Goal: Task Accomplishment & Management: Use online tool/utility

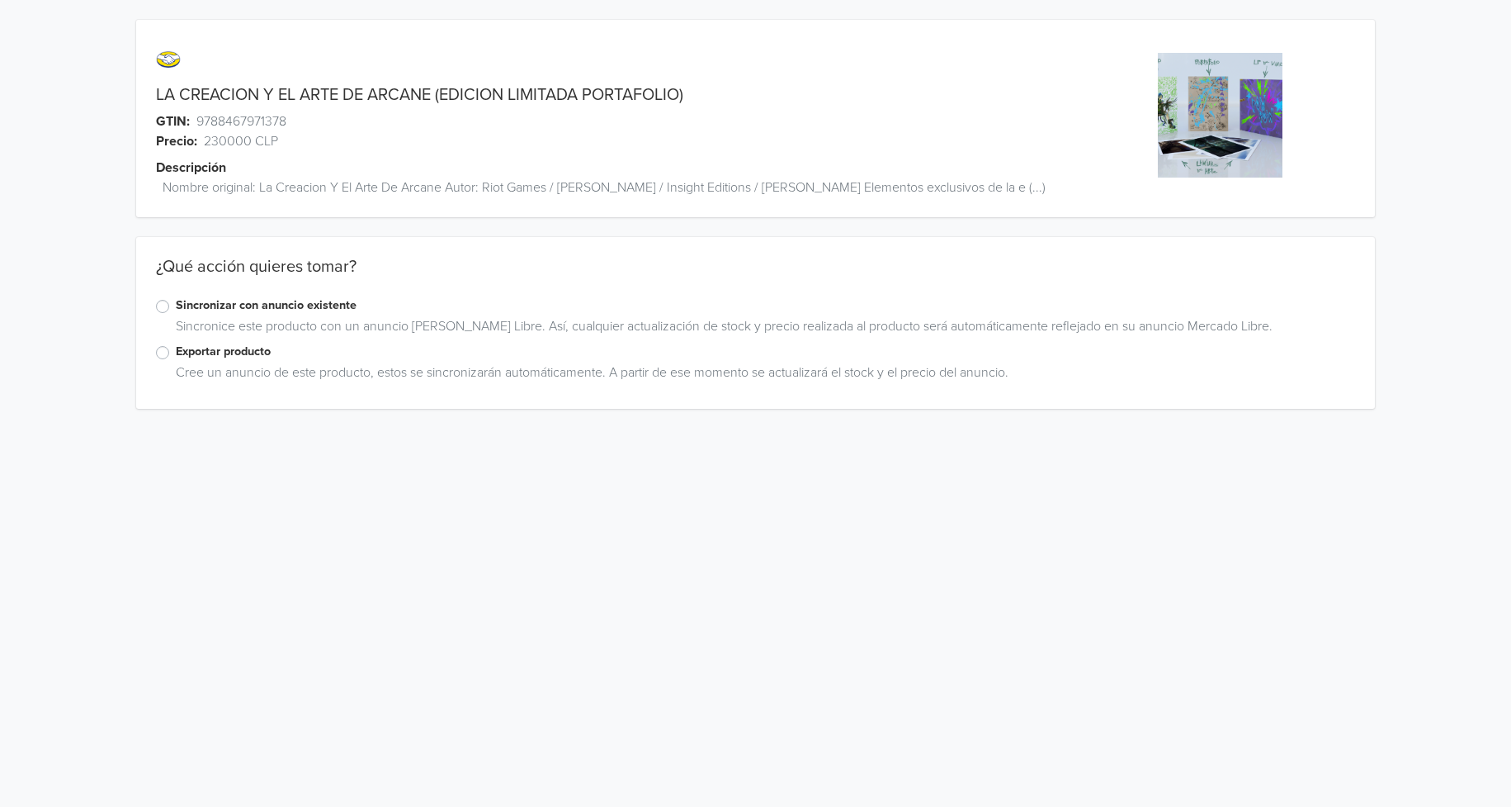
click at [176, 355] on label "Exportar producto" at bounding box center [766, 352] width 1180 height 18
click at [0, 0] on input "Exportar producto" at bounding box center [0, 0] width 0 height 0
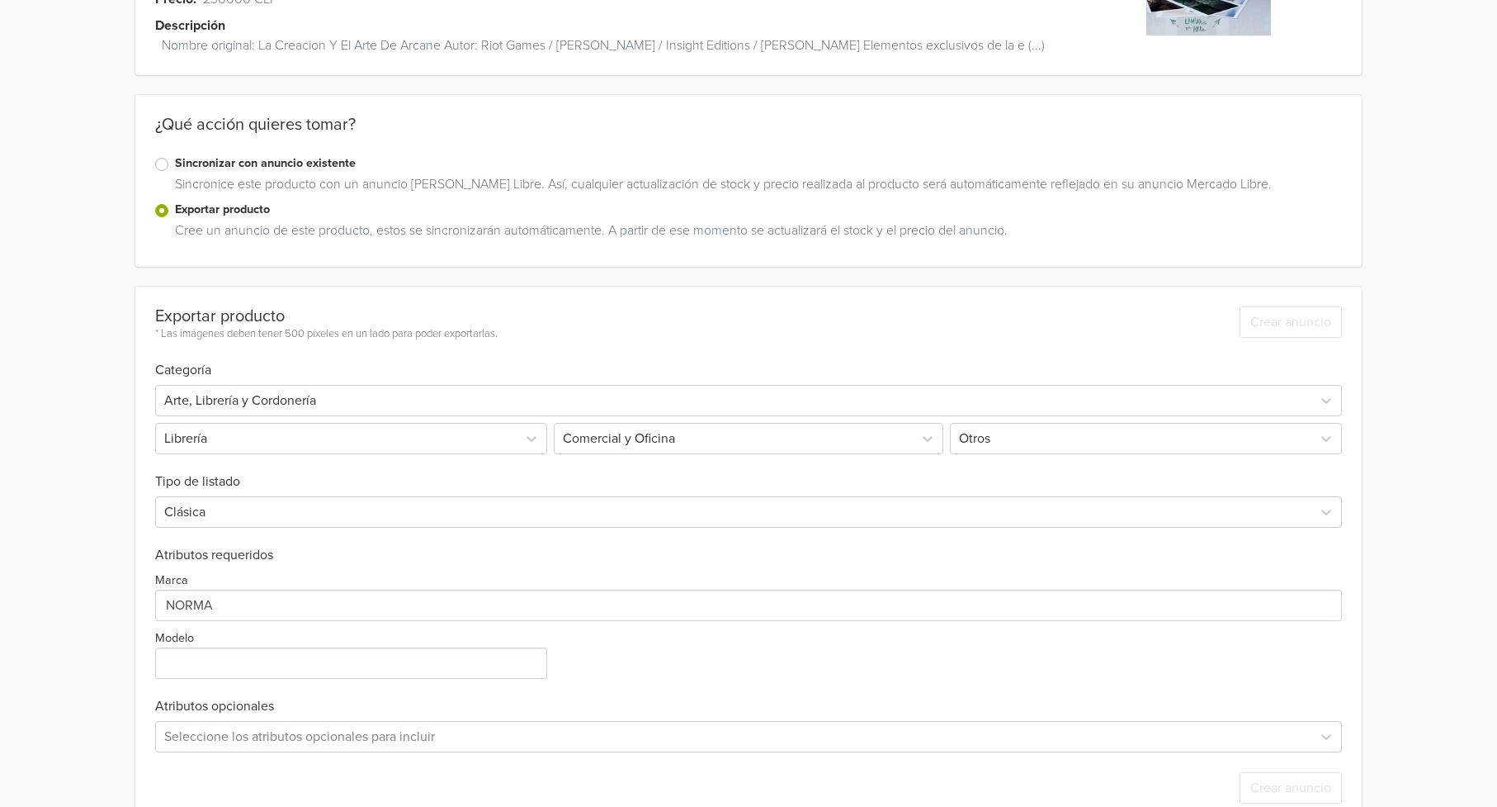
scroll to position [178, 0]
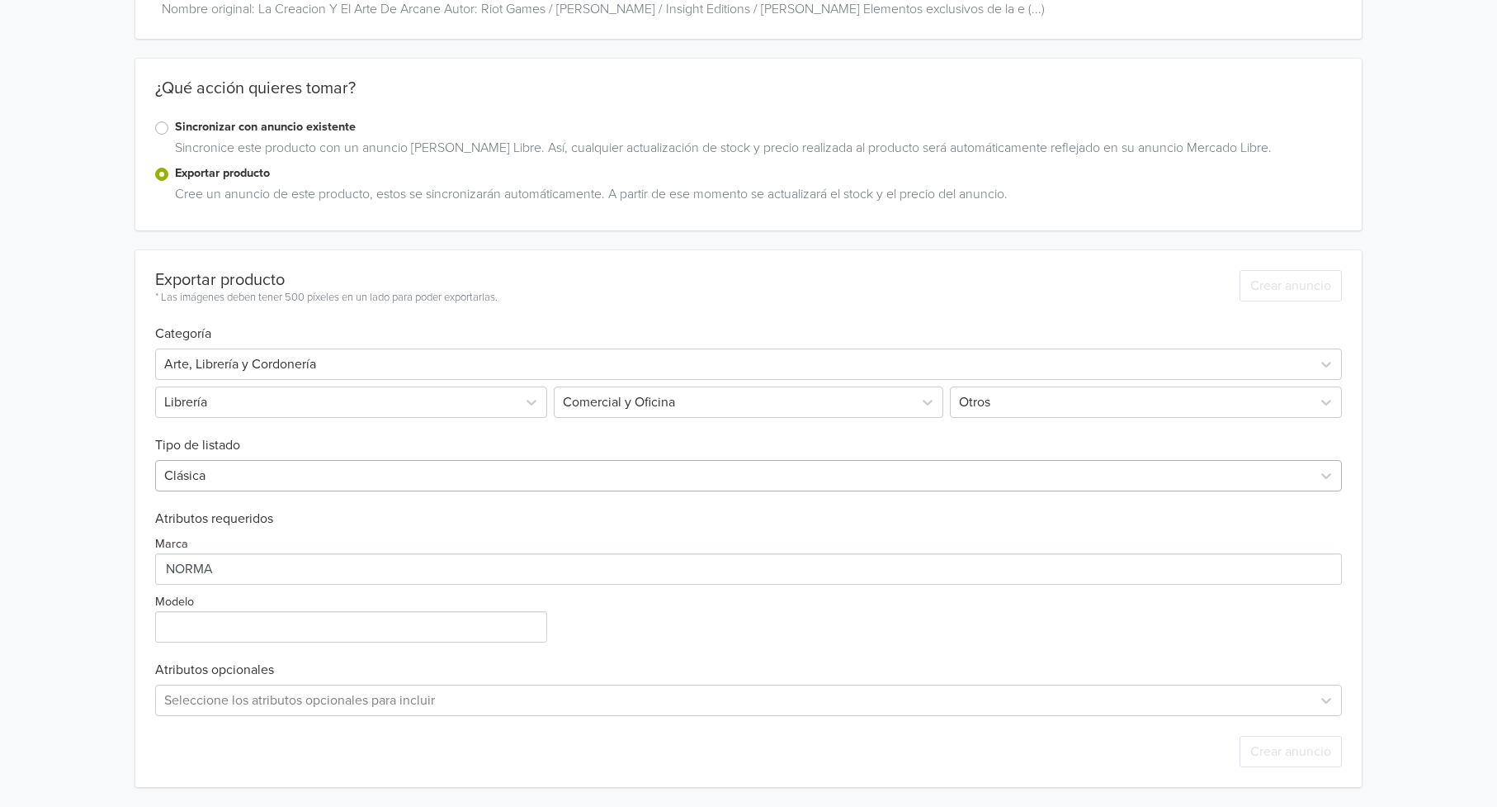
click at [269, 468] on div at bounding box center [734, 475] width 1140 height 23
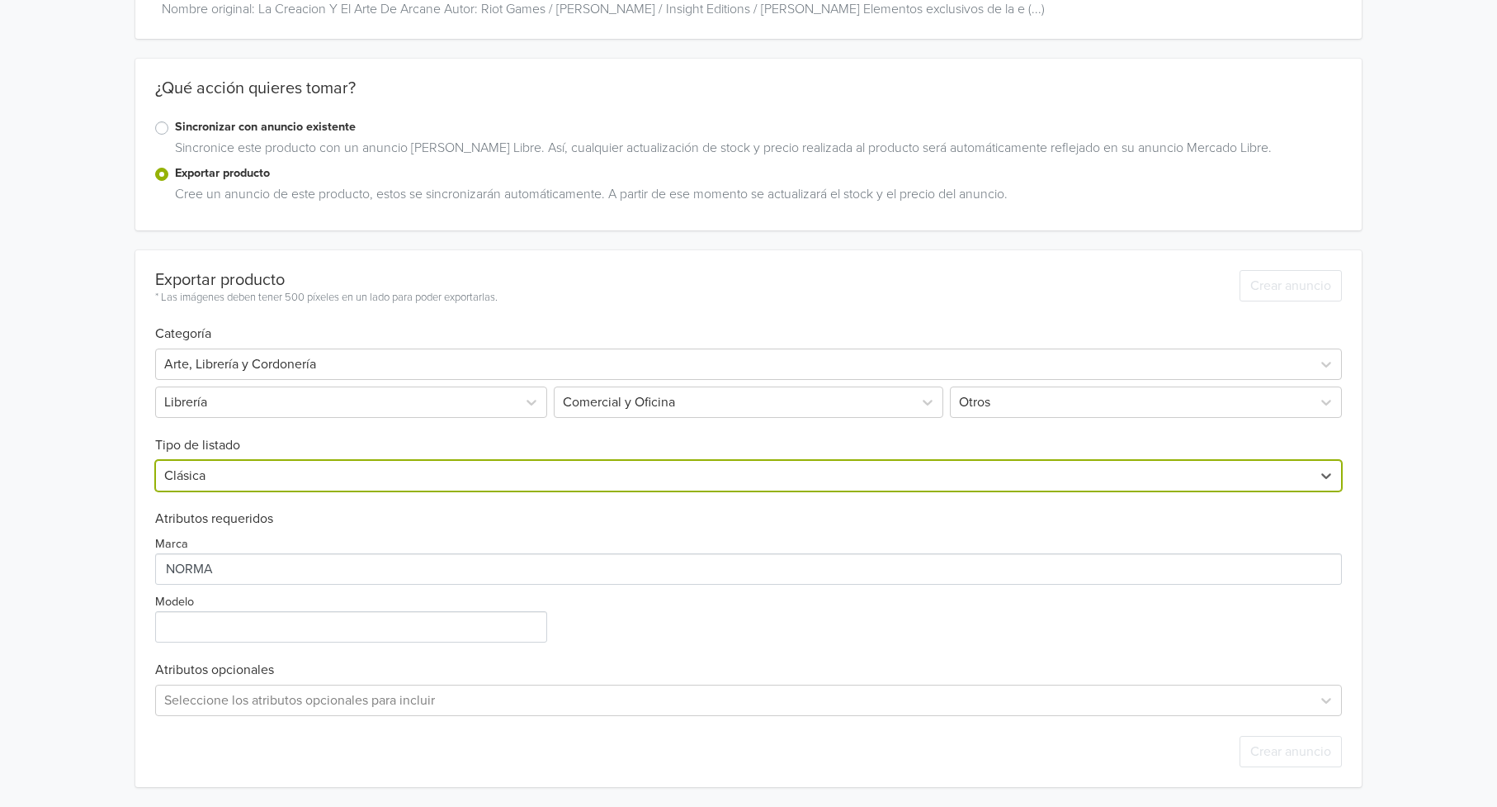
click at [268, 477] on div at bounding box center [734, 475] width 1140 height 23
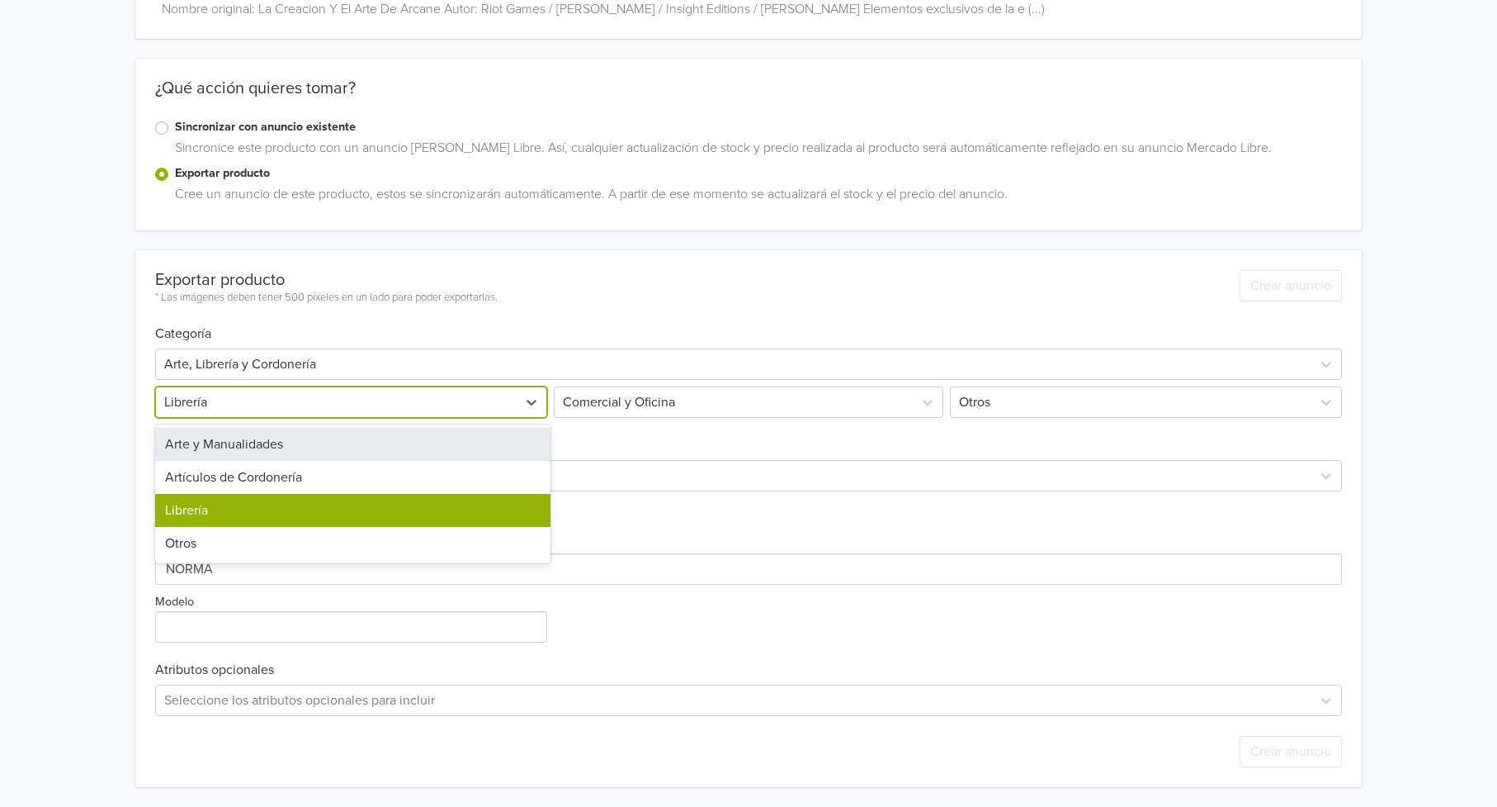
click at [510, 395] on div "Librería" at bounding box center [337, 402] width 362 height 30
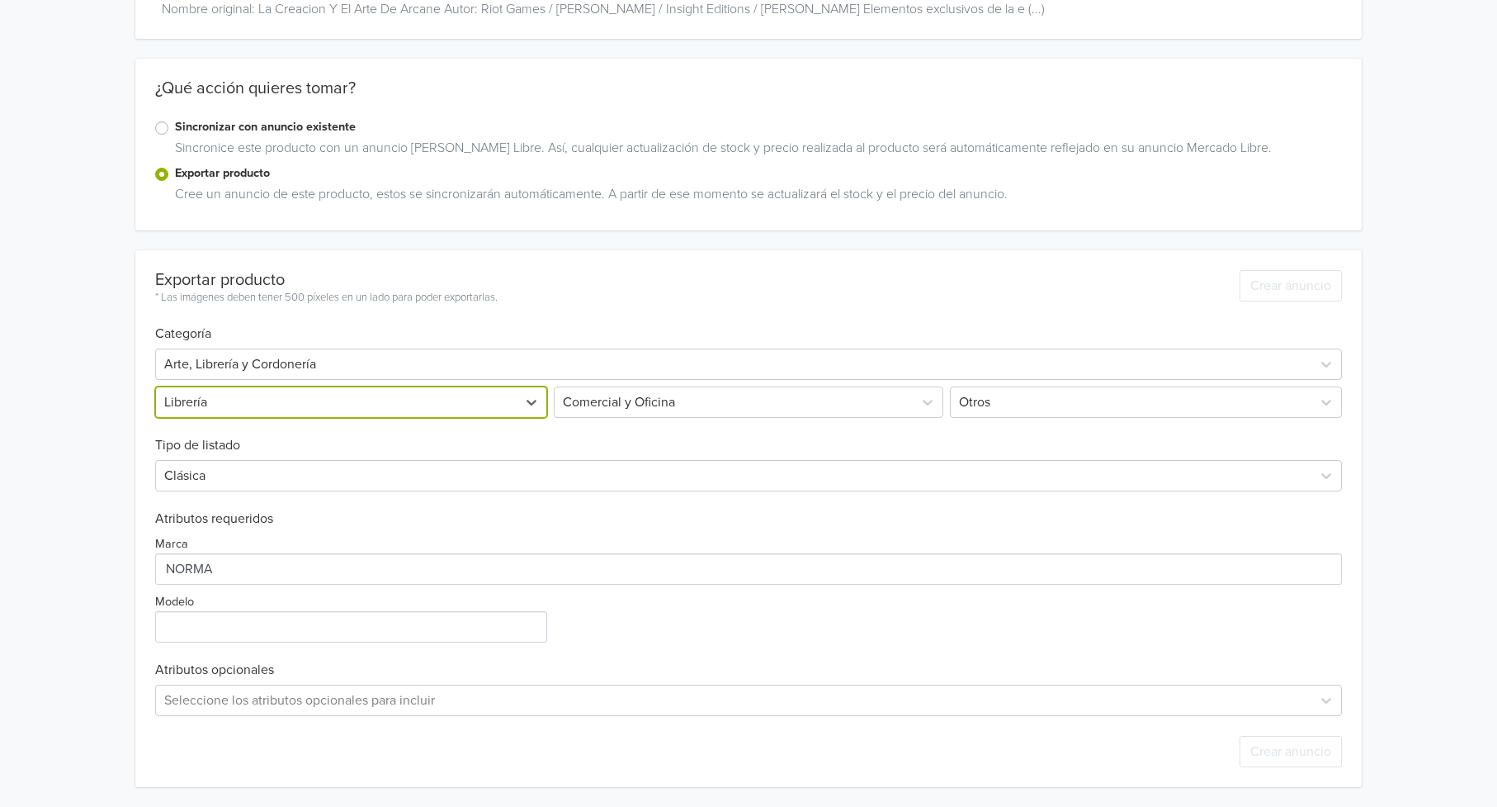
click at [510, 395] on div "Librería" at bounding box center [337, 402] width 362 height 30
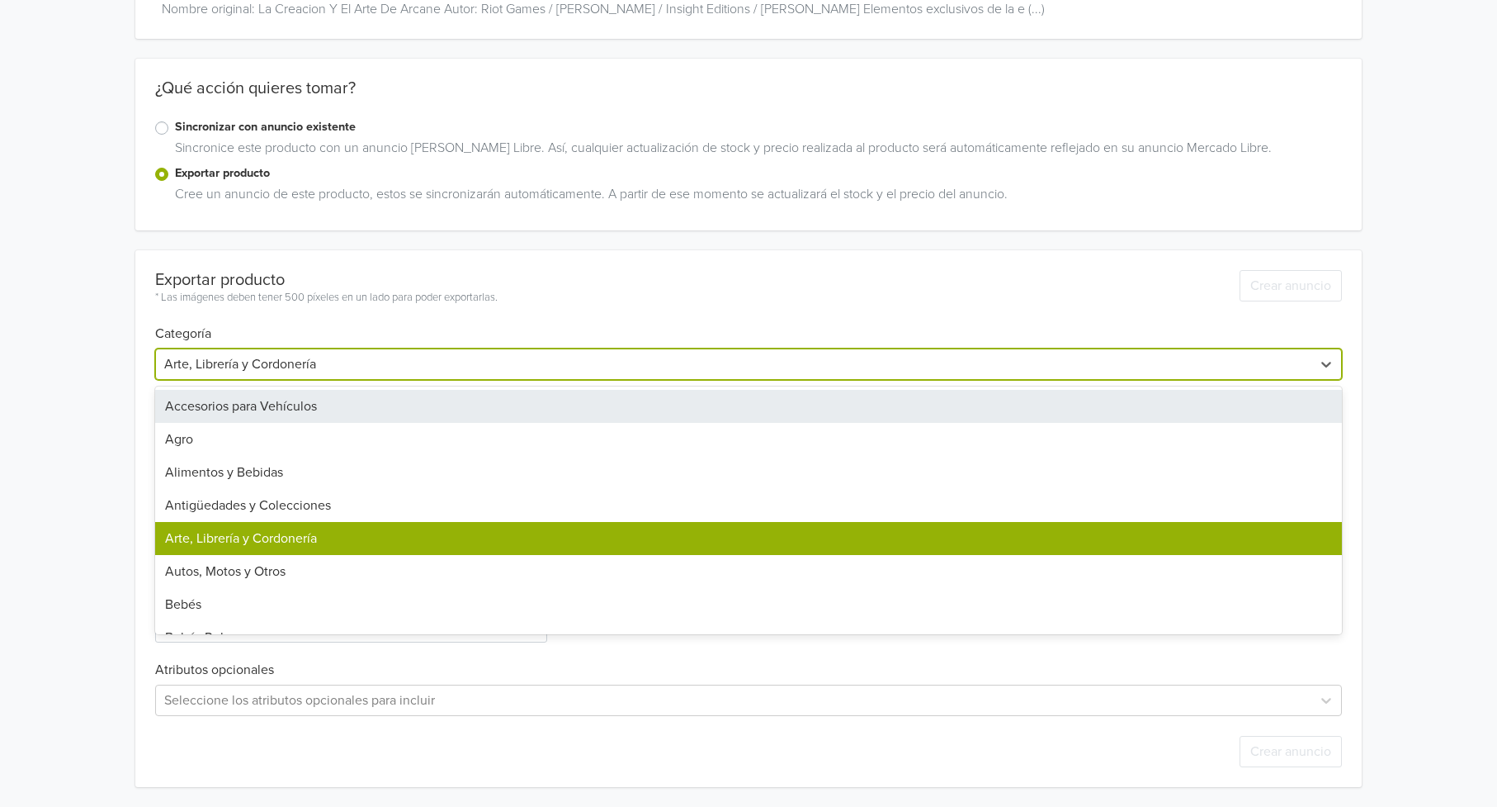
click at [495, 368] on div at bounding box center [734, 363] width 1140 height 23
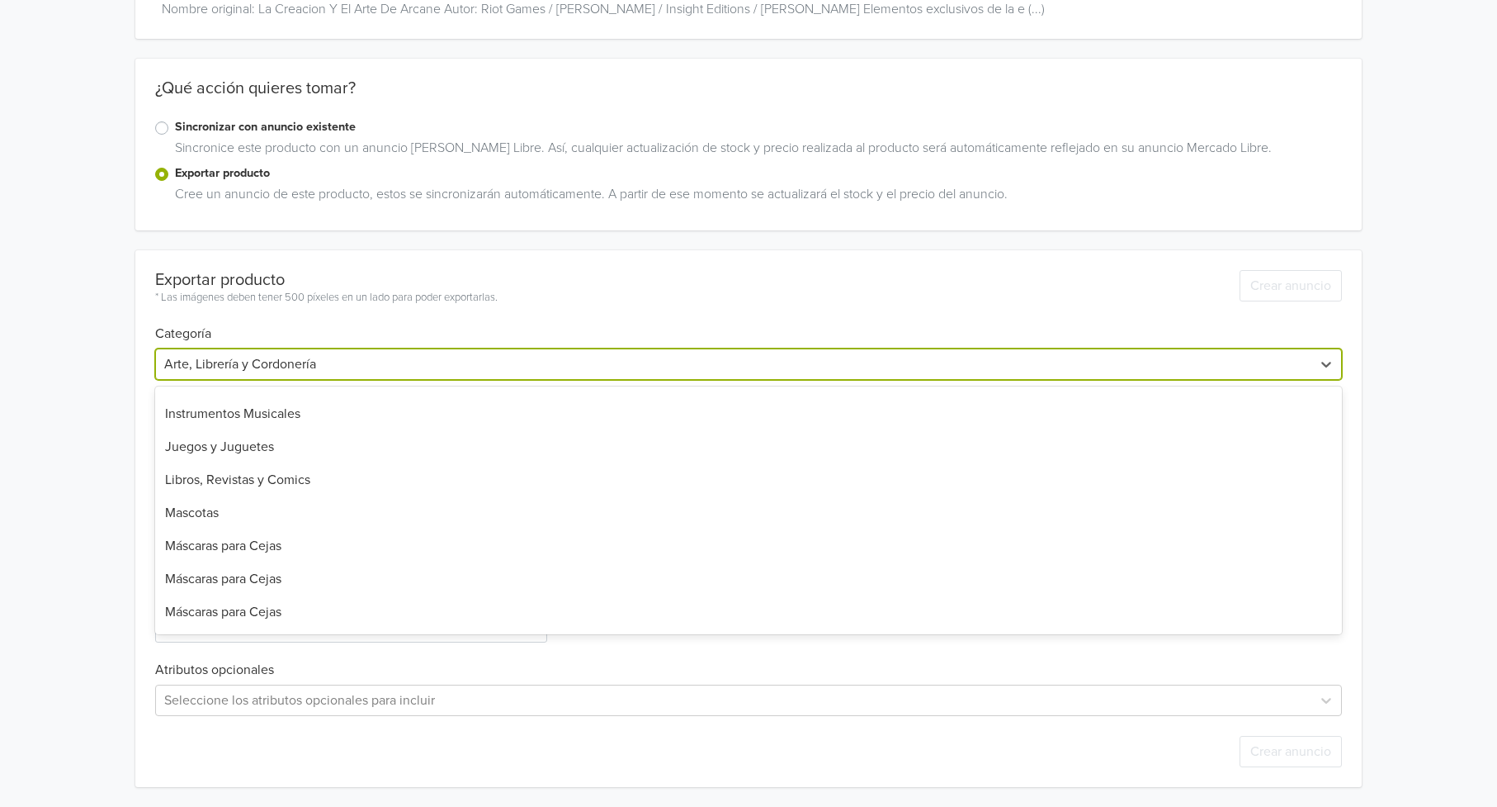
scroll to position [826, 0]
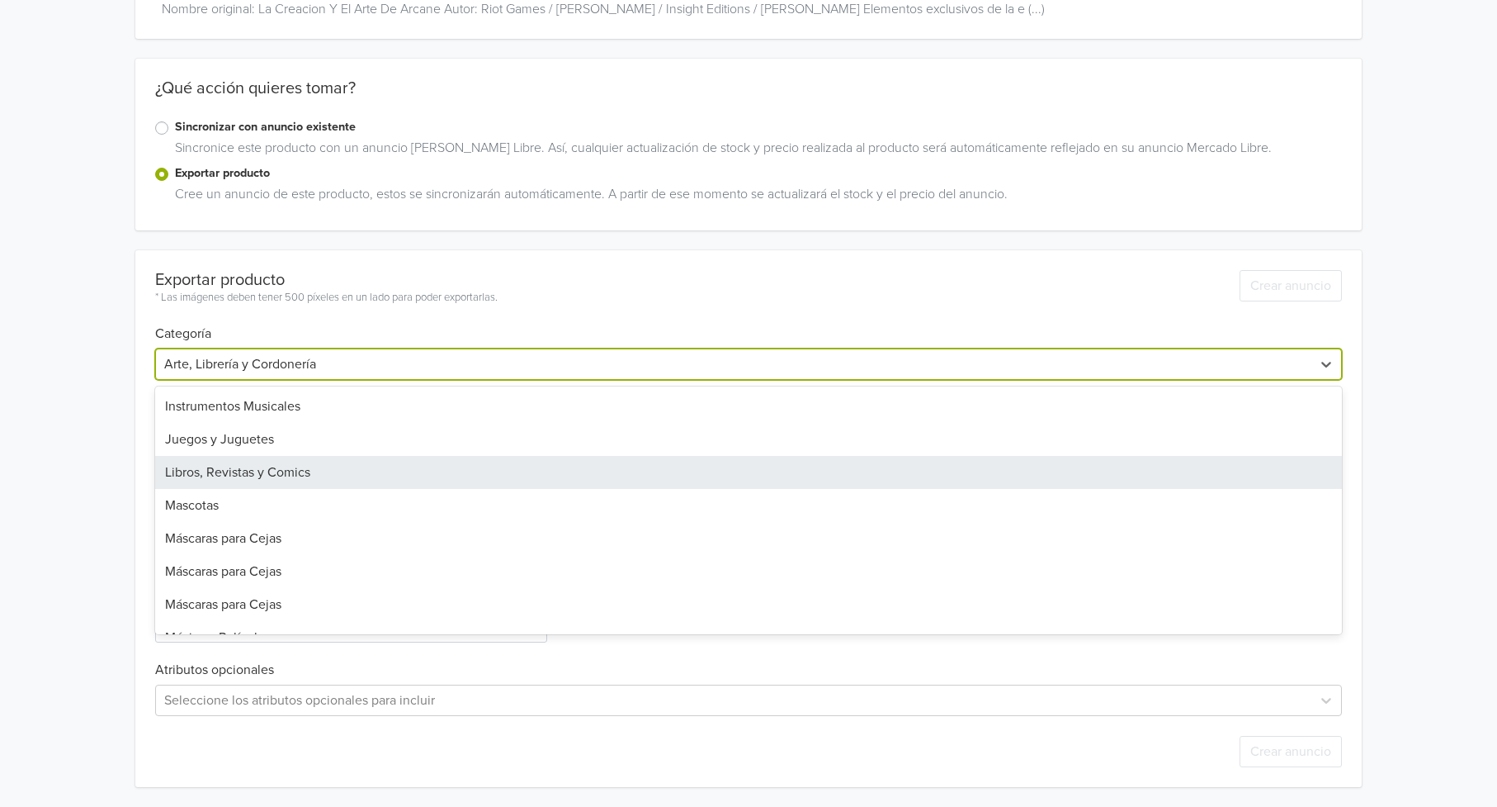
click at [298, 476] on div "Libros, Revistas y Comics" at bounding box center [749, 472] width 1188 height 33
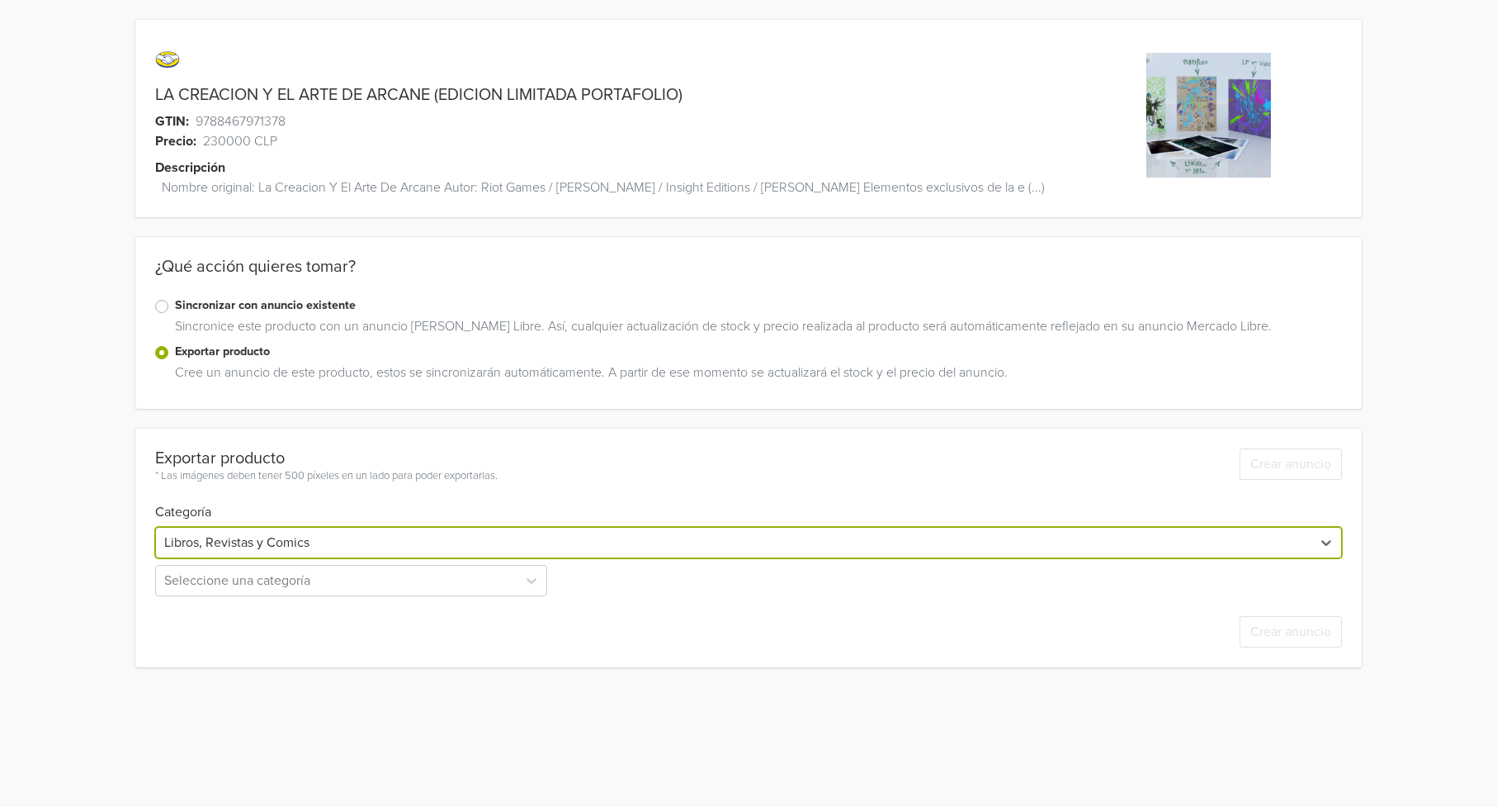
scroll to position [0, 0]
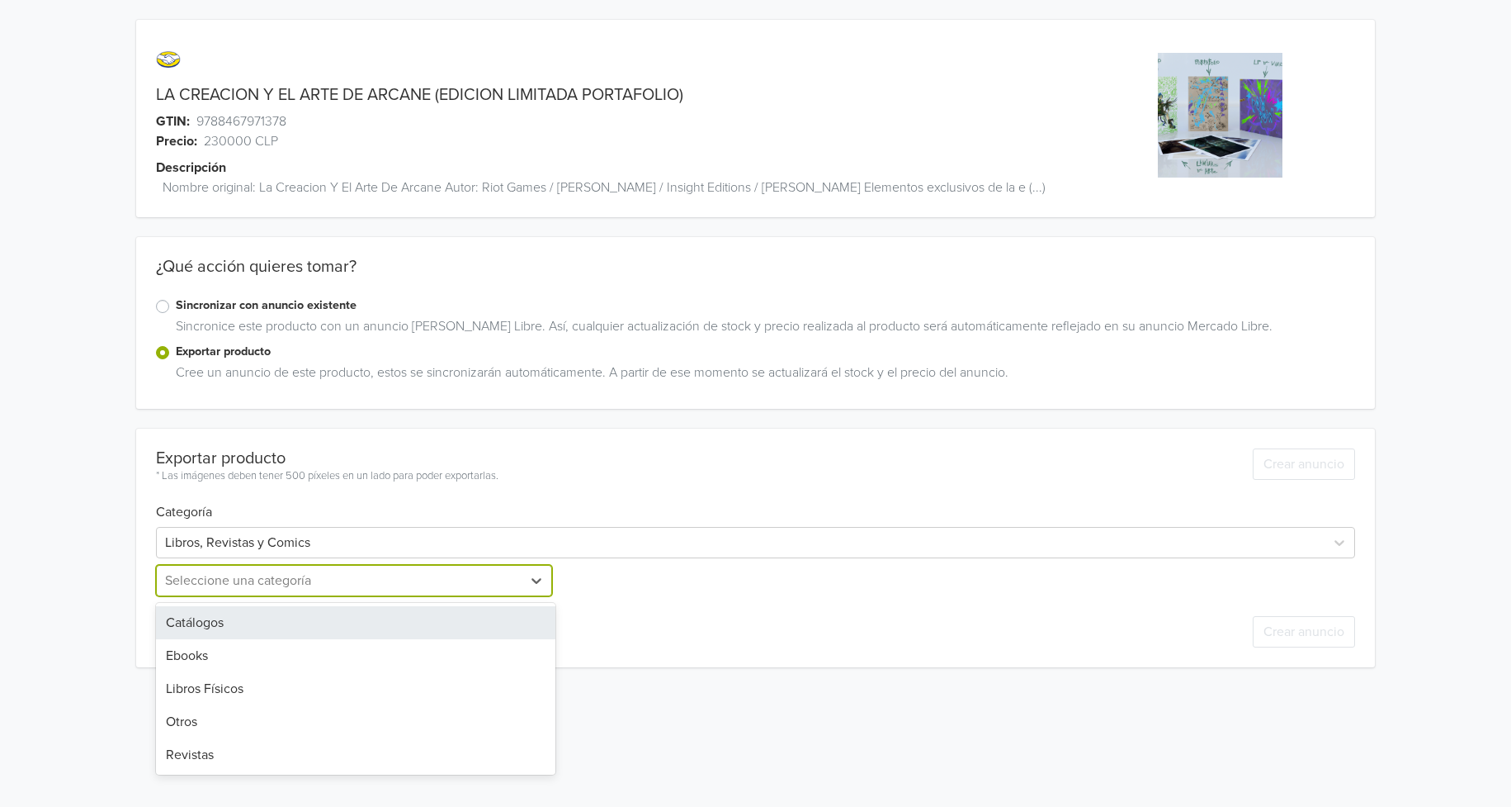
click at [404, 579] on div at bounding box center [339, 580] width 348 height 23
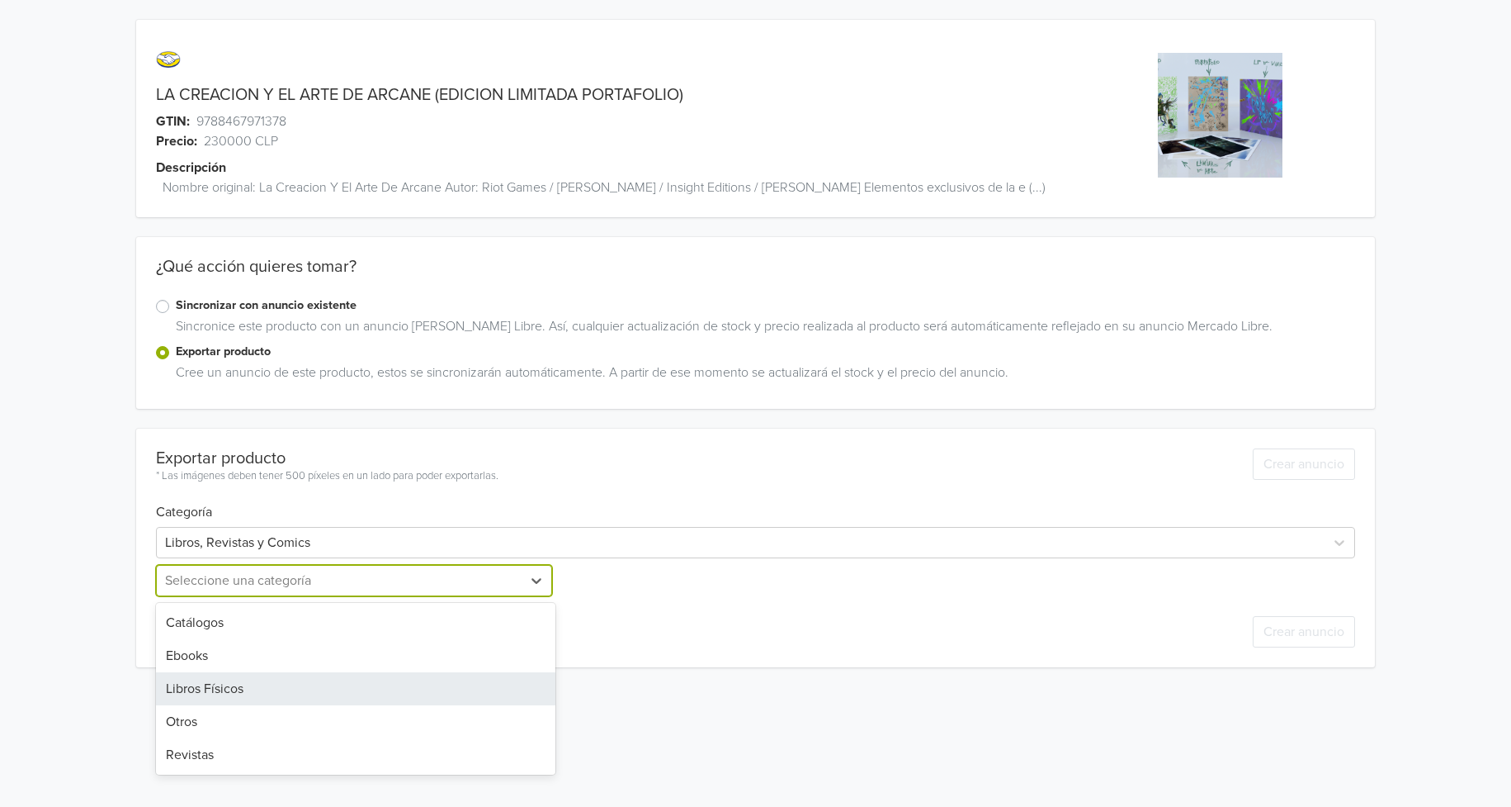
click at [260, 688] on div "Libros Físicos" at bounding box center [356, 688] width 400 height 33
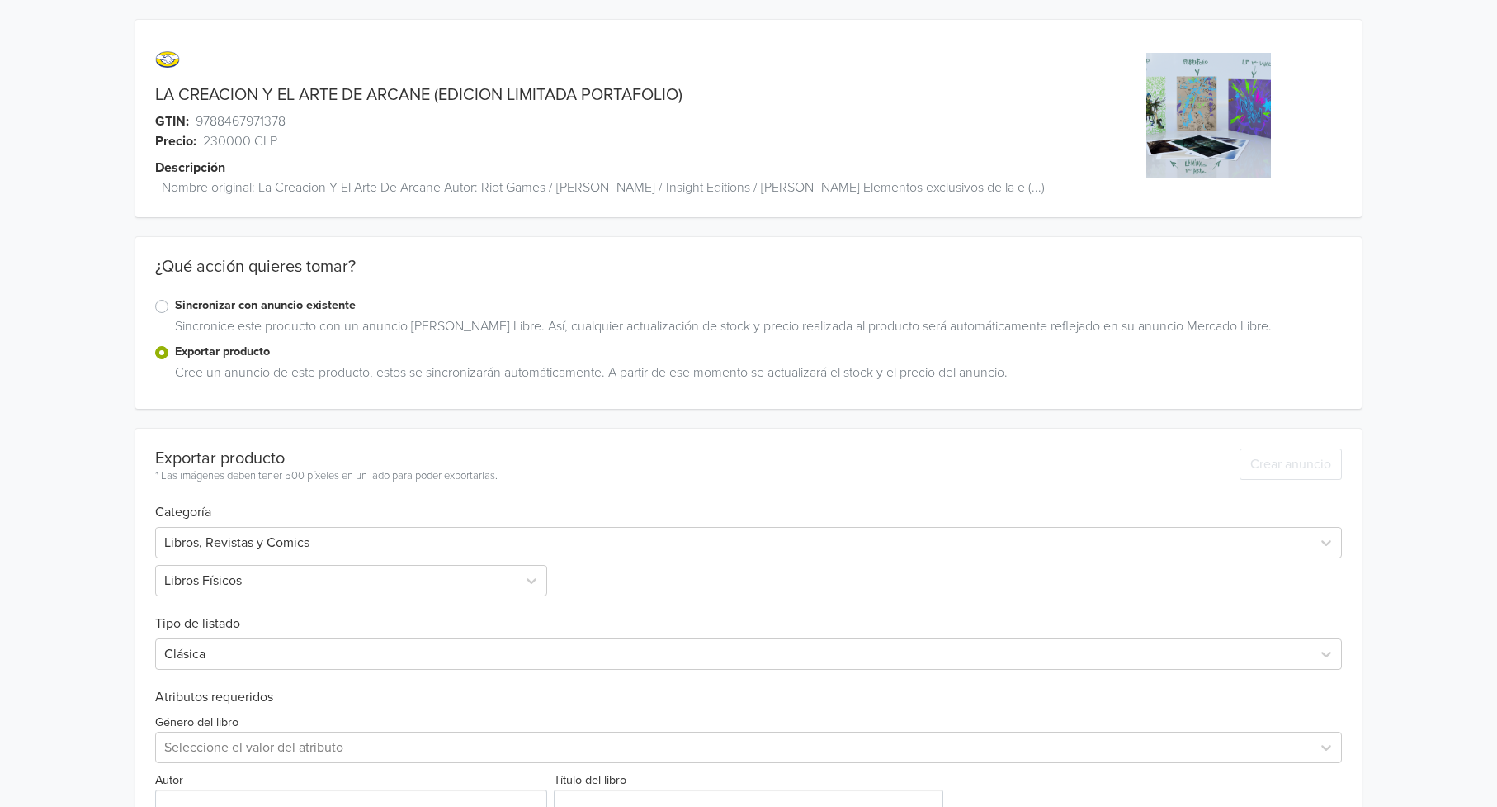
click at [73, 513] on div "LA CREACION Y EL ARTE DE ARCANE (EDICION LIMITADA PORTAFOLIO) GTIN: 97884679713…" at bounding box center [748, 492] width 1473 height 985
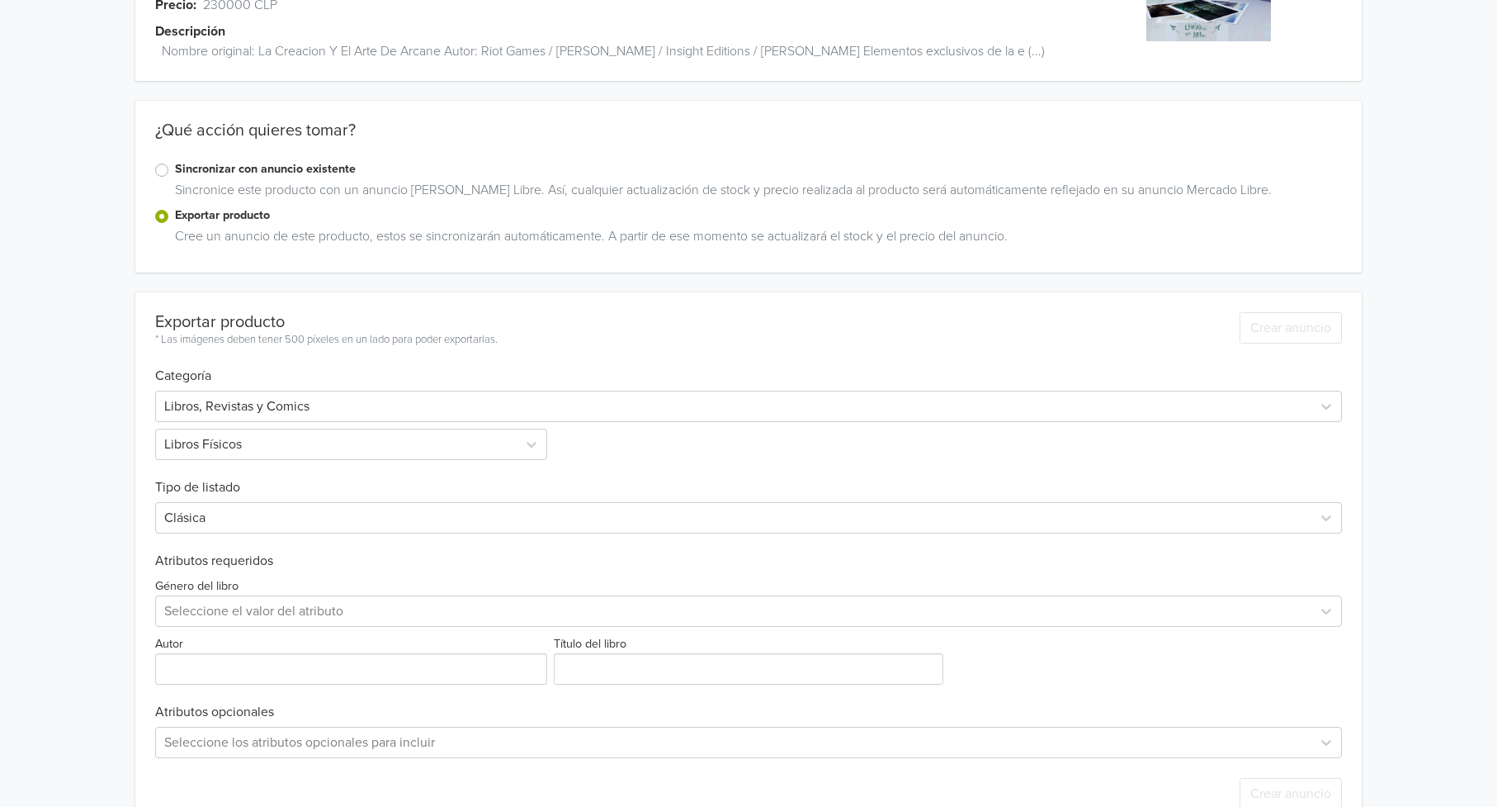
scroll to position [178, 0]
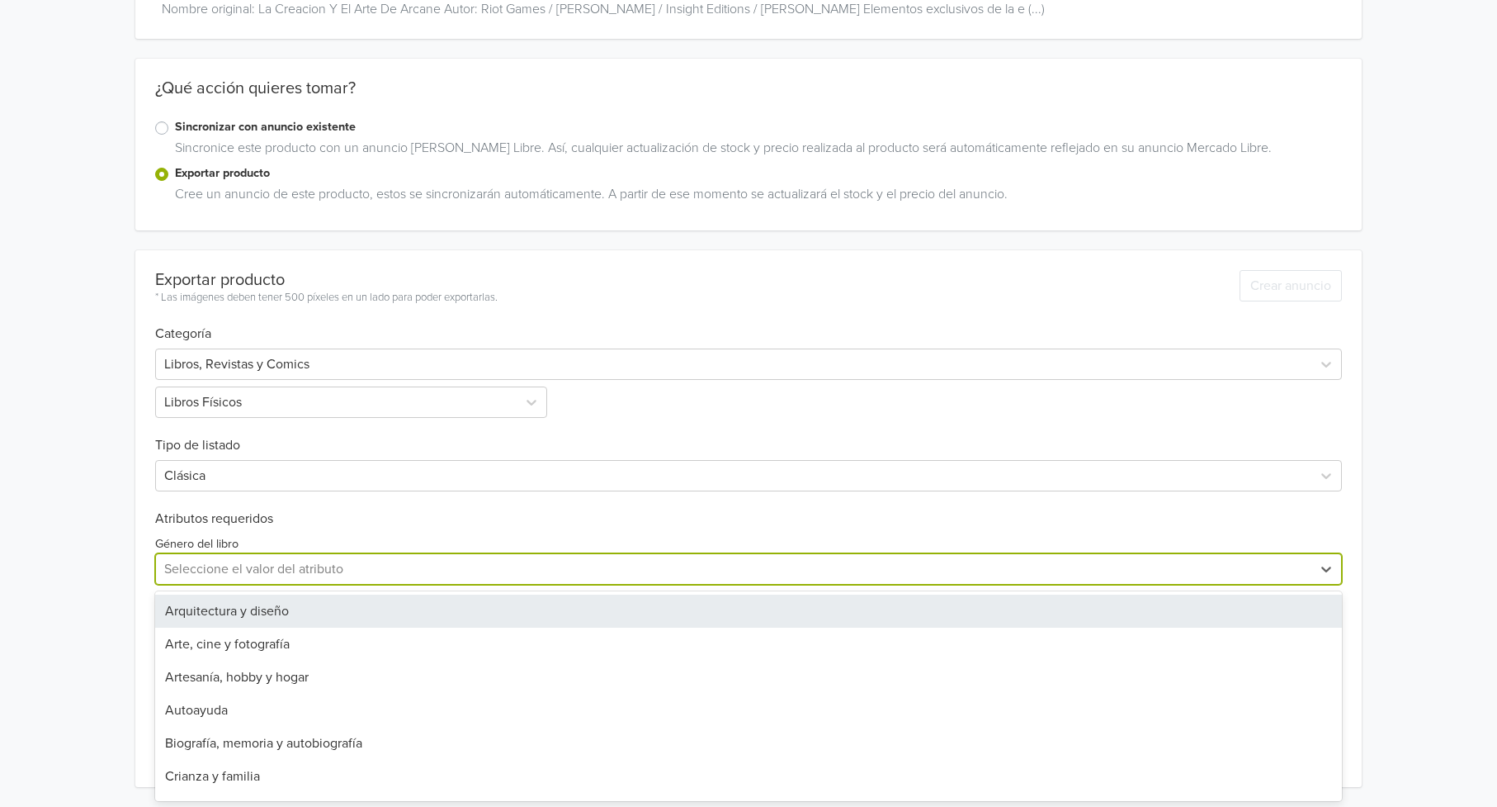
click at [263, 568] on div at bounding box center [734, 568] width 1140 height 23
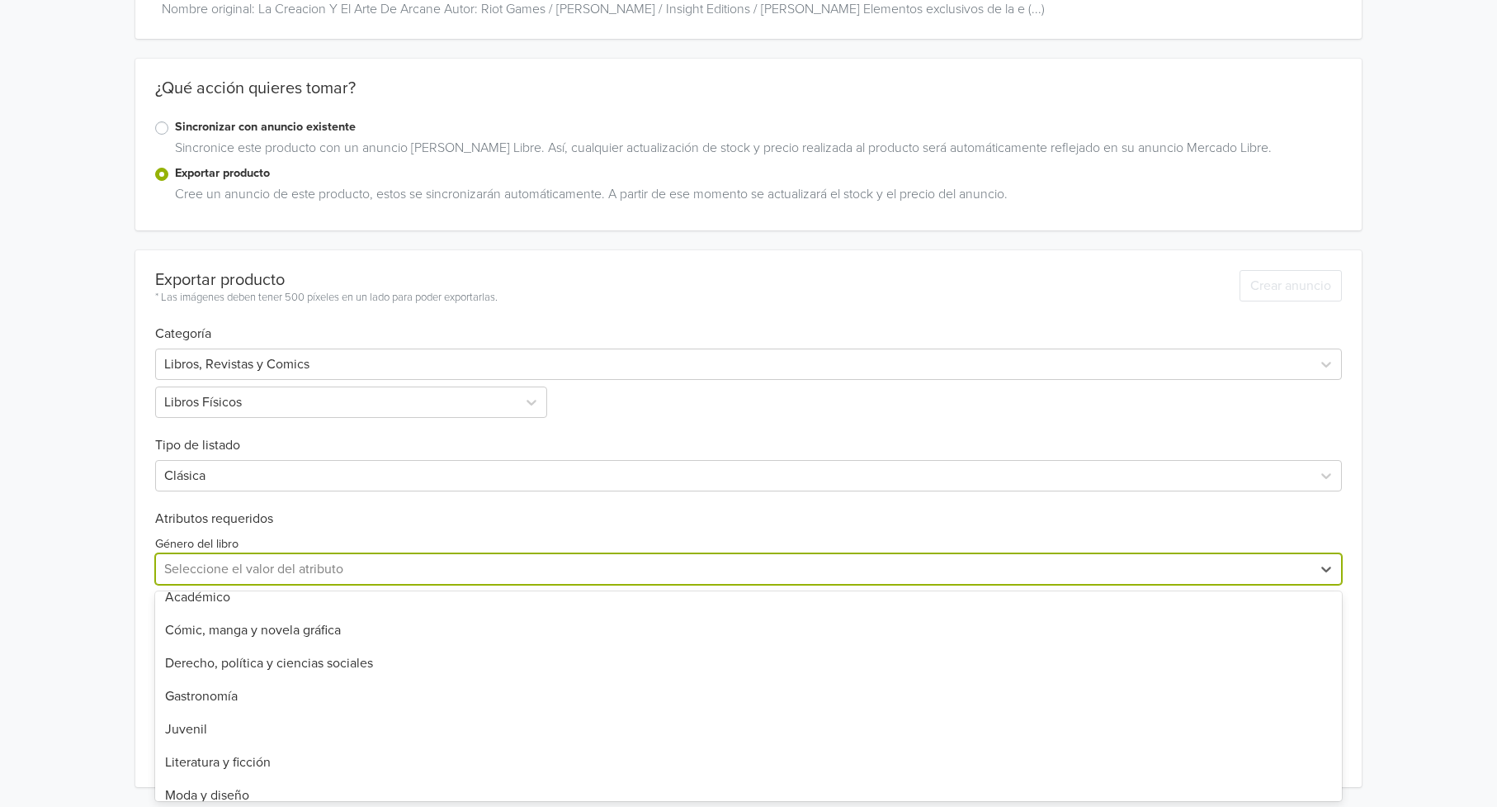
scroll to position [632, 0]
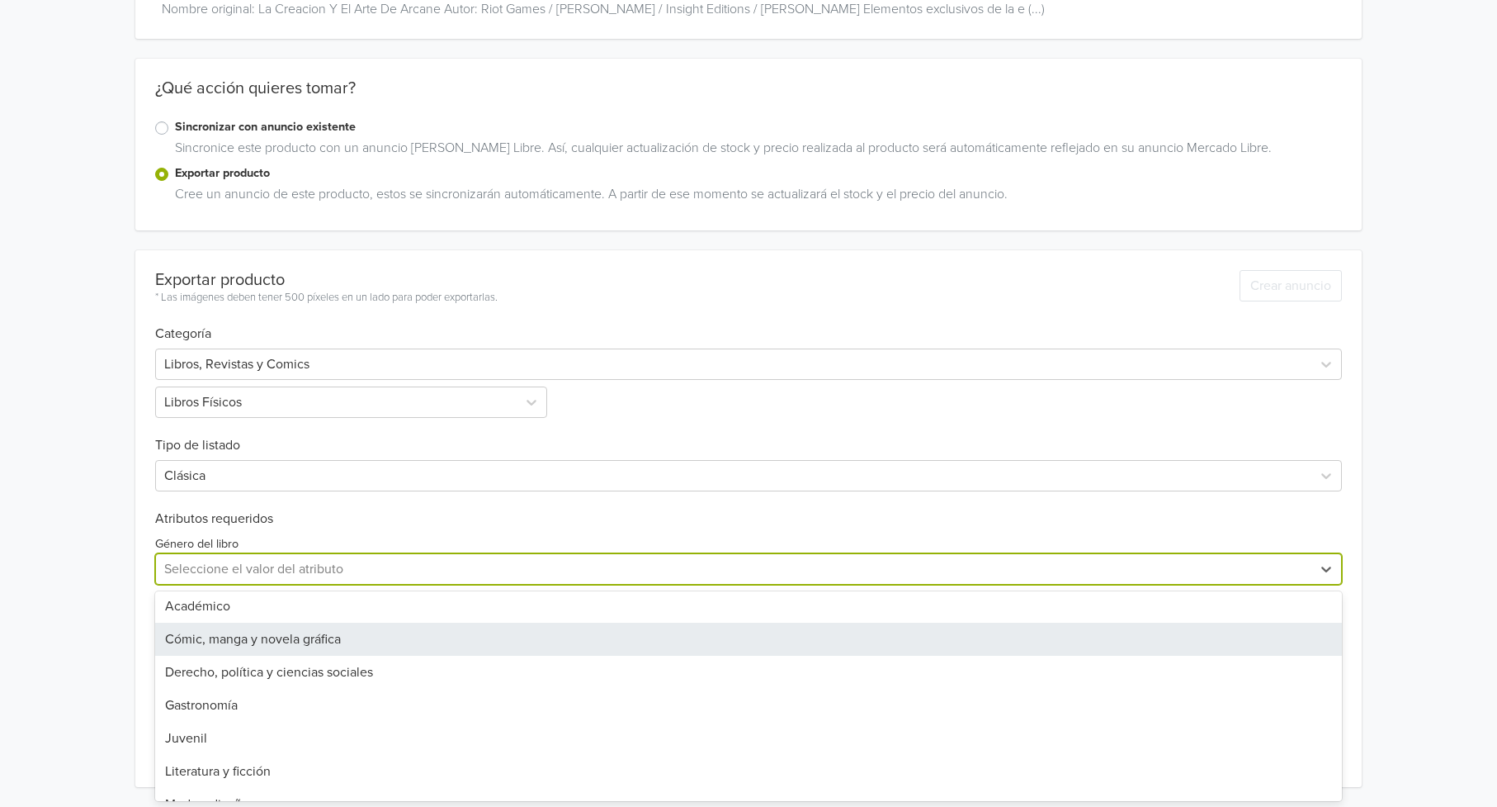
click at [385, 630] on div "Cómic, manga y novela gráfica" at bounding box center [749, 638] width 1188 height 33
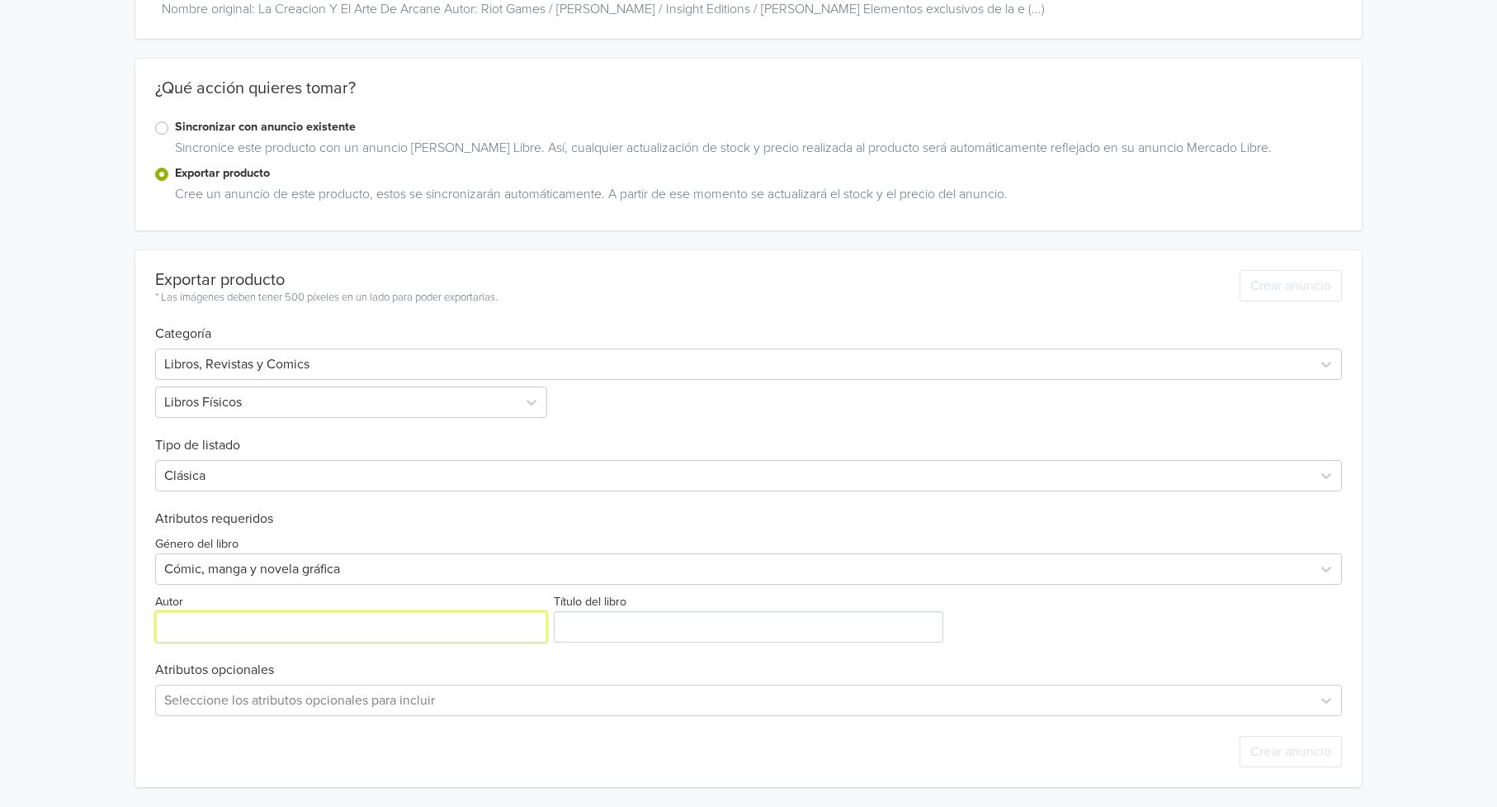
click at [275, 632] on input "Autor" at bounding box center [351, 626] width 393 height 31
paste input "Riot Games / [PERSON_NAME] / Insight Editions / [PERSON_NAME]"
type input "Riot Games / [PERSON_NAME] / Insight Editions / [PERSON_NAME]"
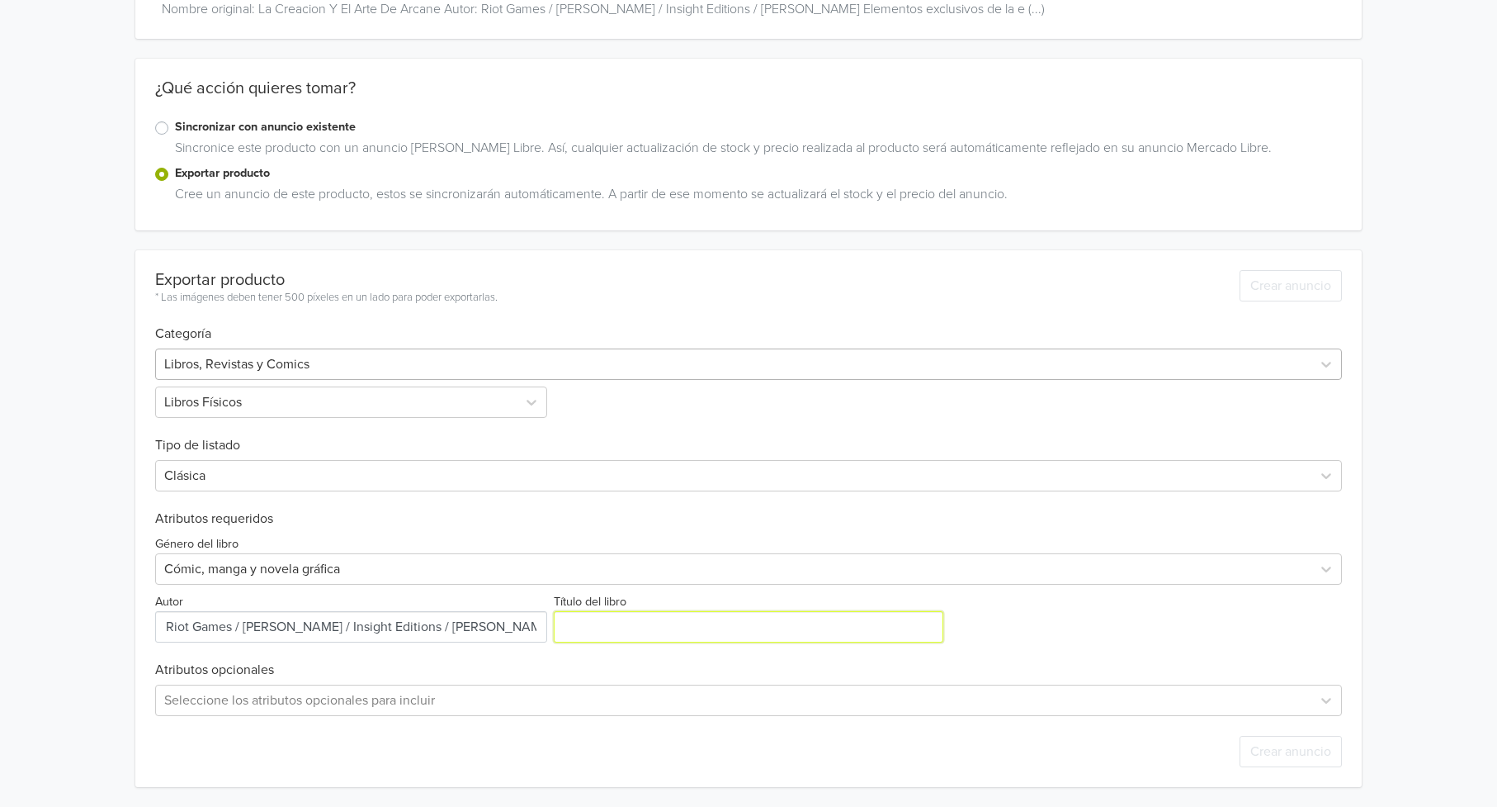
paste input "LA CREACION Y EL ARTE DE ARCANE (EDICION LIMITADA PORTAFOLIO)"
type input "LA CREACION Y EL ARTE DE ARCANE (EDICION LIMITADA PORTAFOLIO)"
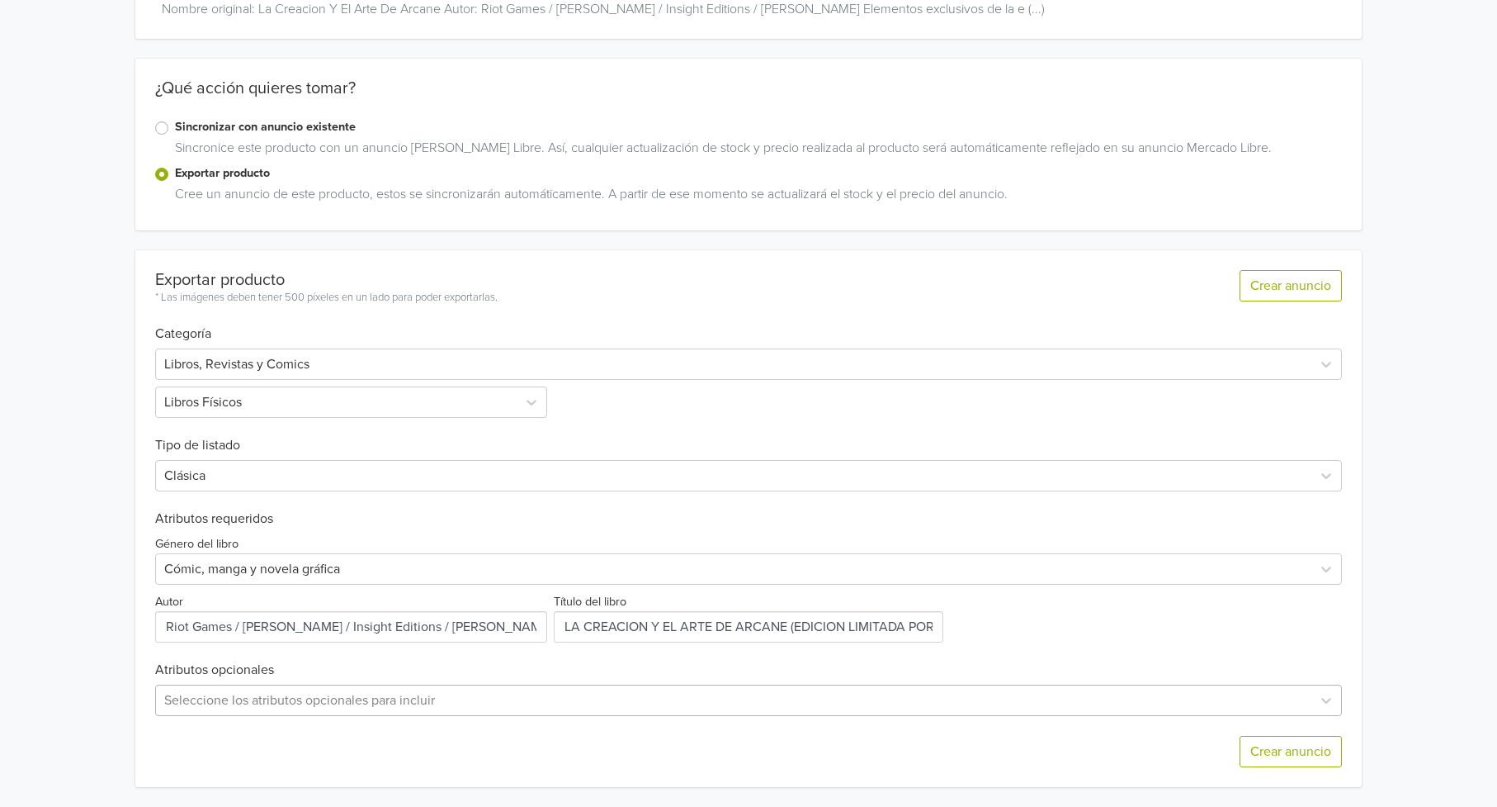
scroll to position [342, 0]
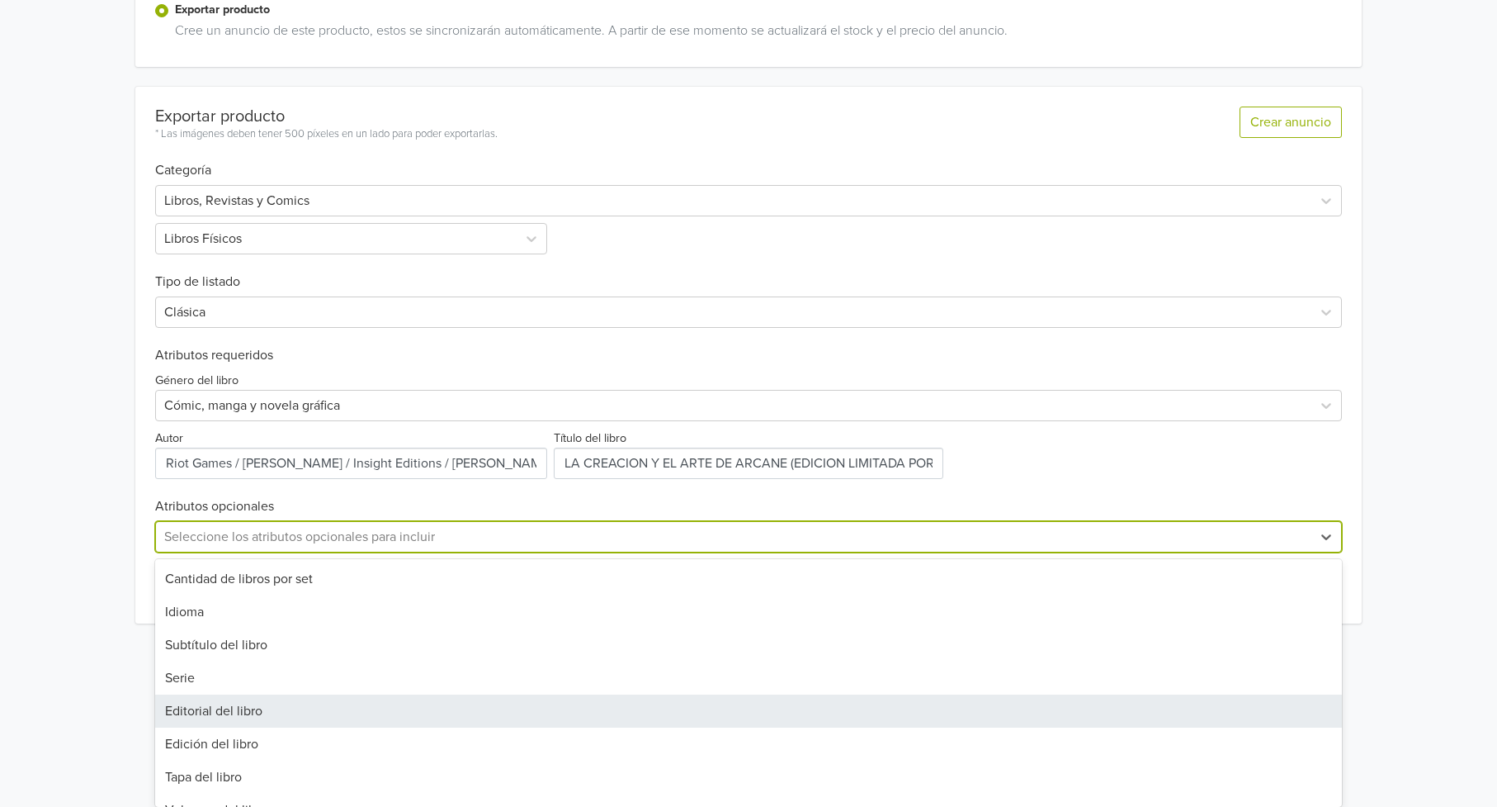
click at [252, 552] on div "34 results available. Use Up and Down to choose options, press Enter to select …" at bounding box center [749, 536] width 1188 height 31
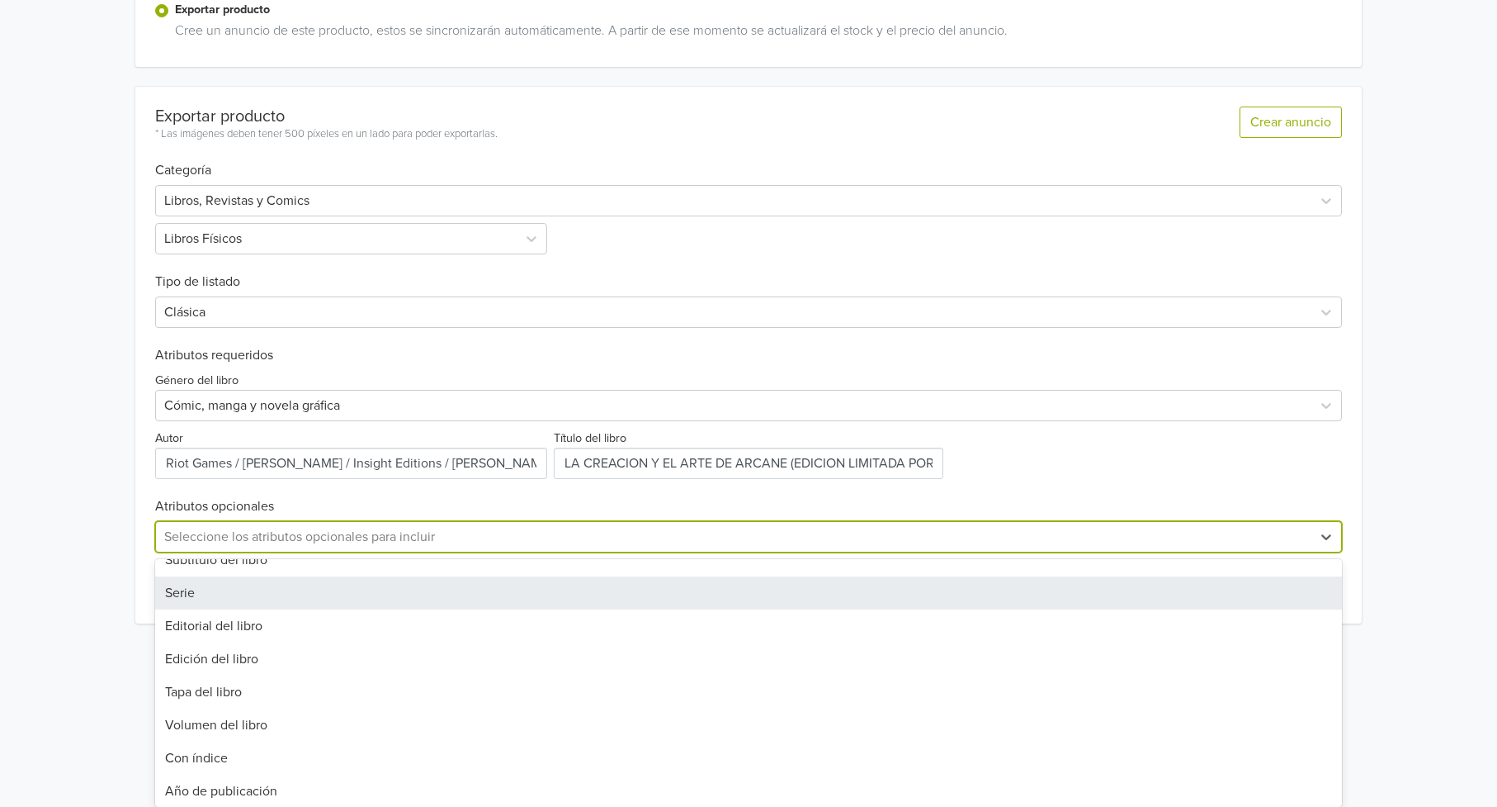
scroll to position [92, 0]
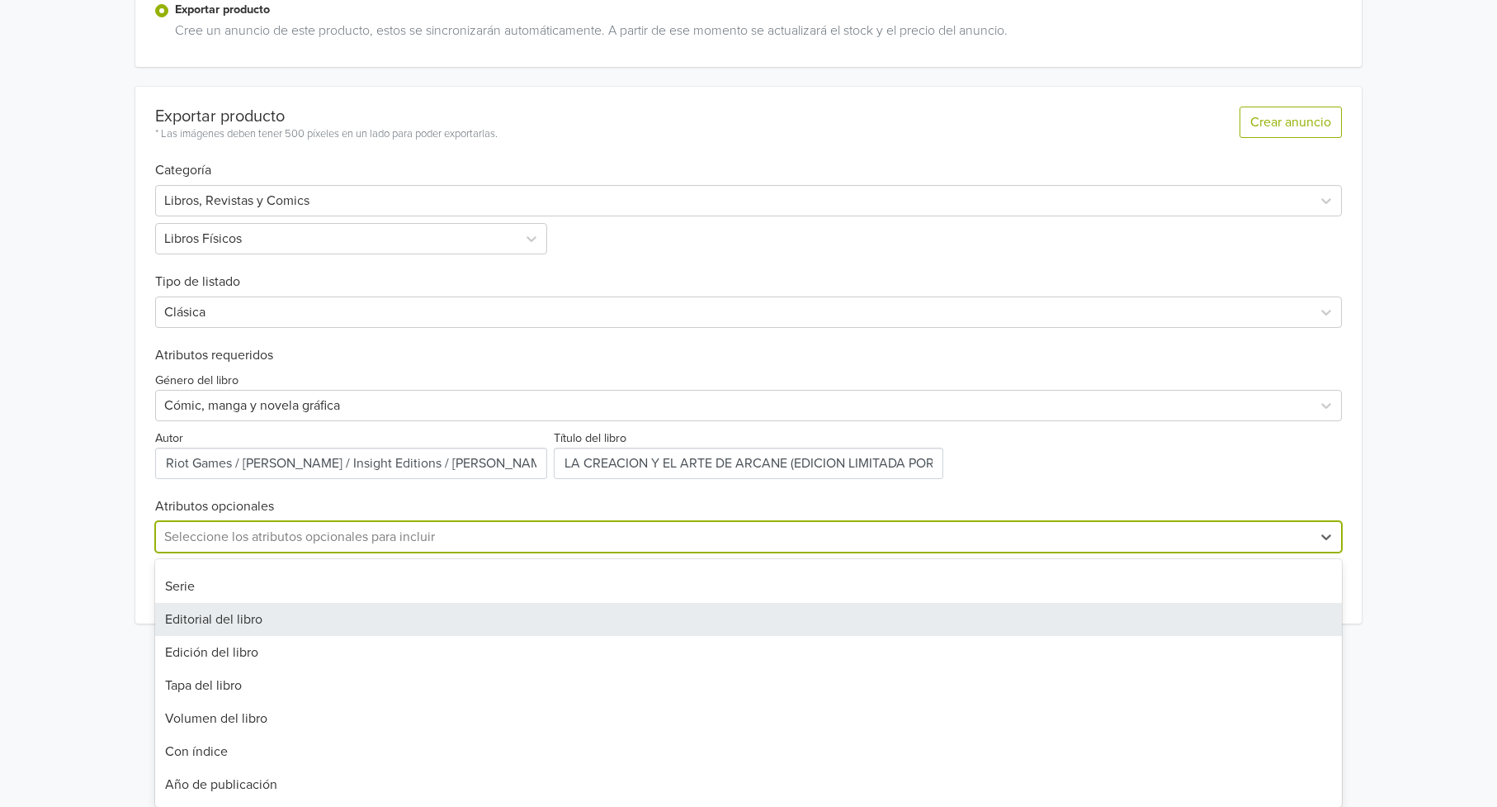
click at [363, 621] on div "Editorial del libro" at bounding box center [749, 619] width 1188 height 33
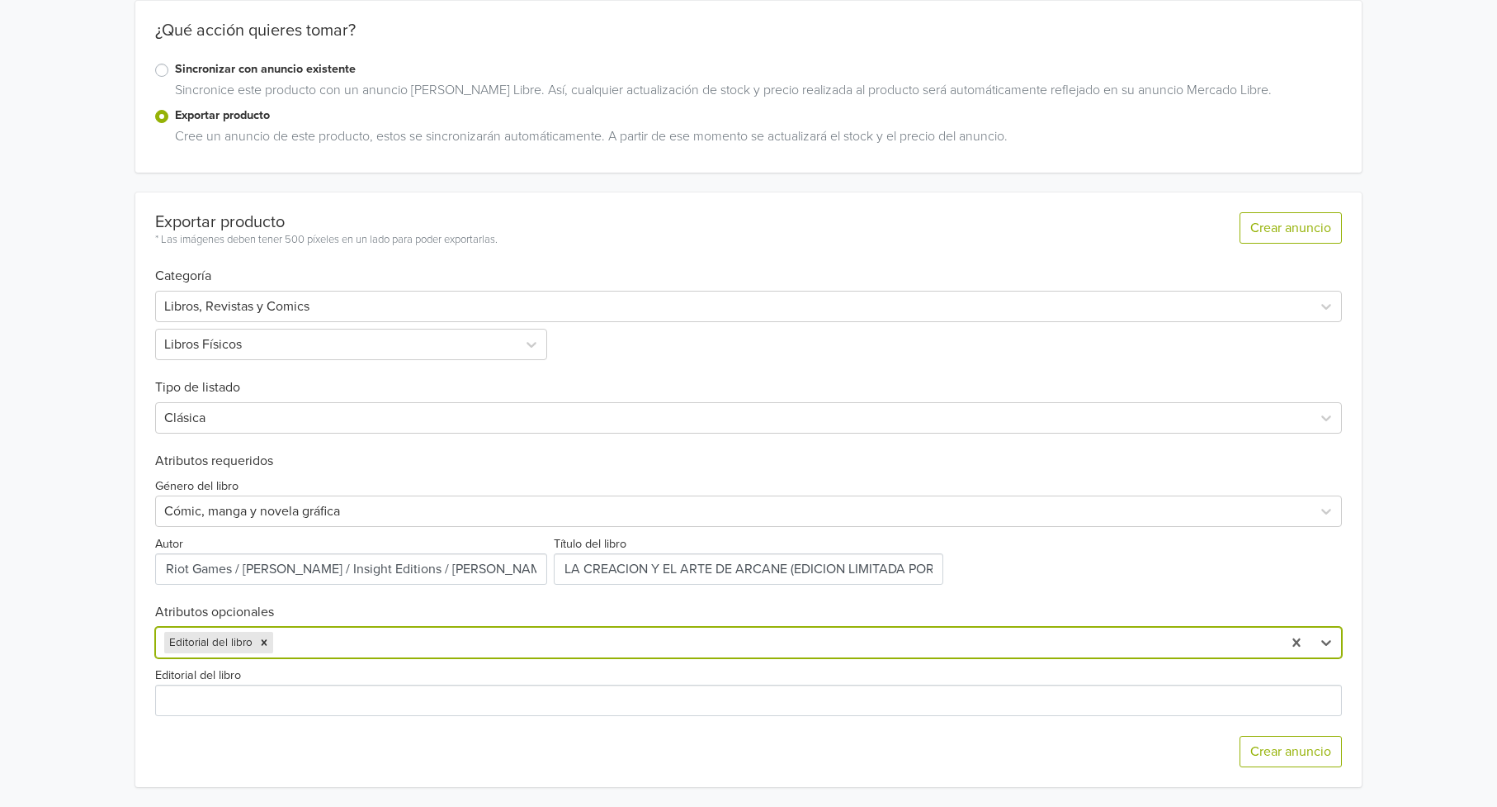
scroll to position [236, 0]
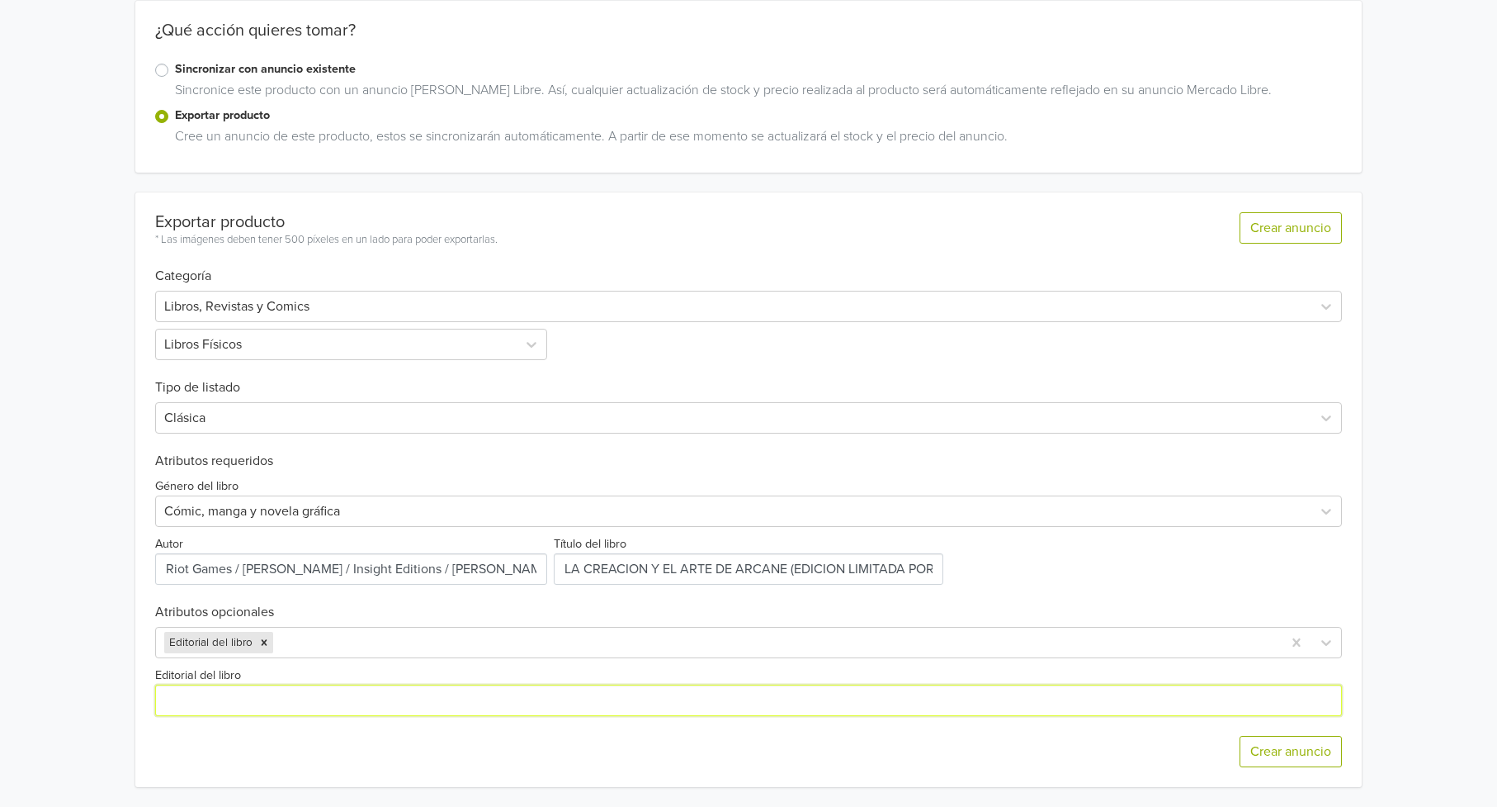
click at [264, 699] on input "Editorial del libro" at bounding box center [749, 699] width 1188 height 31
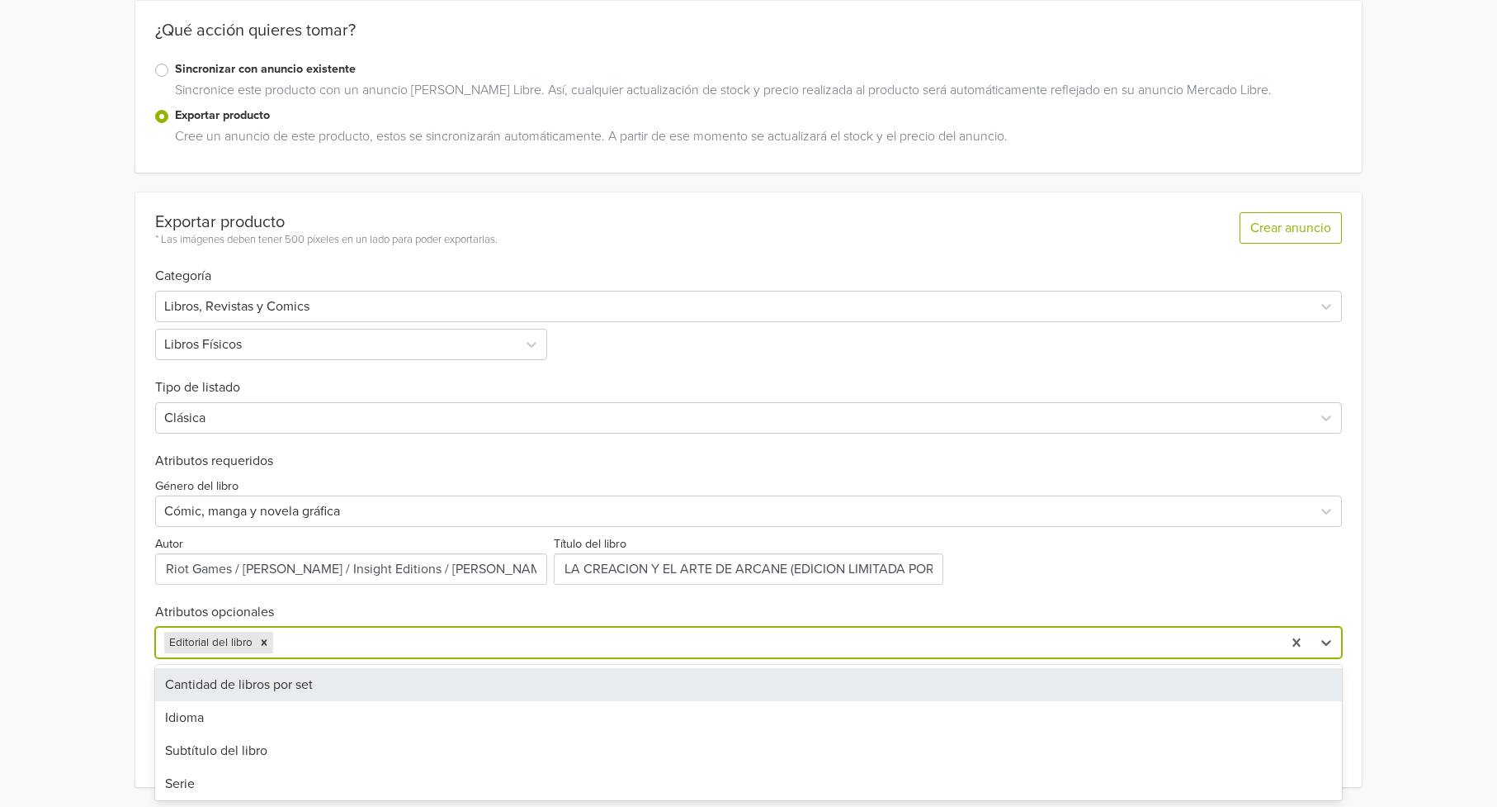
click at [369, 641] on div at bounding box center [776, 642] width 998 height 23
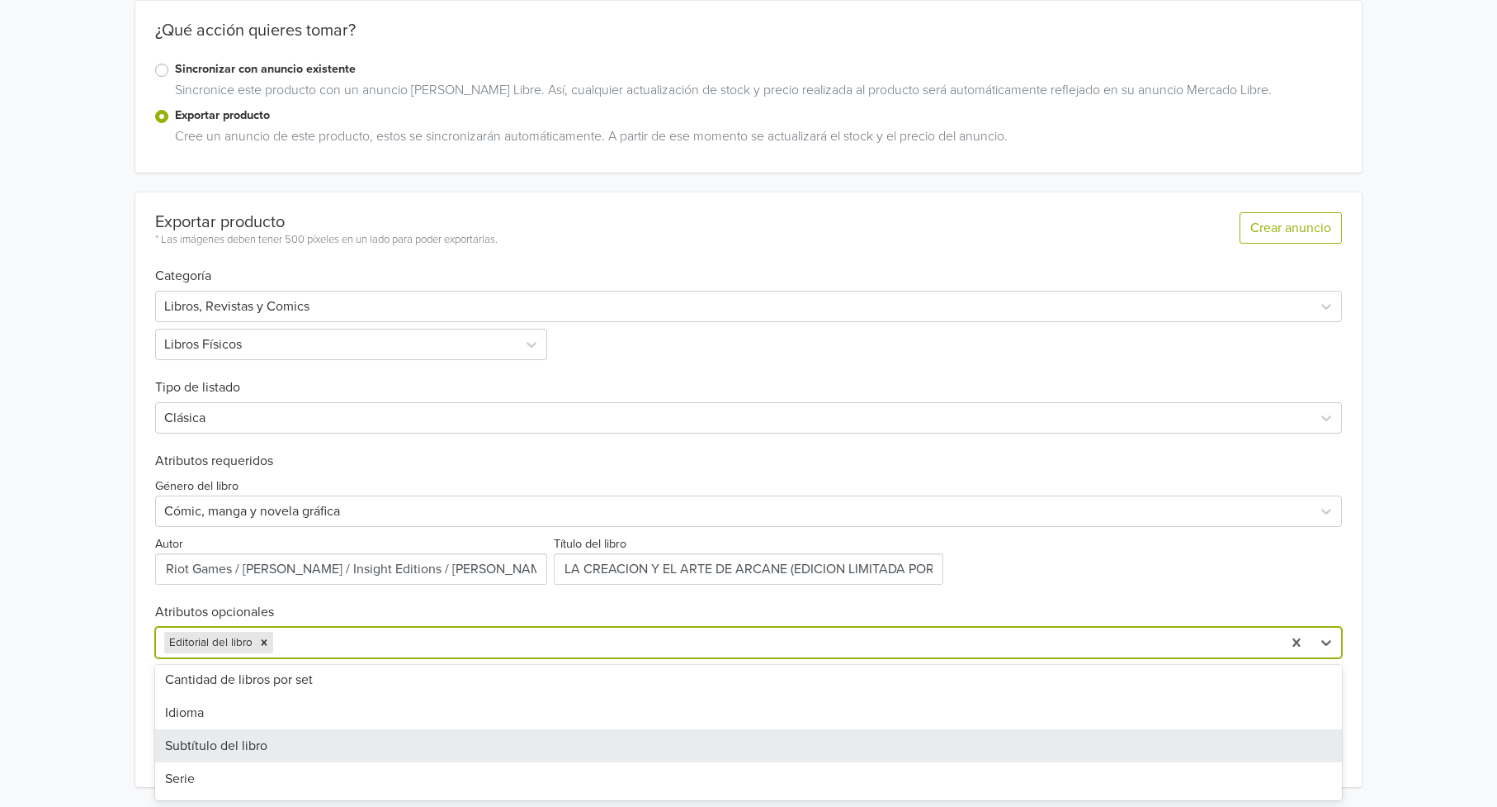
scroll to position [0, 0]
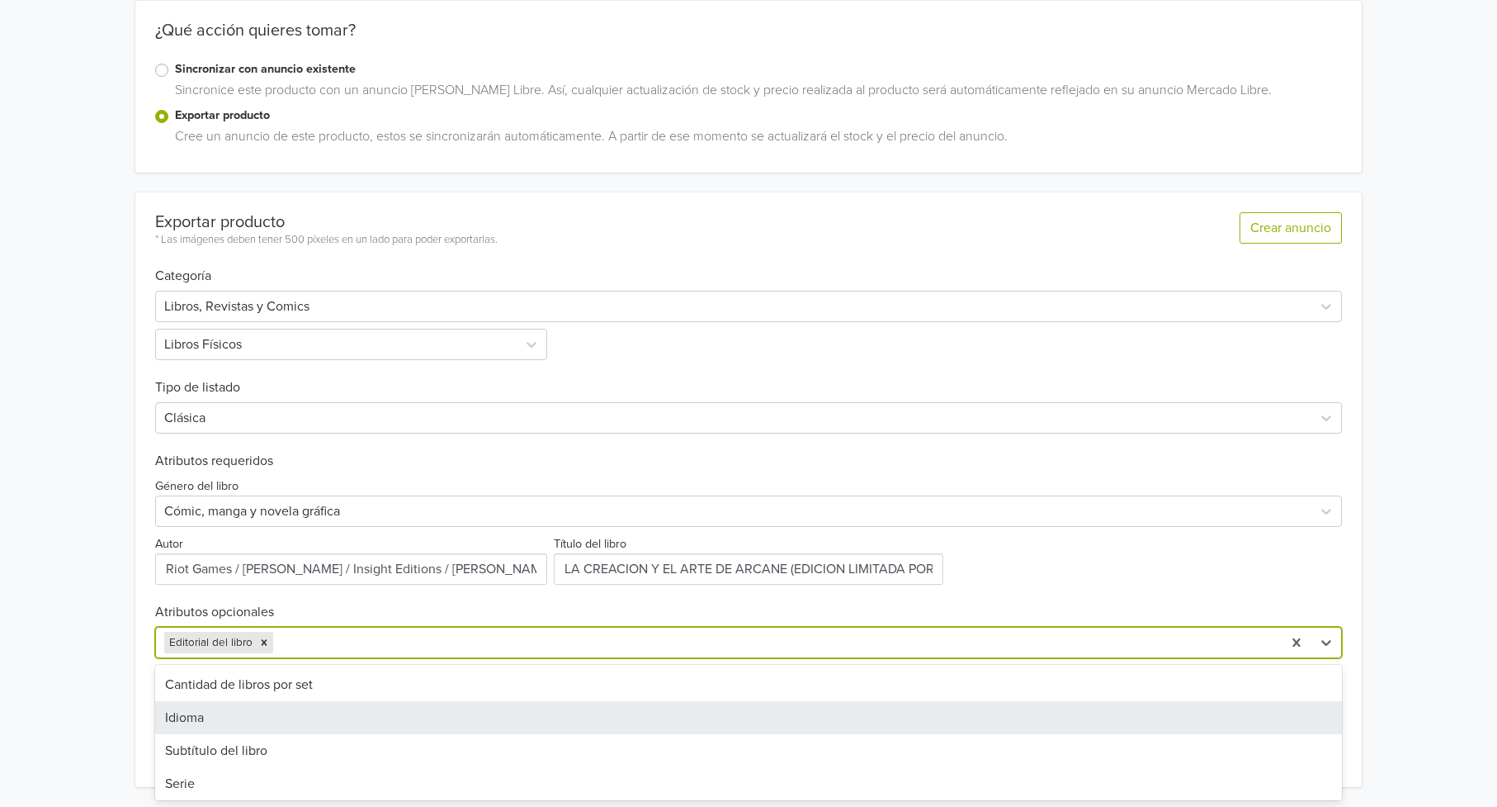
click at [273, 714] on div "Idioma" at bounding box center [749, 717] width 1188 height 33
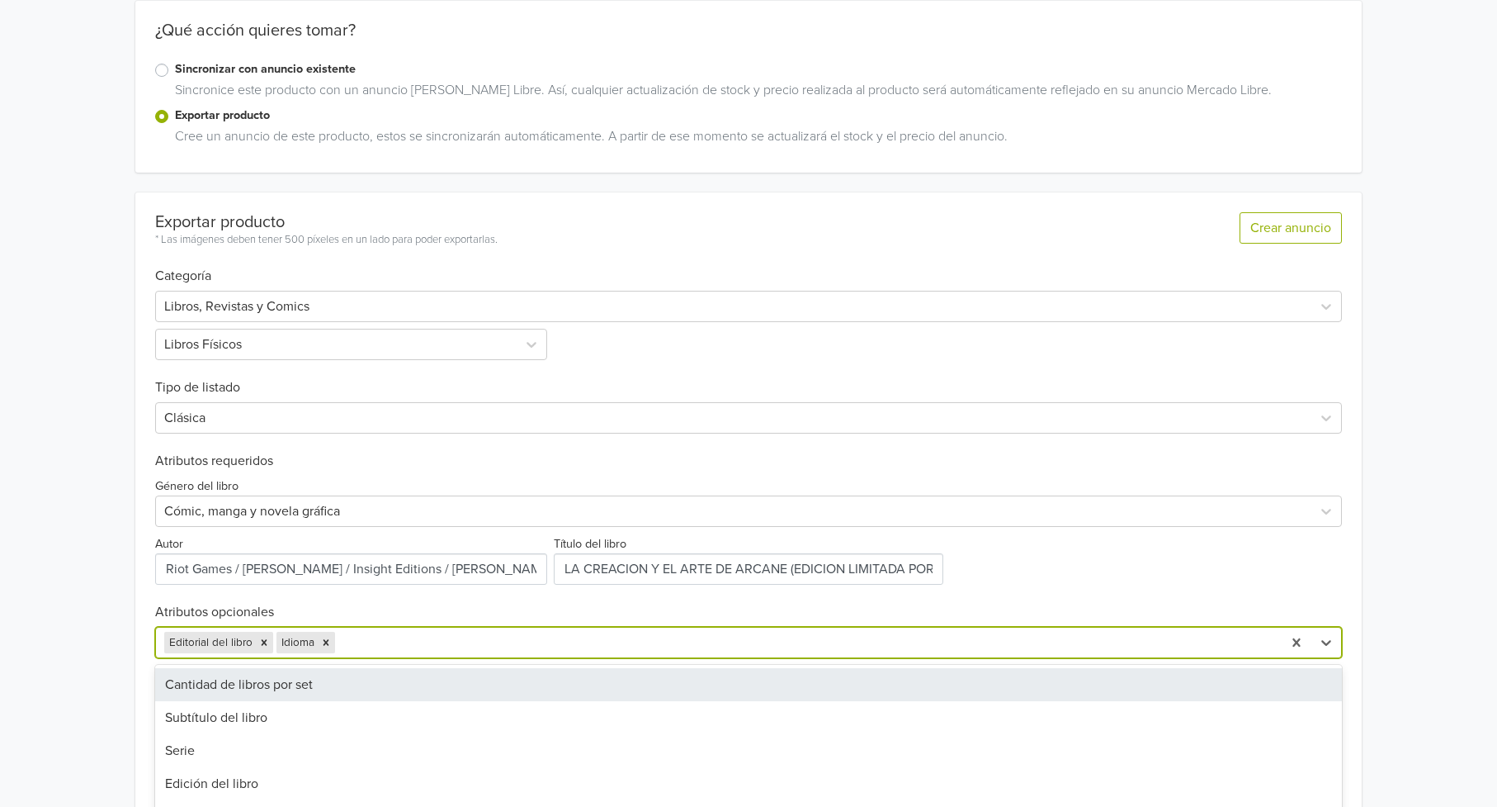
scroll to position [294, 0]
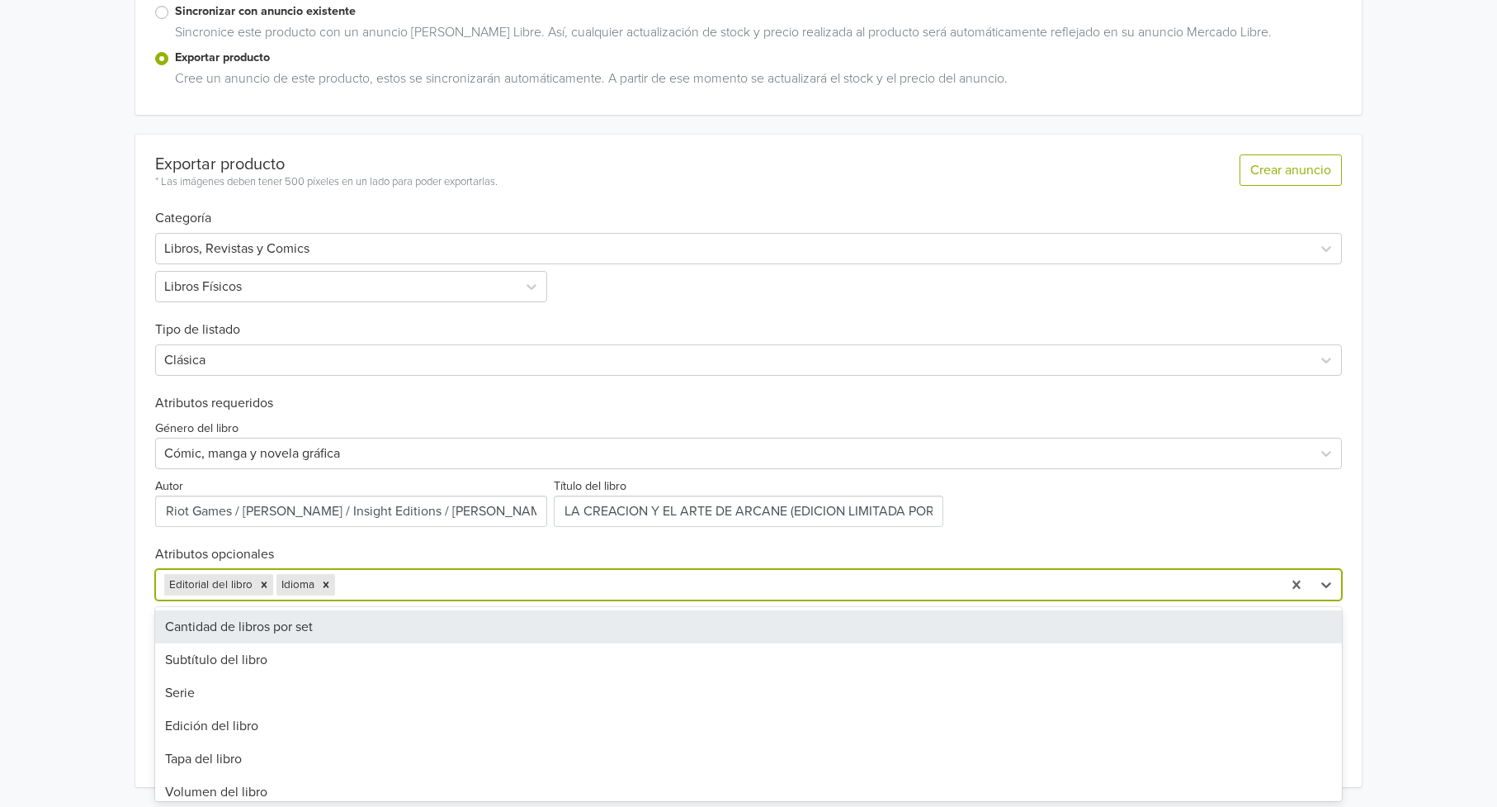
click at [403, 600] on div "option Idioma, selected. 32 results available. Use Up and Down to choose option…" at bounding box center [749, 584] width 1188 height 31
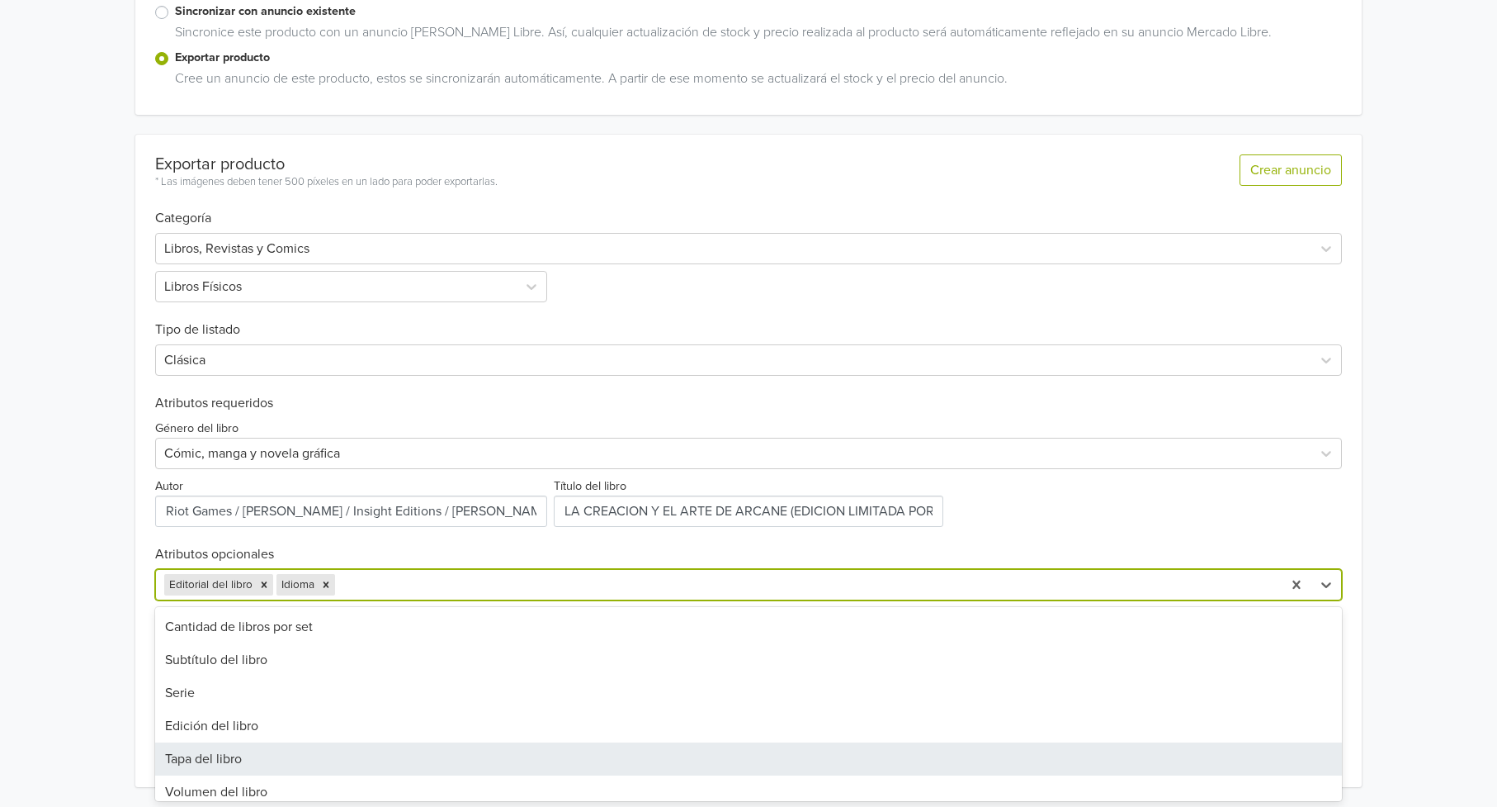
click at [439, 750] on div "Tapa del libro" at bounding box center [749, 758] width 1188 height 33
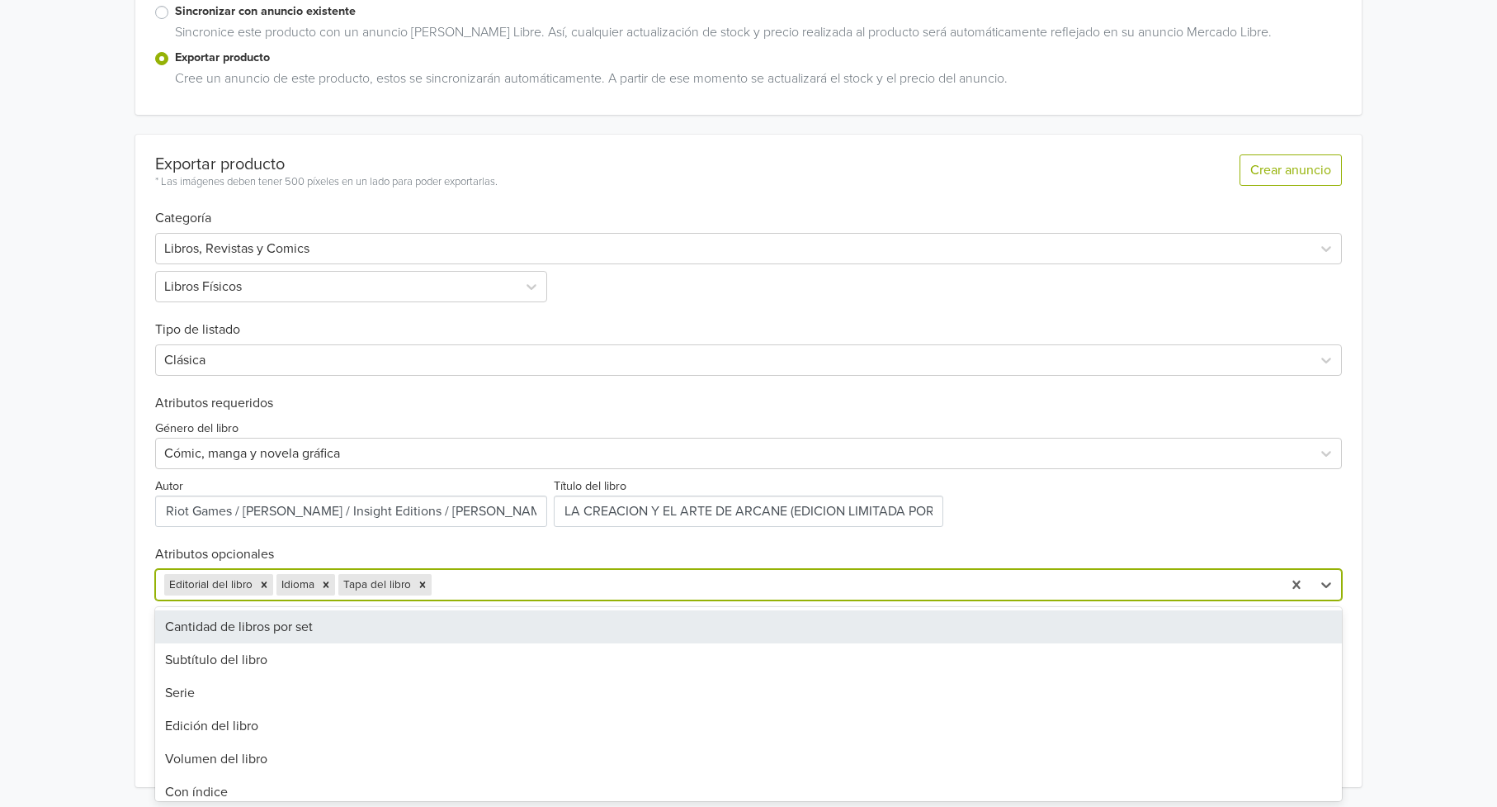
scroll to position [295, 0]
click at [498, 579] on div at bounding box center [855, 584] width 840 height 23
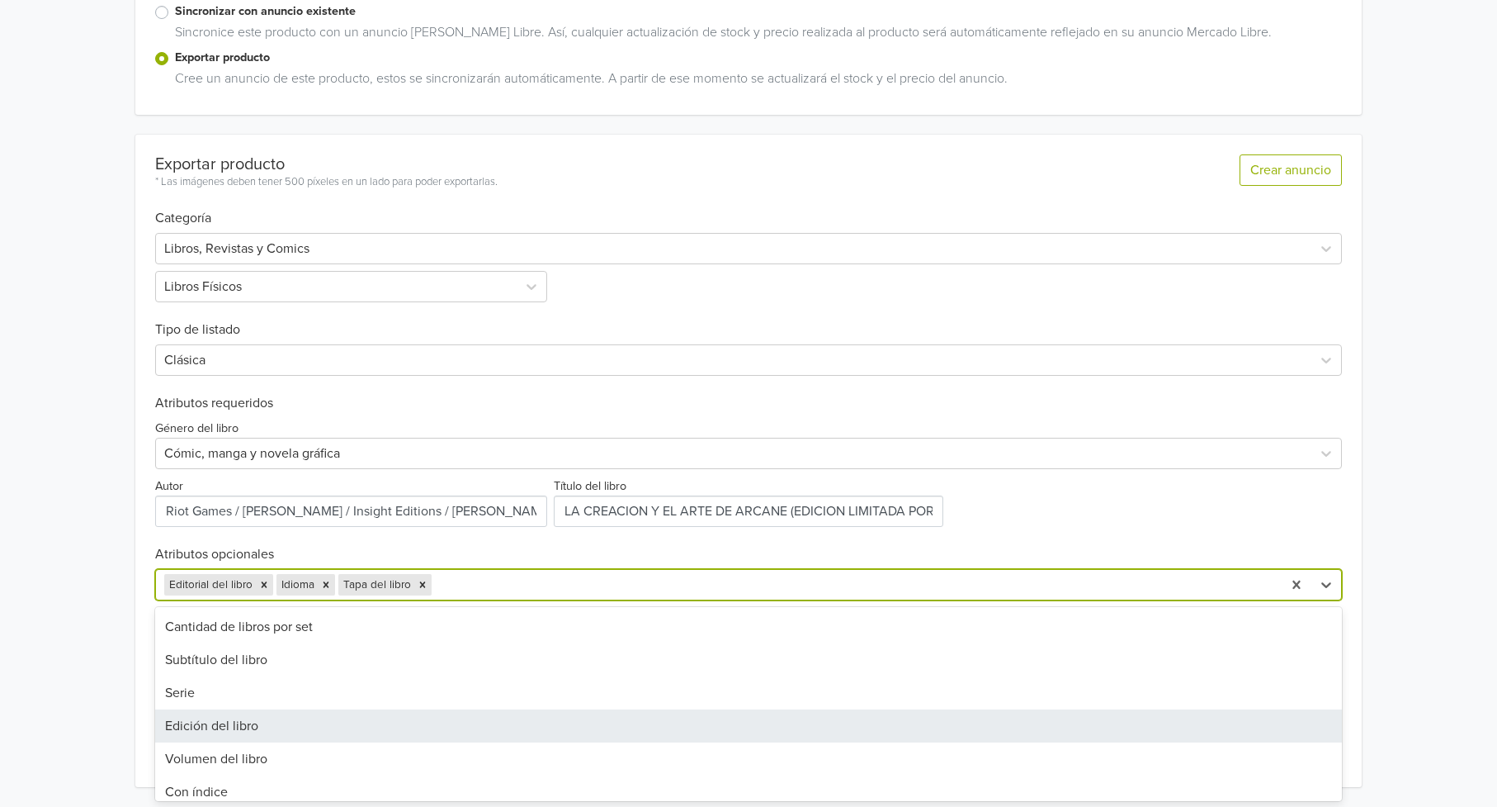
click at [508, 731] on div "Edición del libro" at bounding box center [749, 725] width 1188 height 33
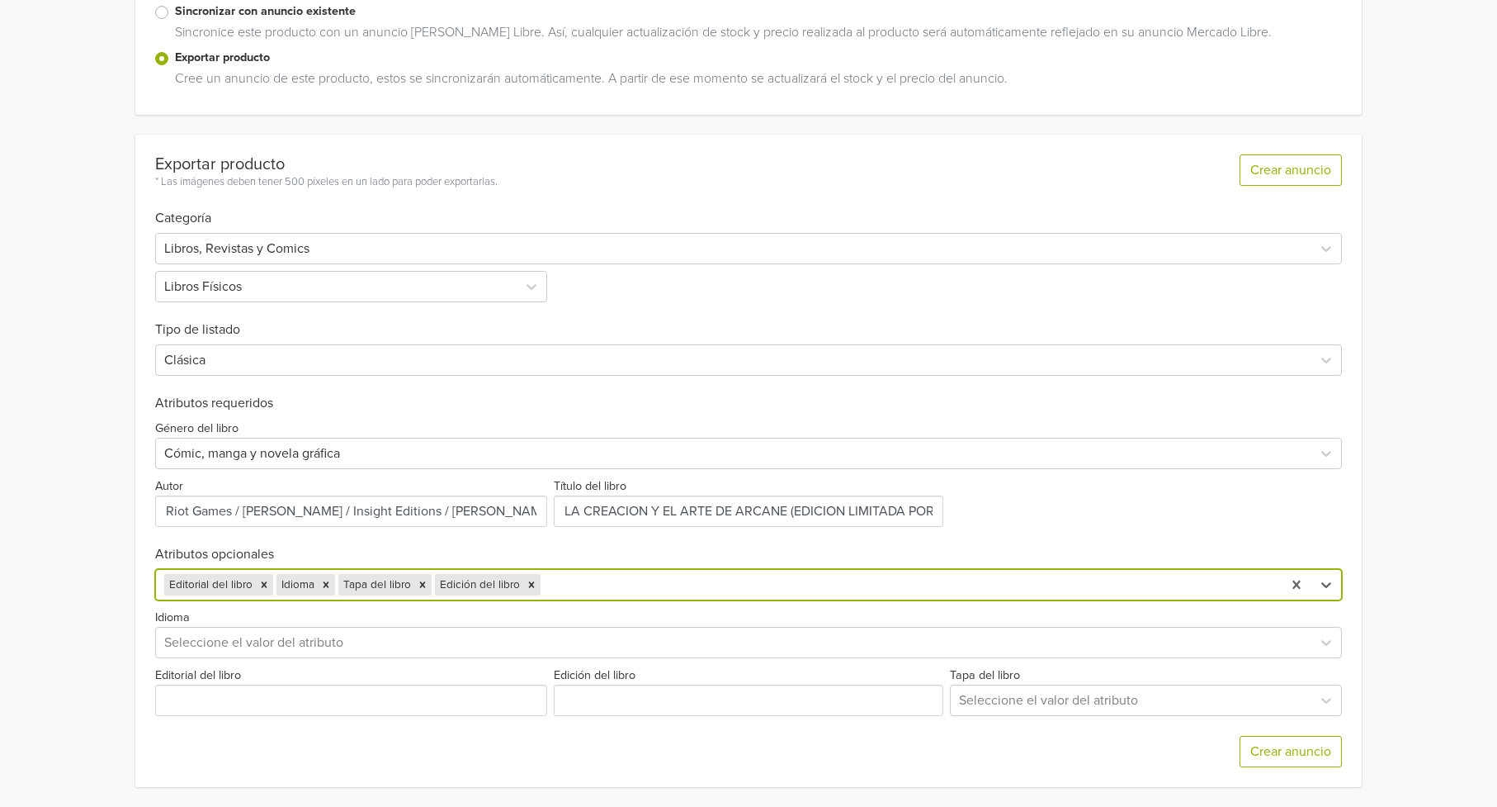
click at [624, 594] on div at bounding box center [909, 584] width 731 height 23
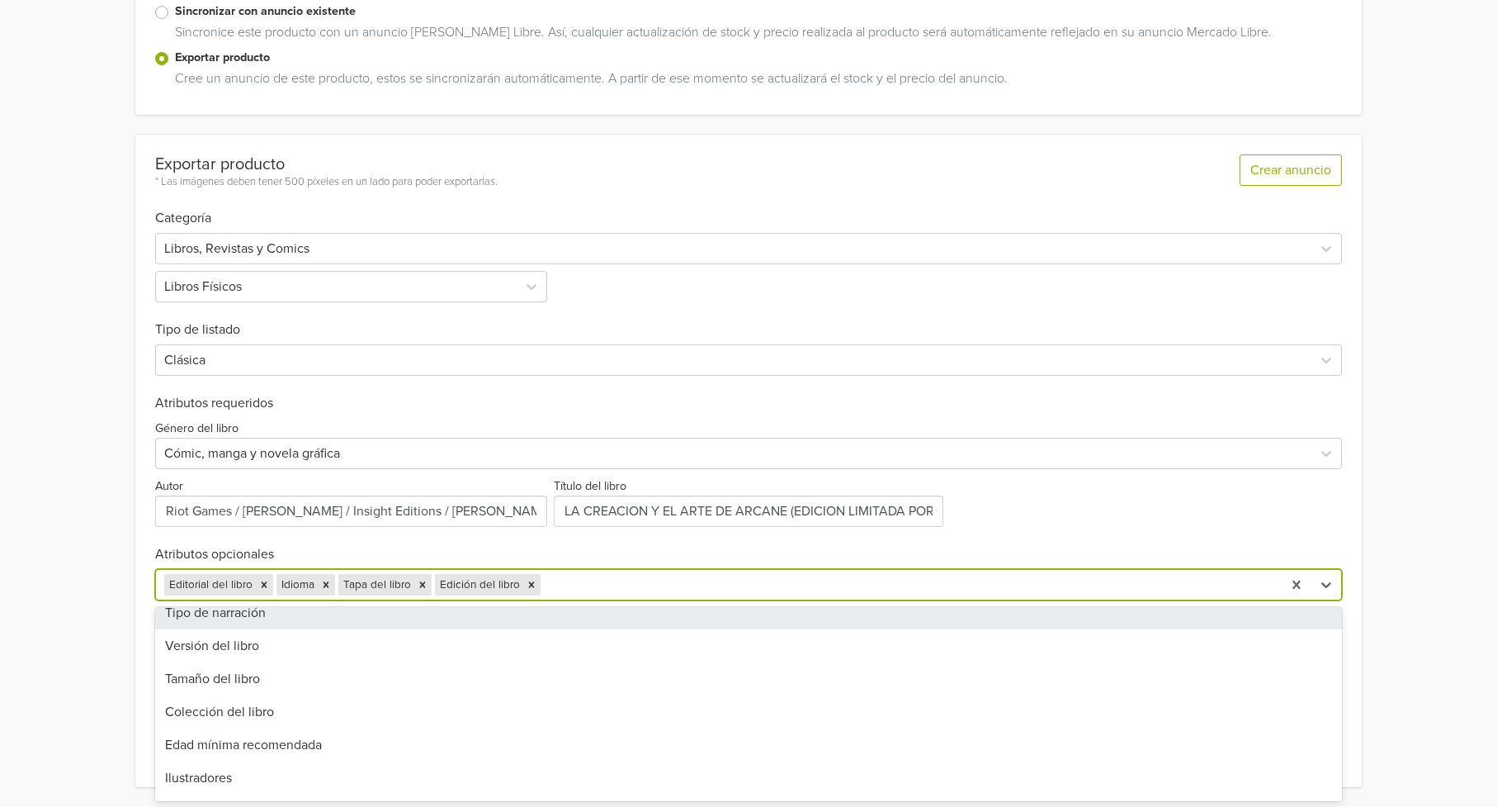
scroll to position [550, 0]
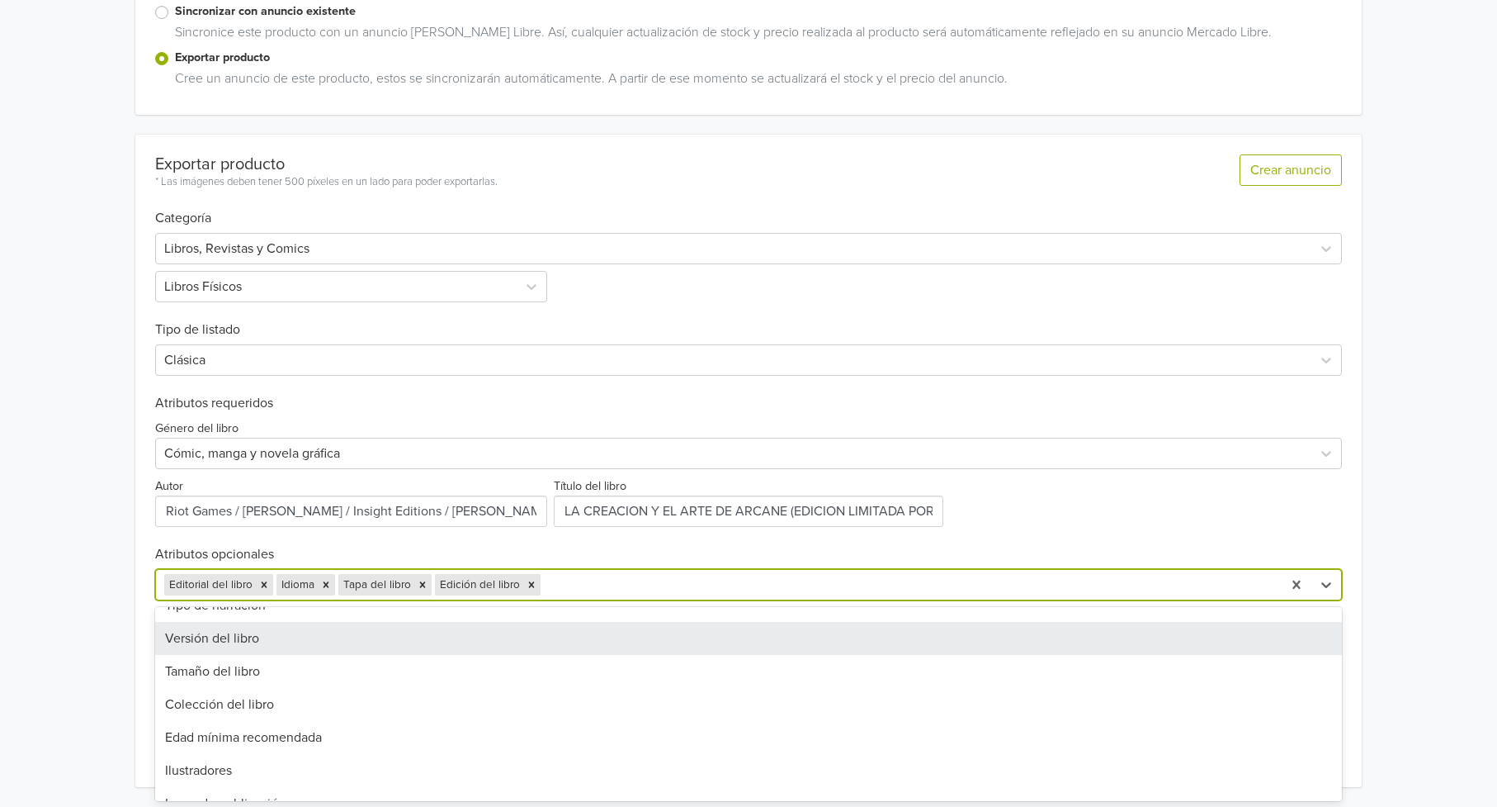
click at [476, 643] on div "Versión del libro" at bounding box center [749, 638] width 1188 height 33
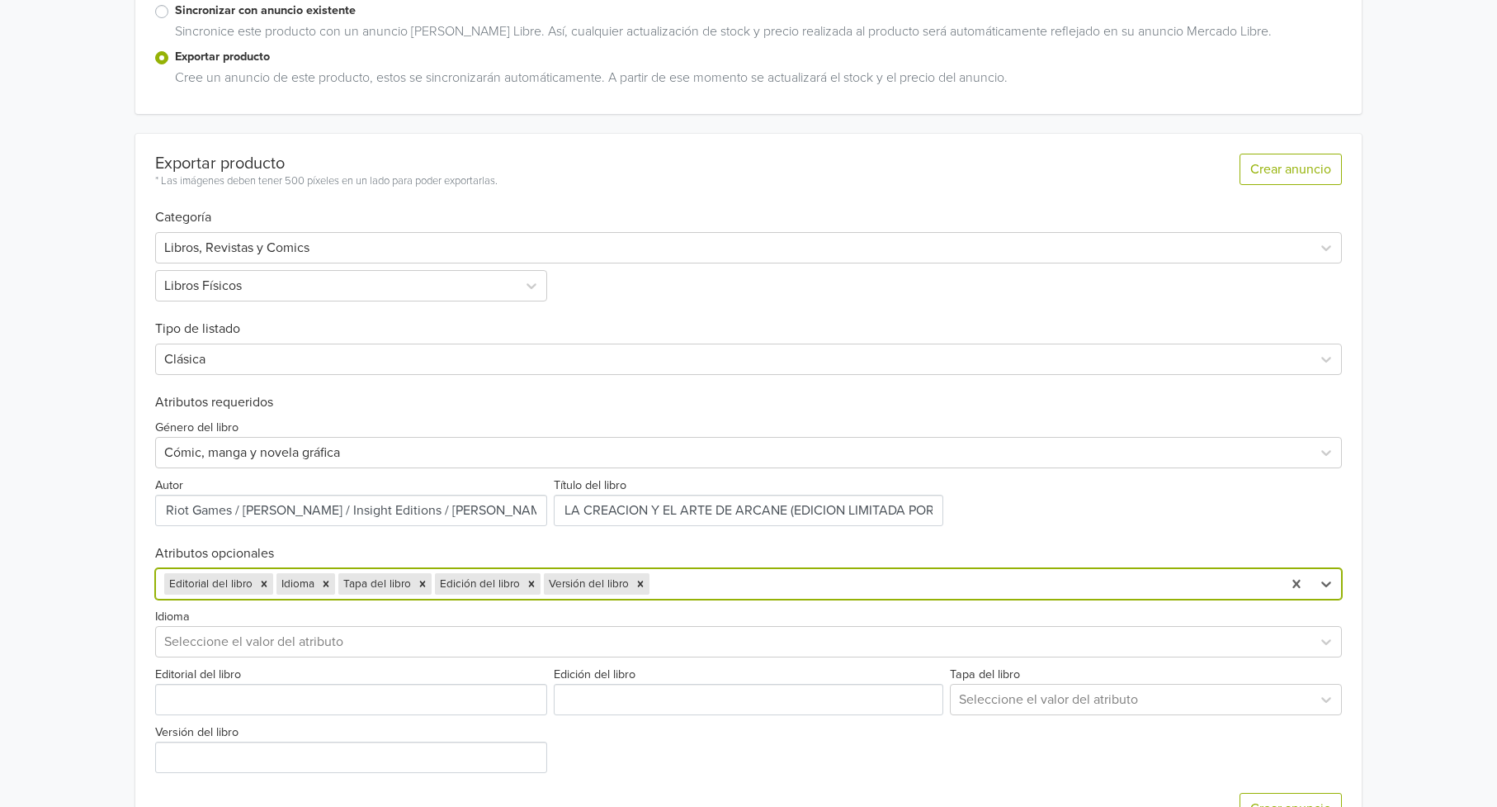
scroll to position [349, 0]
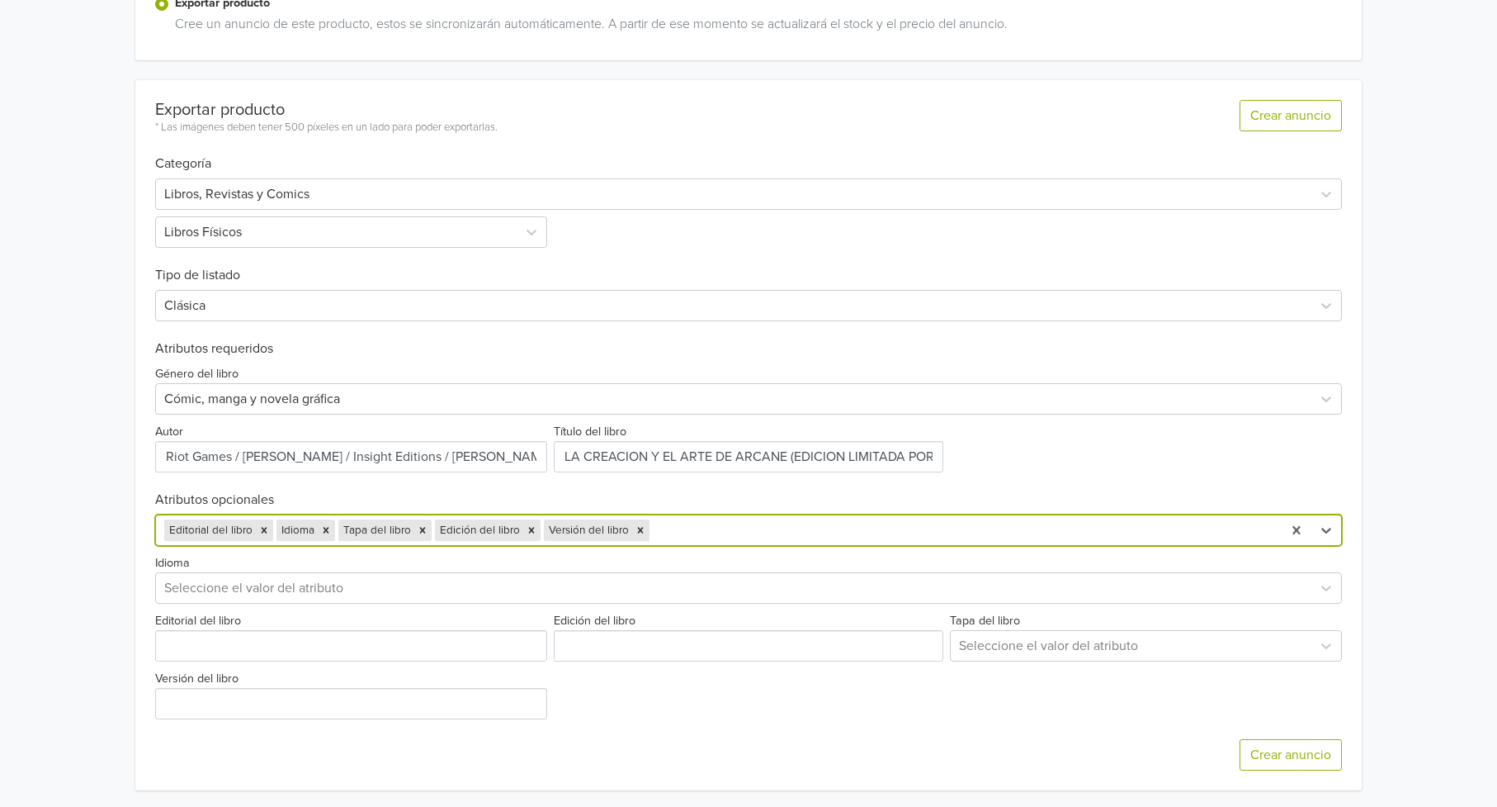
click at [774, 546] on div "option Versión del libro, selected. Editorial del libro Idioma Tapa del libro E…" at bounding box center [749, 529] width 1188 height 31
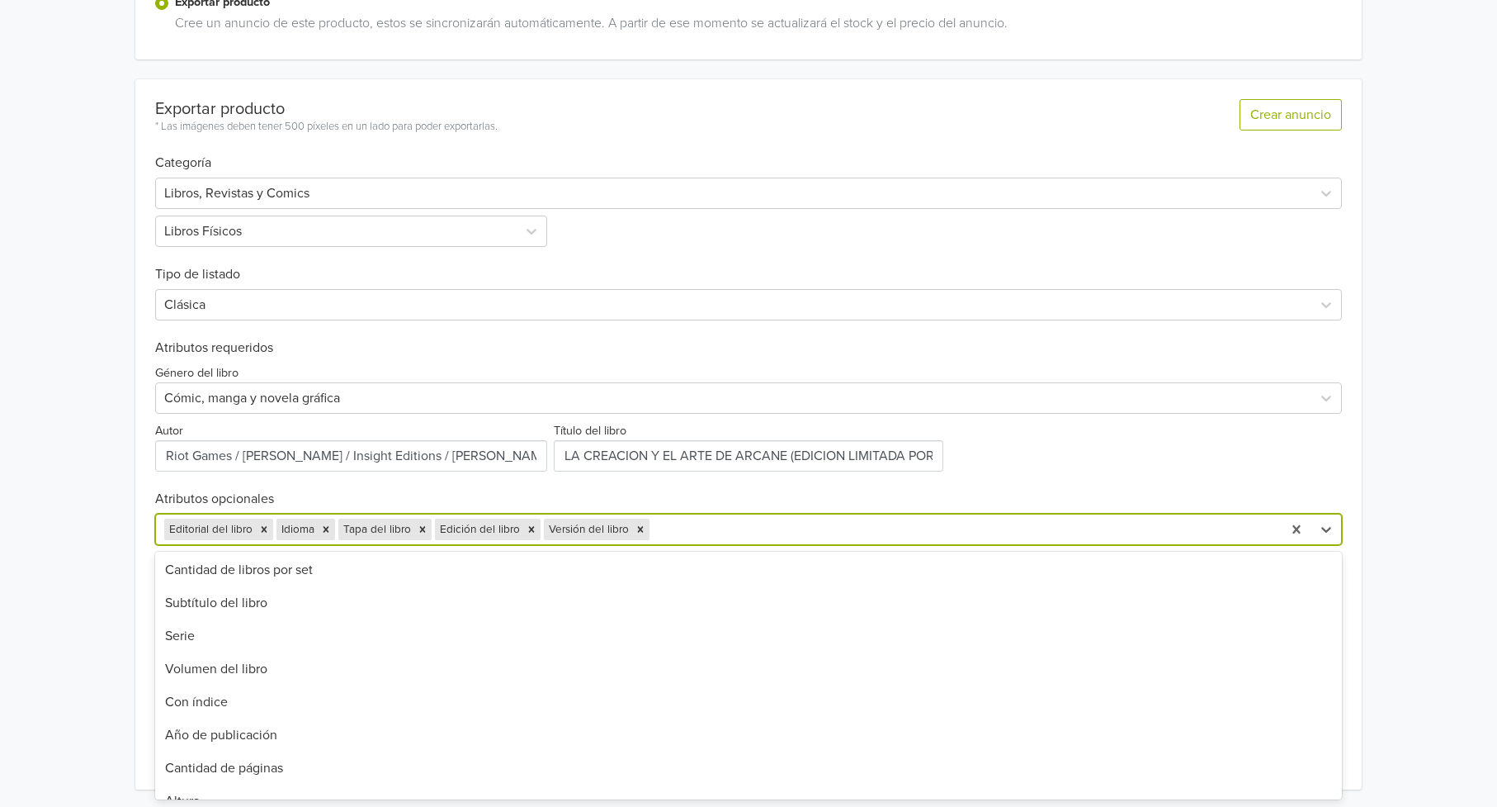
scroll to position [0, 0]
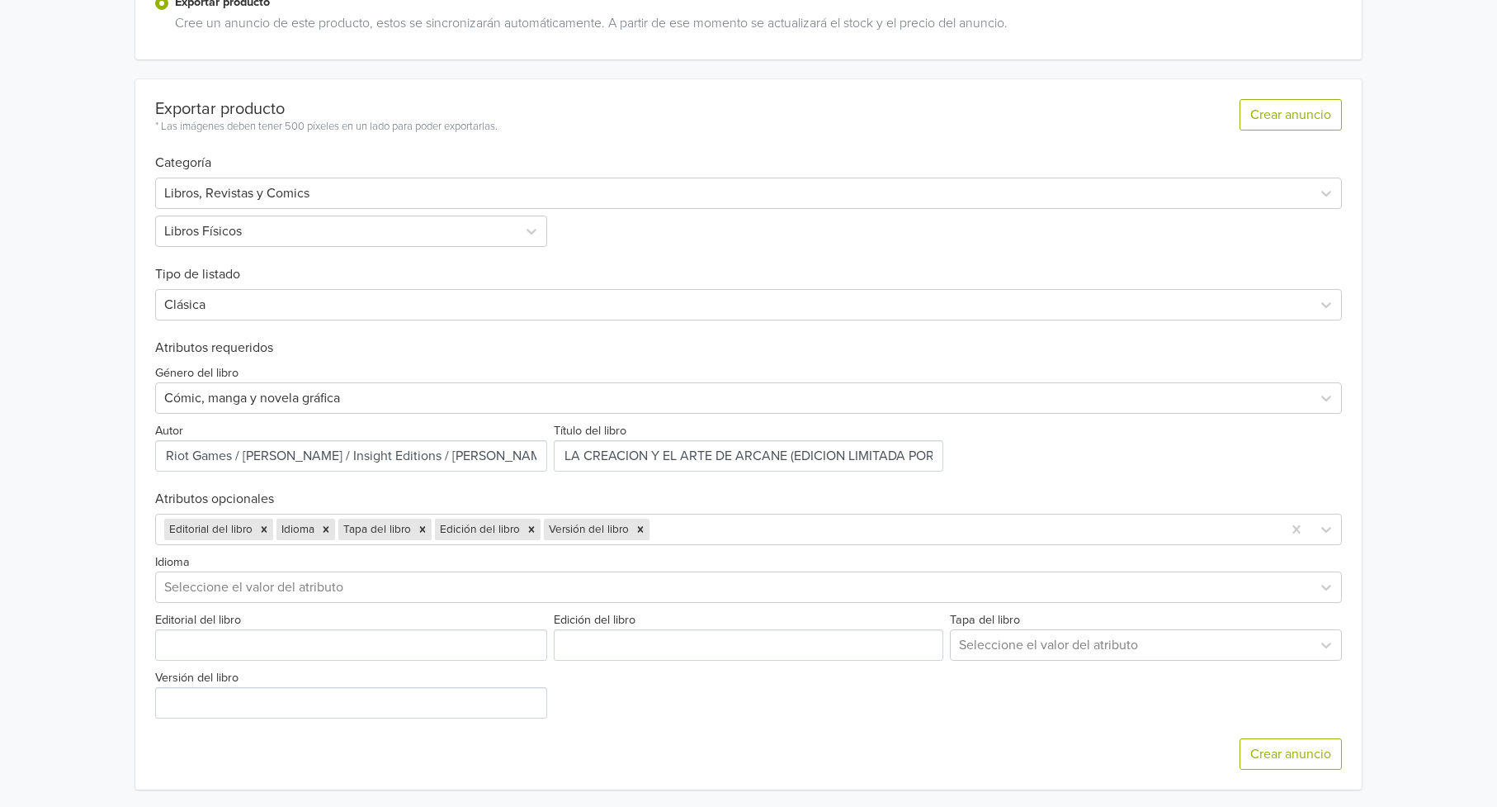
click at [1410, 549] on div "LA CREACION Y EL ARTE DE ARCANE (EDICION LIMITADA PORTAFOLIO) GTIN: 97884679713…" at bounding box center [748, 230] width 1473 height 1158
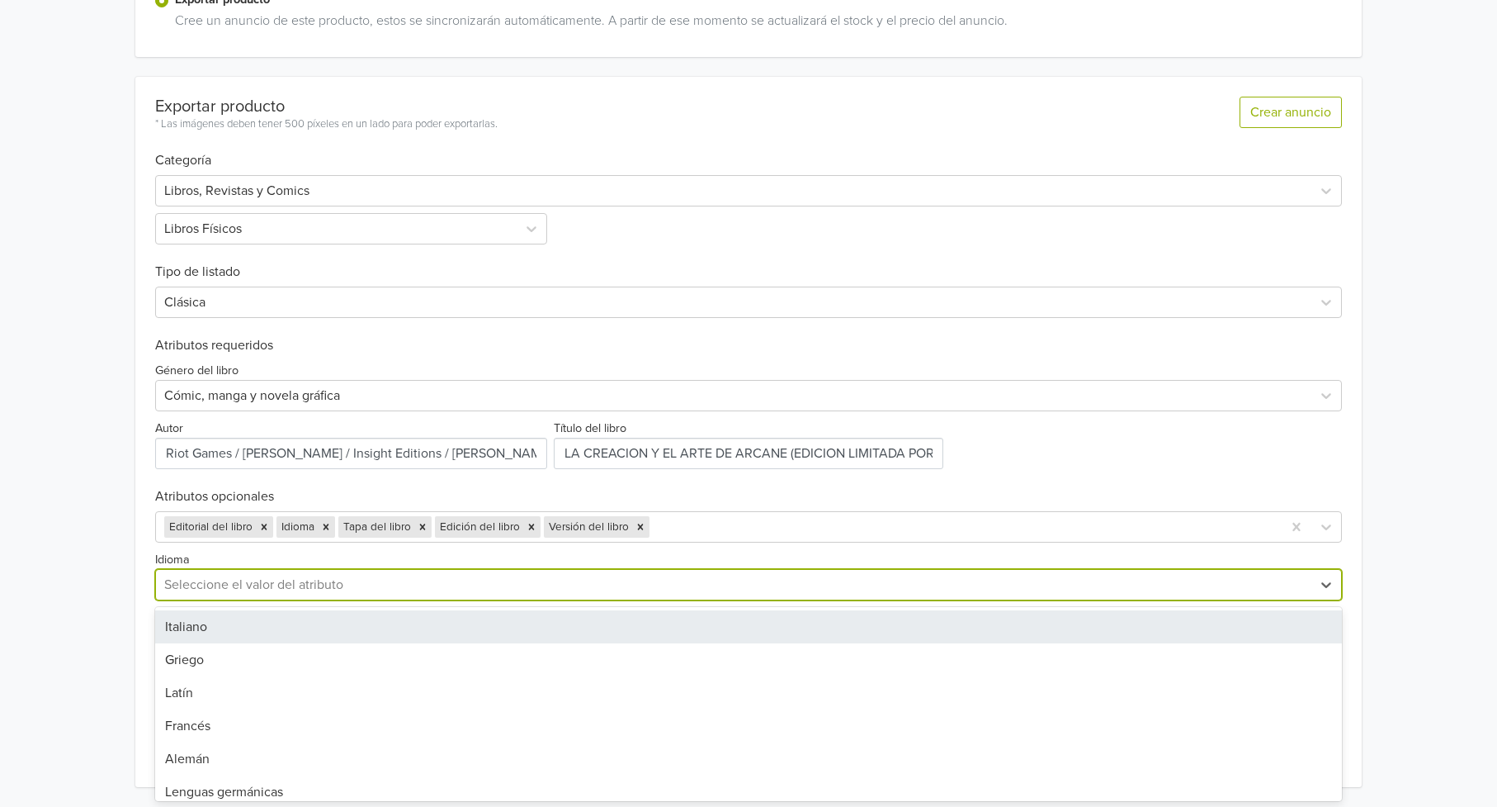
click at [227, 578] on div at bounding box center [734, 584] width 1140 height 23
type input "espa"
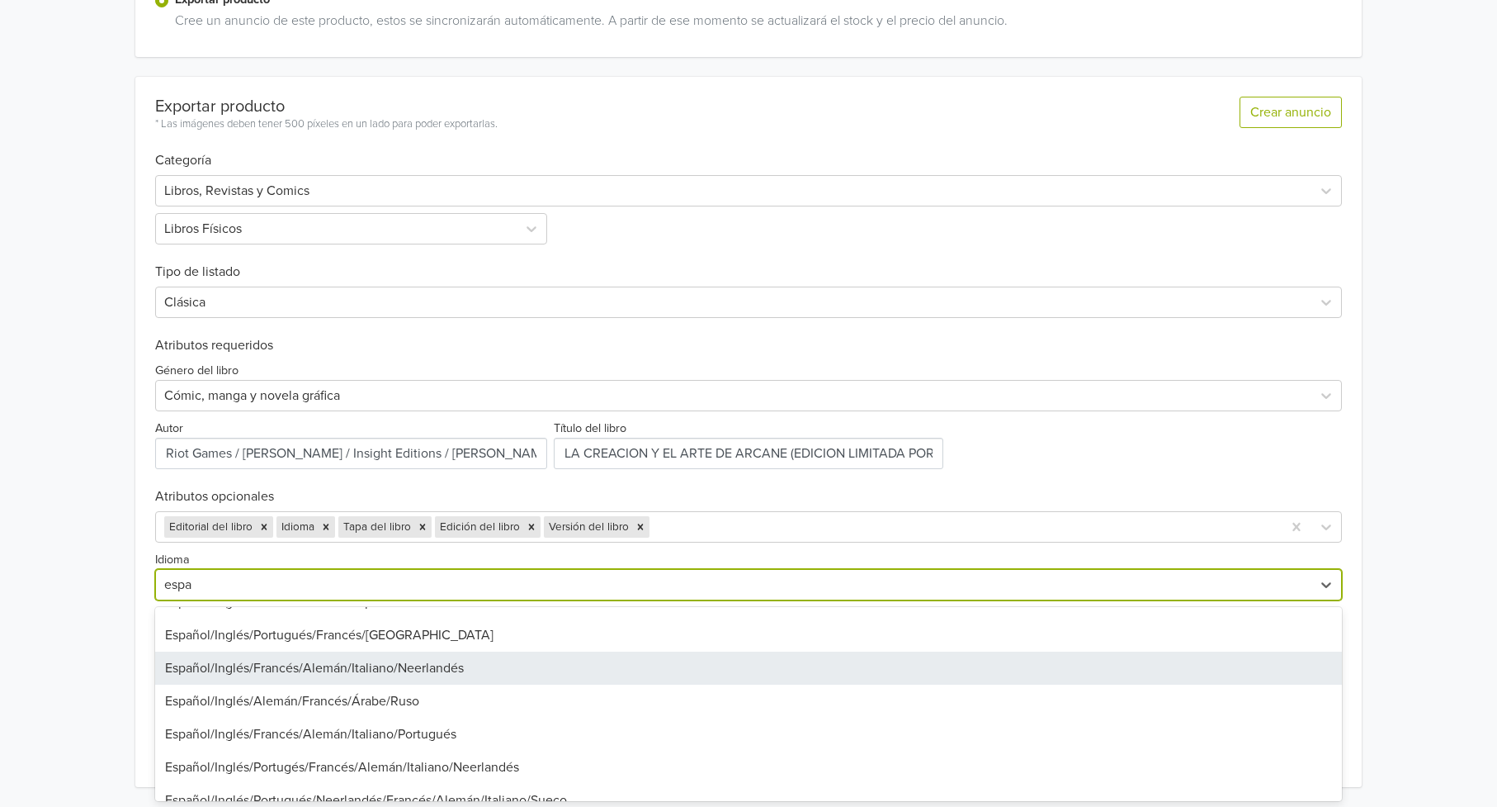
scroll to position [1034, 0]
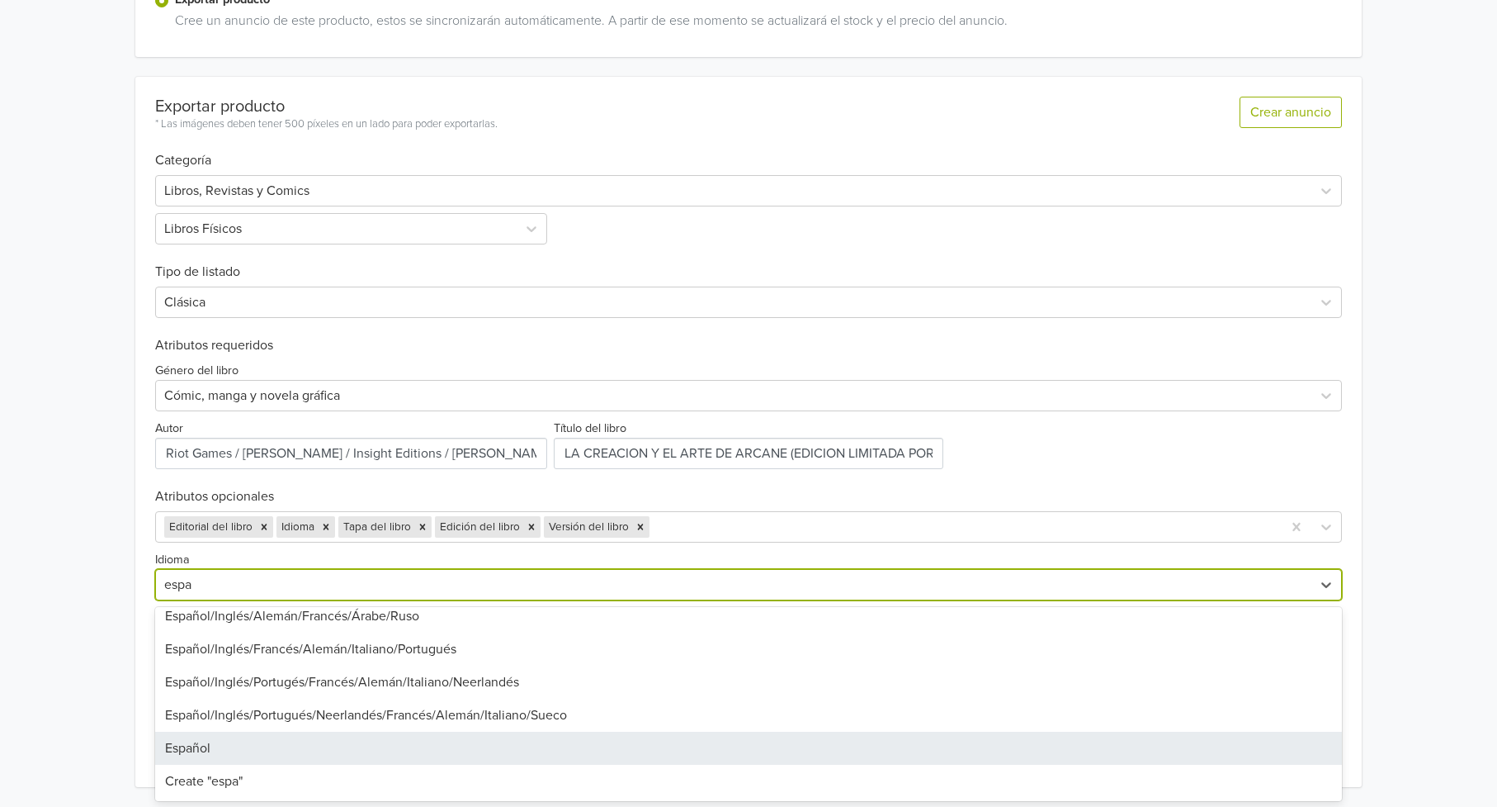
click at [290, 743] on div "Español" at bounding box center [749, 747] width 1188 height 33
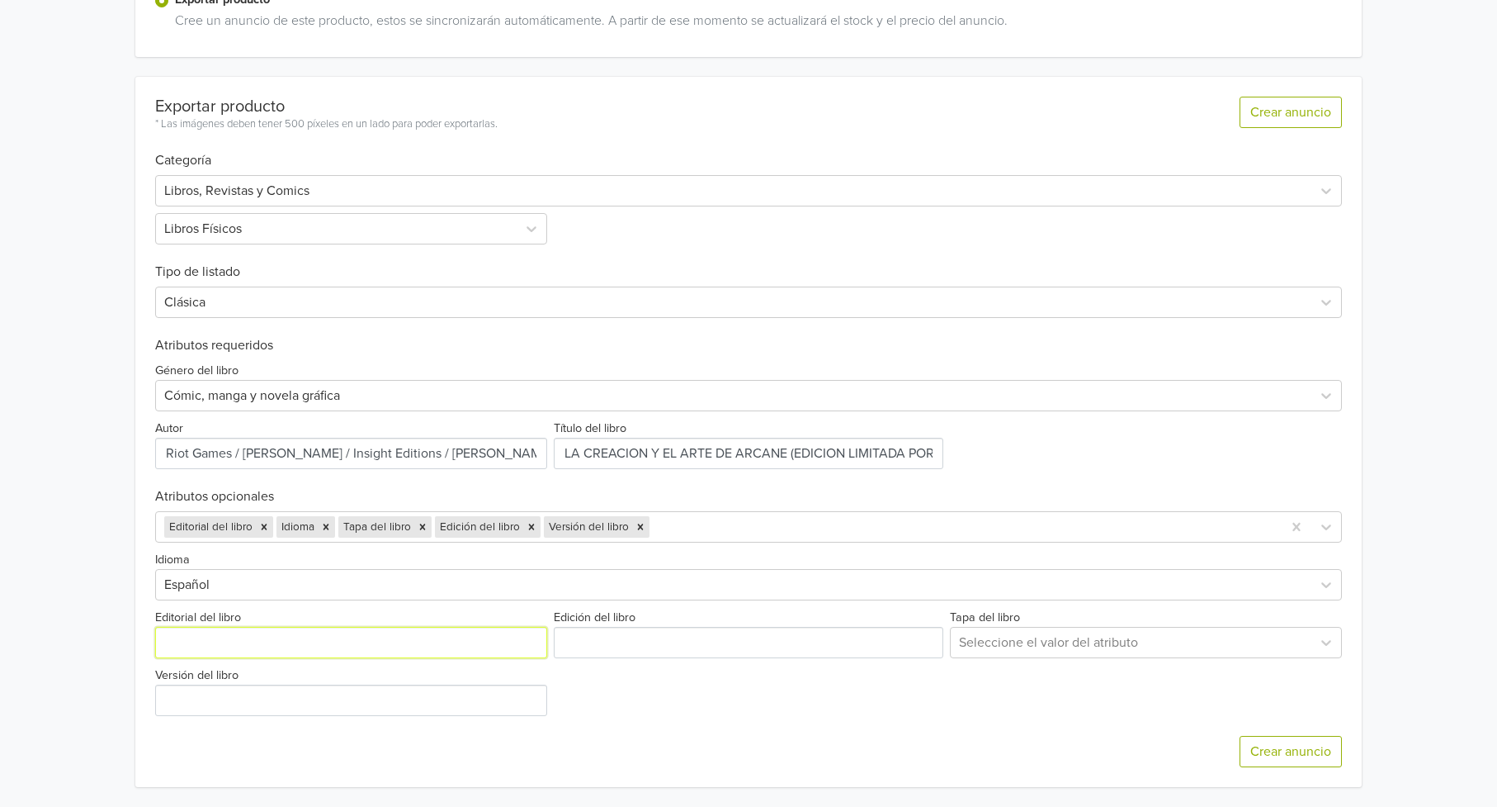
click at [205, 642] on input "Editorial del libro" at bounding box center [351, 642] width 393 height 31
type input "Norma"
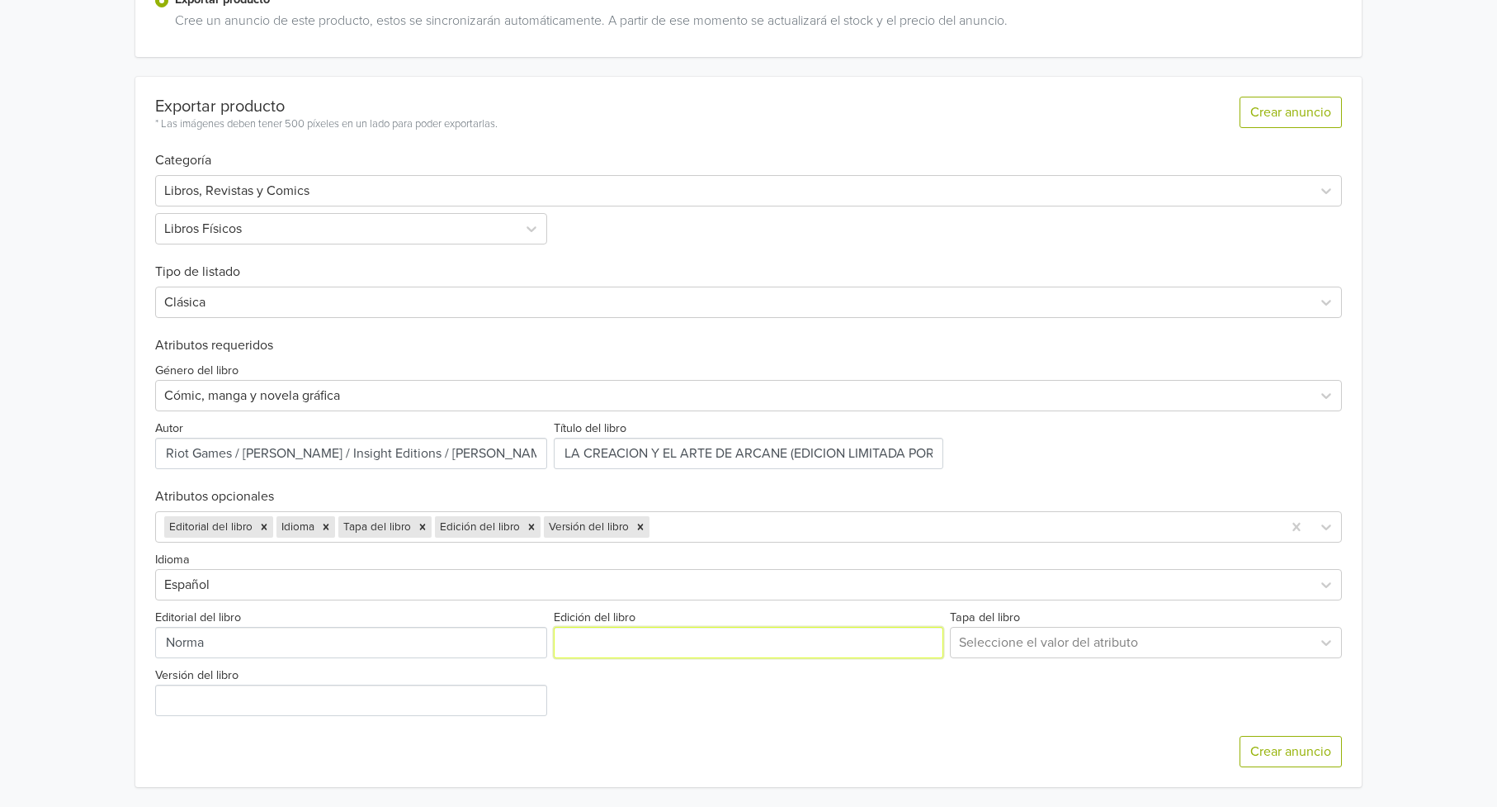
click at [592, 646] on input "Edición del libro" at bounding box center [749, 642] width 390 height 31
type input "Edición Limitada"
click at [1090, 641] on div at bounding box center [1131, 642] width 345 height 23
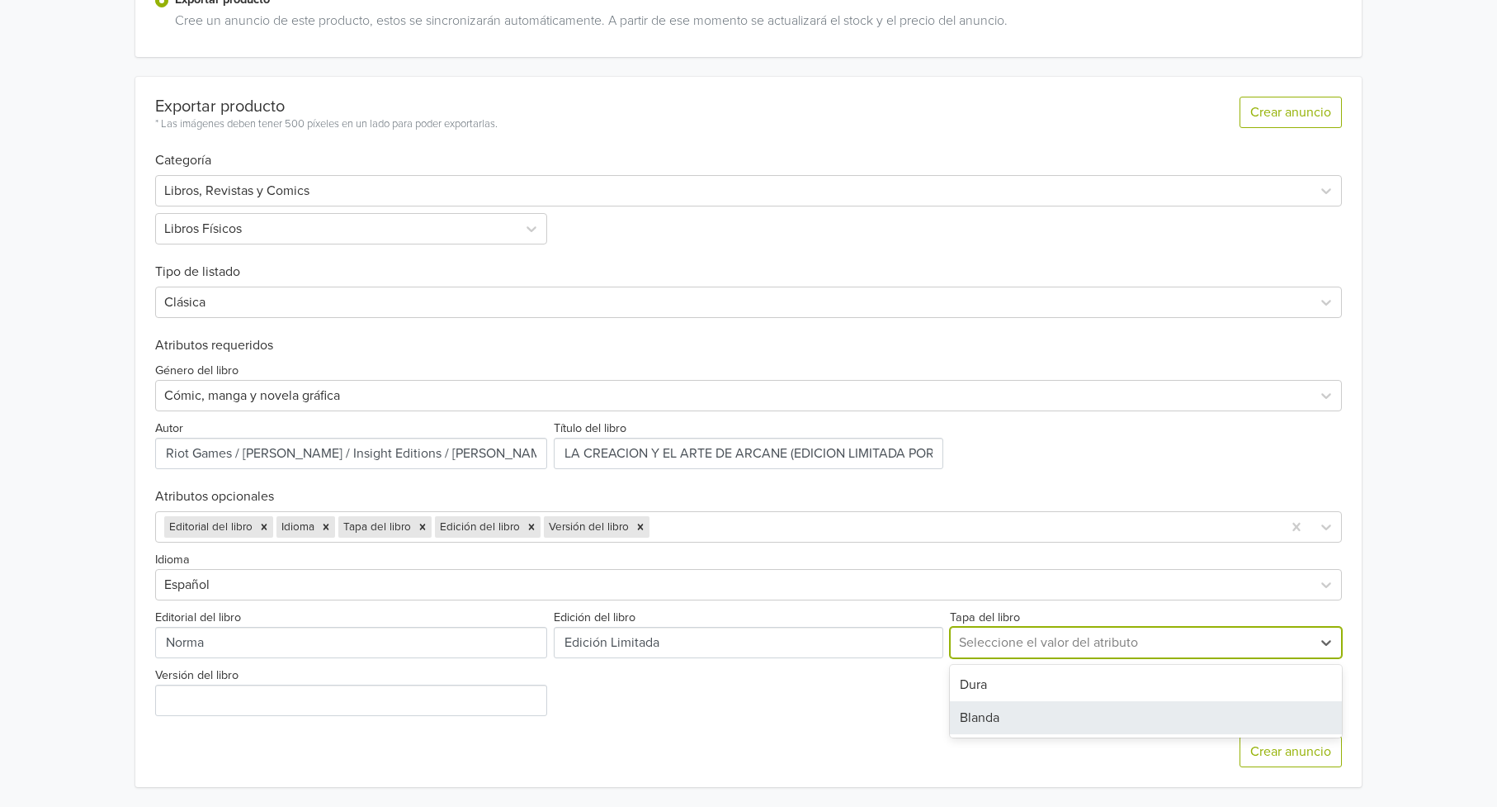
click at [1022, 692] on div "Dura" at bounding box center [1146, 684] width 393 height 33
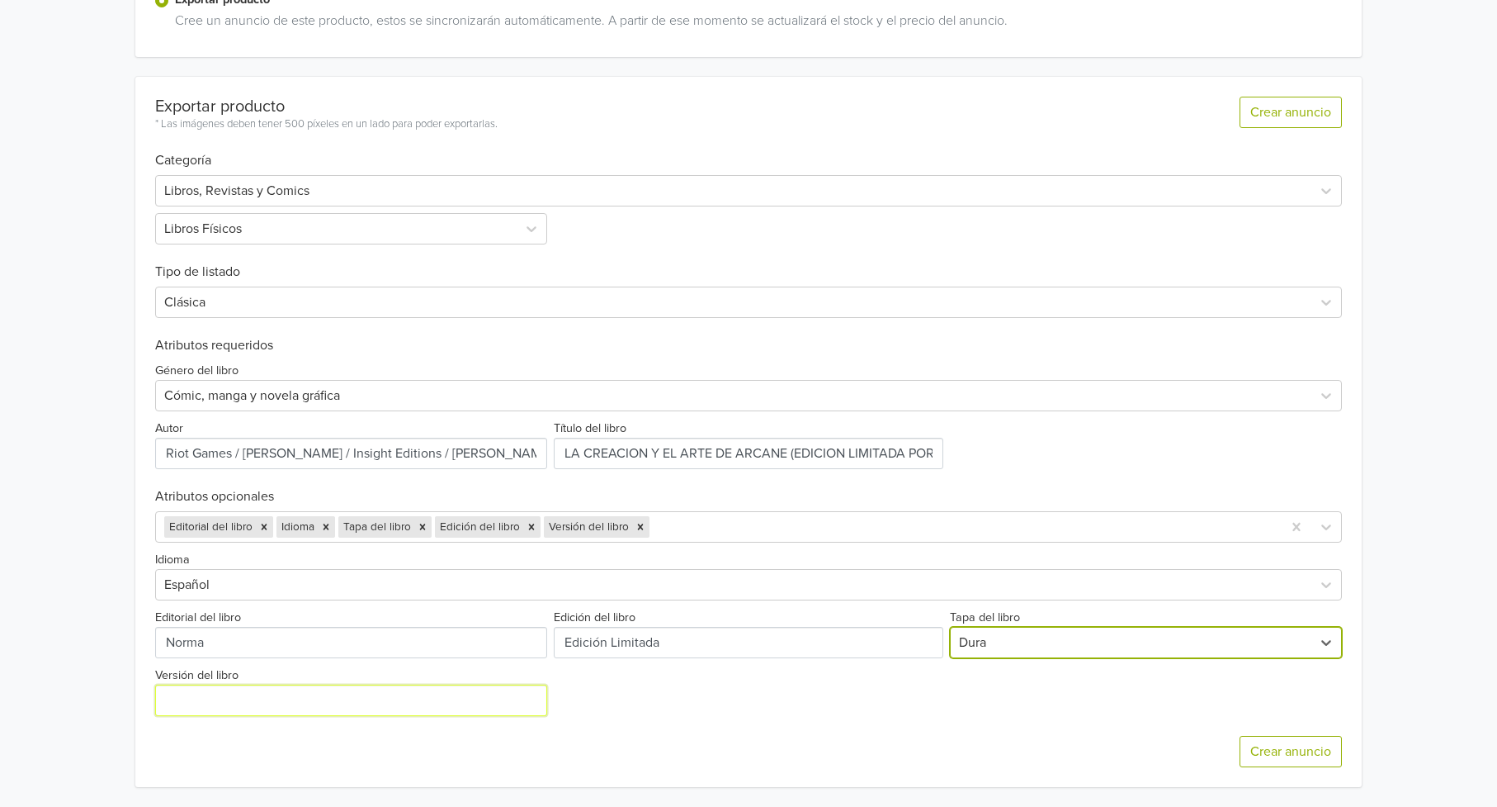
click at [258, 702] on input "Versión del libro" at bounding box center [351, 699] width 393 height 31
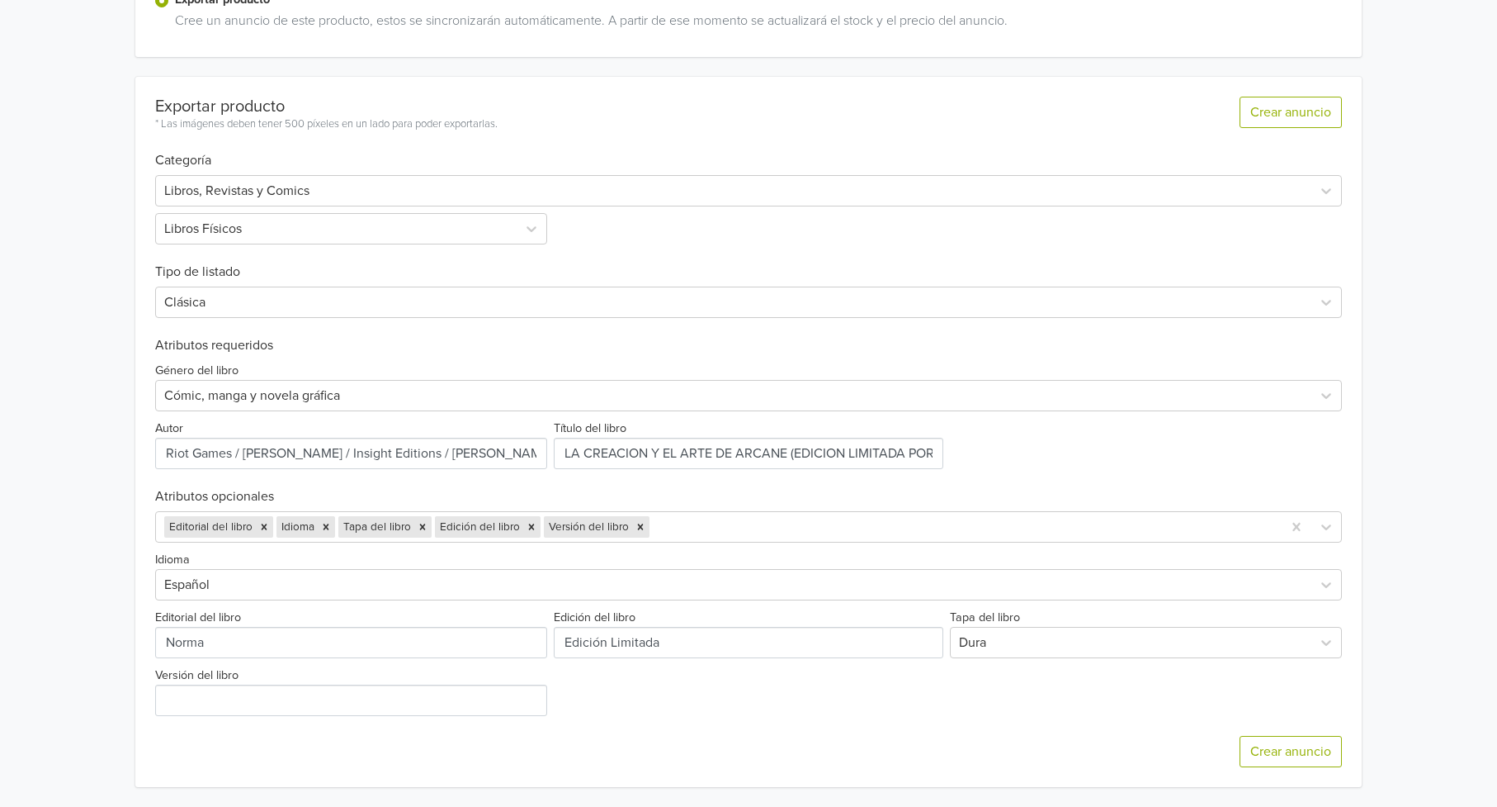
click at [839, 736] on div "Crear anuncio" at bounding box center [749, 751] width 1188 height 71
click at [265, 703] on input "Versión del libro" at bounding box center [351, 699] width 393 height 31
click at [724, 603] on div "Idioma Español Editorial del libro Edición del libro Tapa del libro Dura Versió…" at bounding box center [749, 628] width 1188 height 173
click at [637, 528] on icon "Remove Versión del libro" at bounding box center [641, 527] width 12 height 12
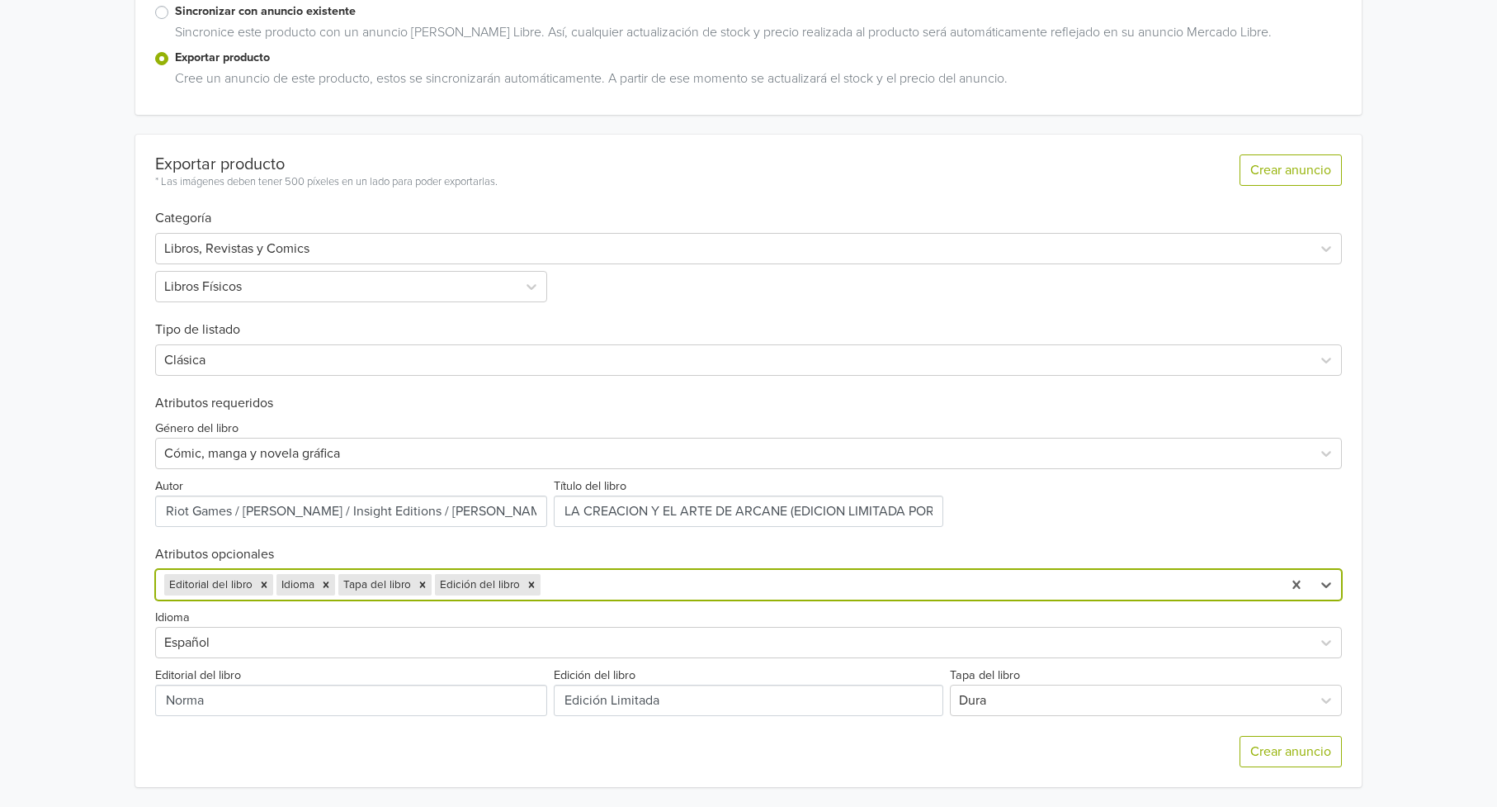
scroll to position [295, 0]
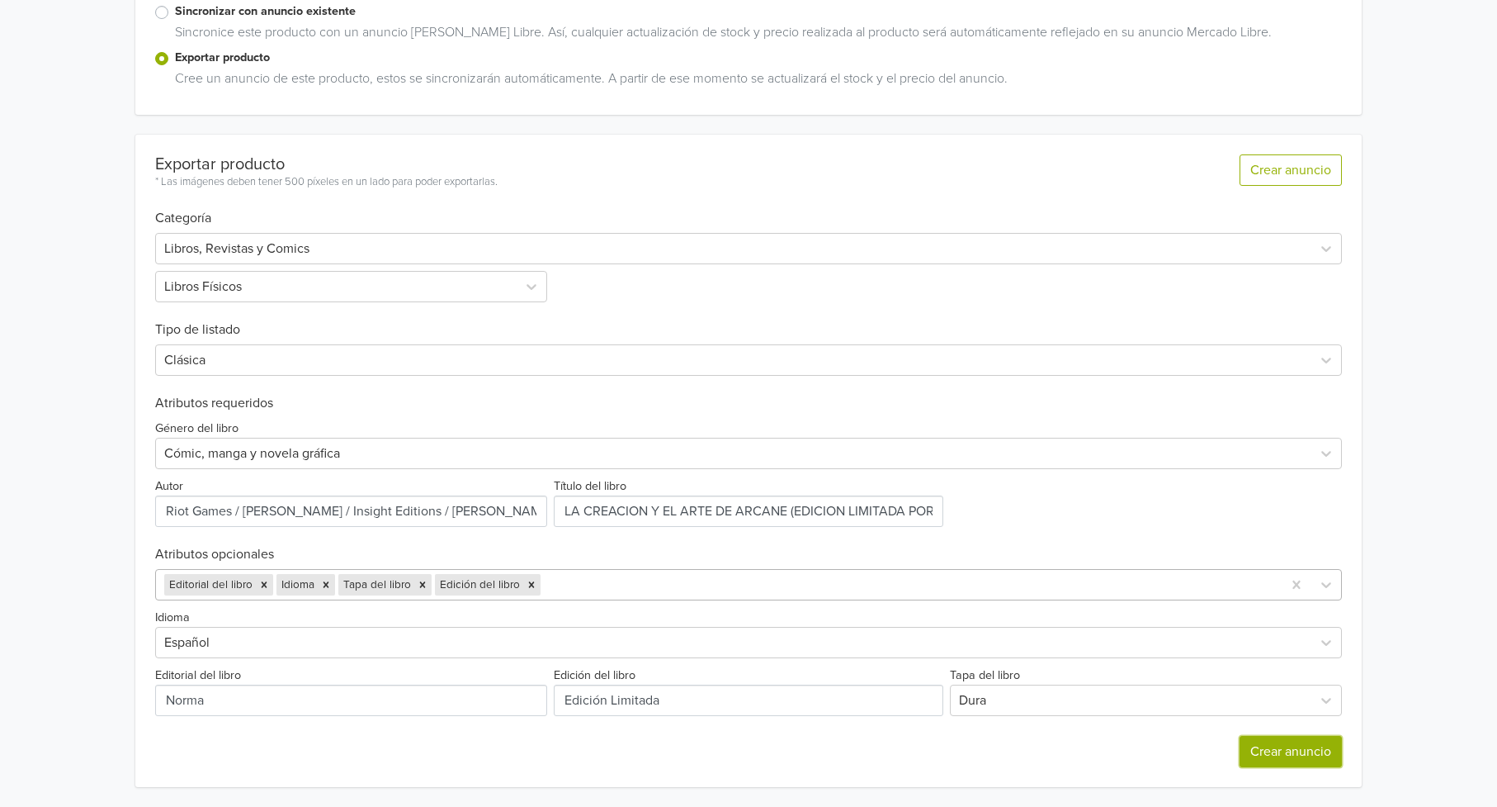
click at [1288, 756] on button "Crear anuncio" at bounding box center [1291, 751] width 102 height 31
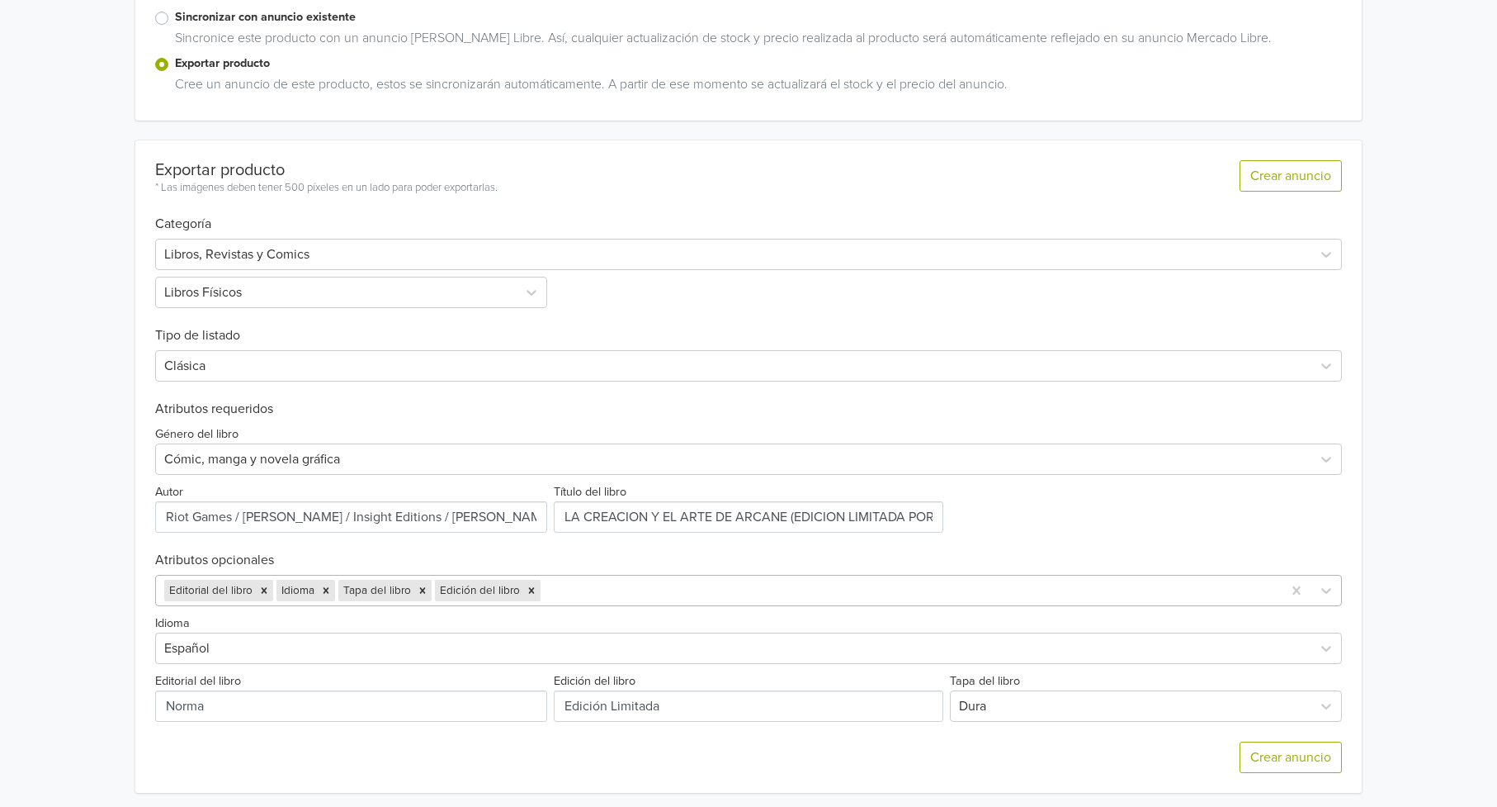
scroll to position [356, 0]
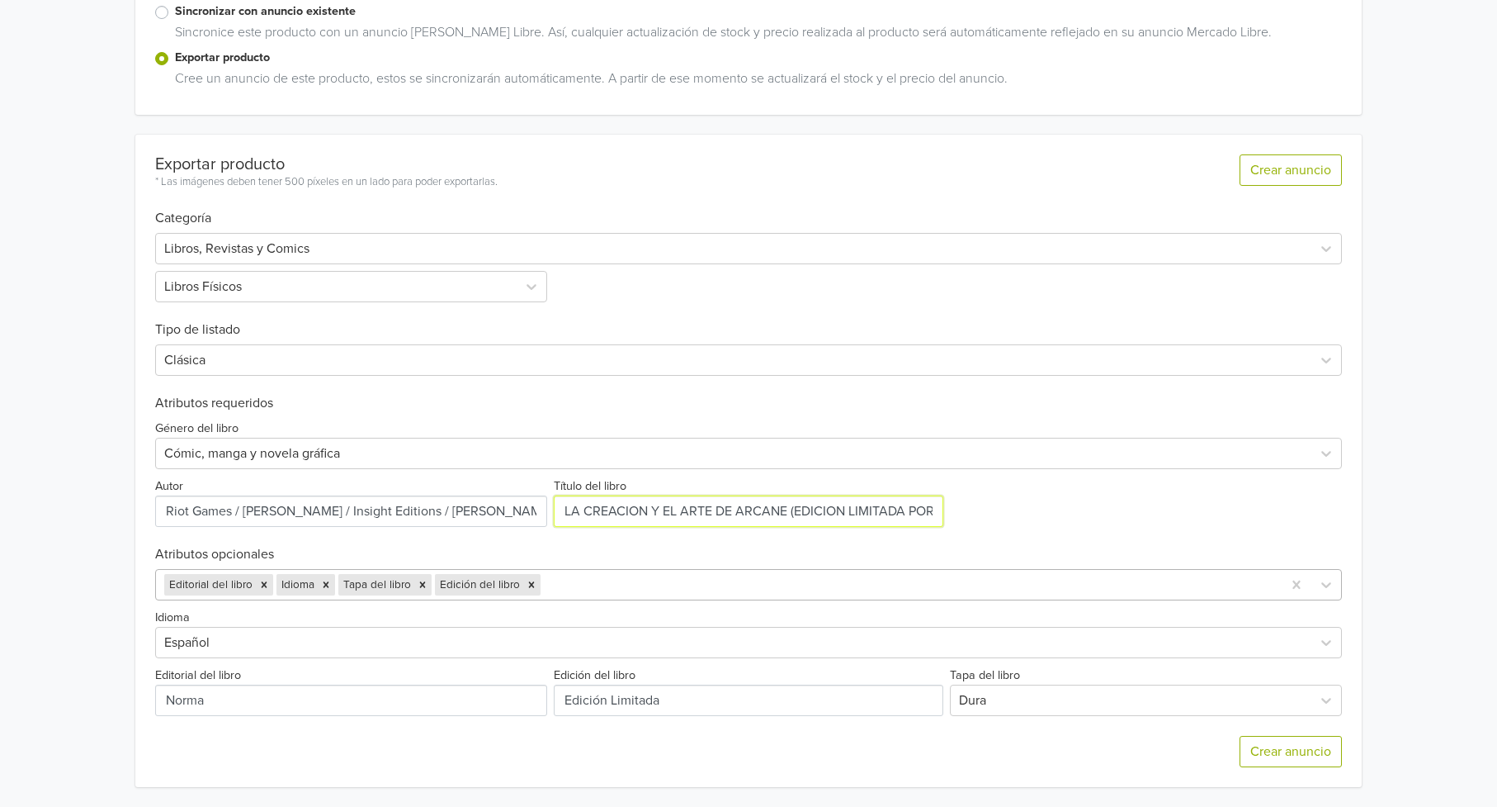
click at [790, 514] on input "Título del libro" at bounding box center [749, 510] width 390 height 31
type input "LA CREACION Y EL ARTE DE ARCANE (EDICION LIMITADA)"
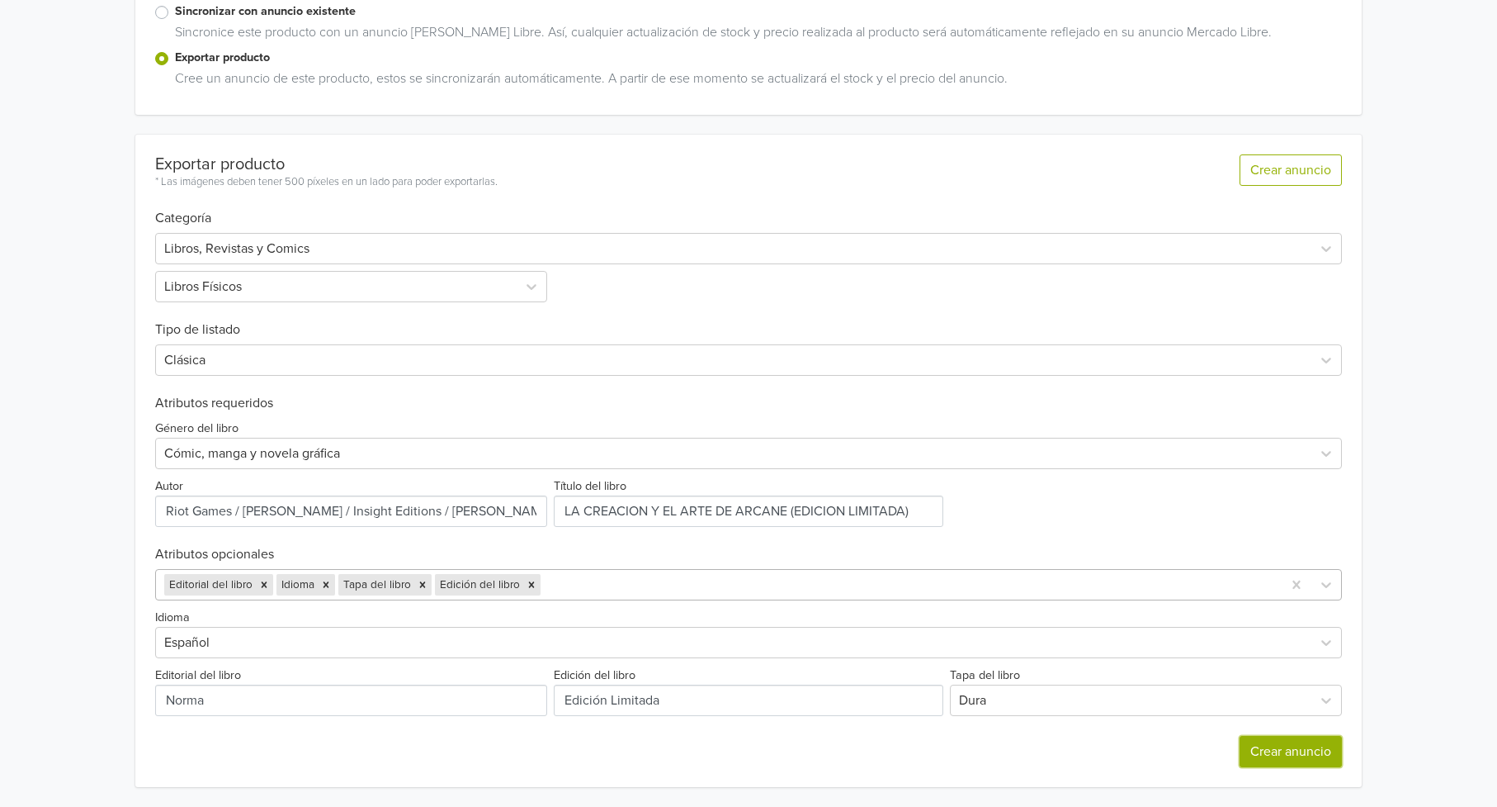
click at [1273, 752] on button "Crear anuncio" at bounding box center [1291, 751] width 102 height 31
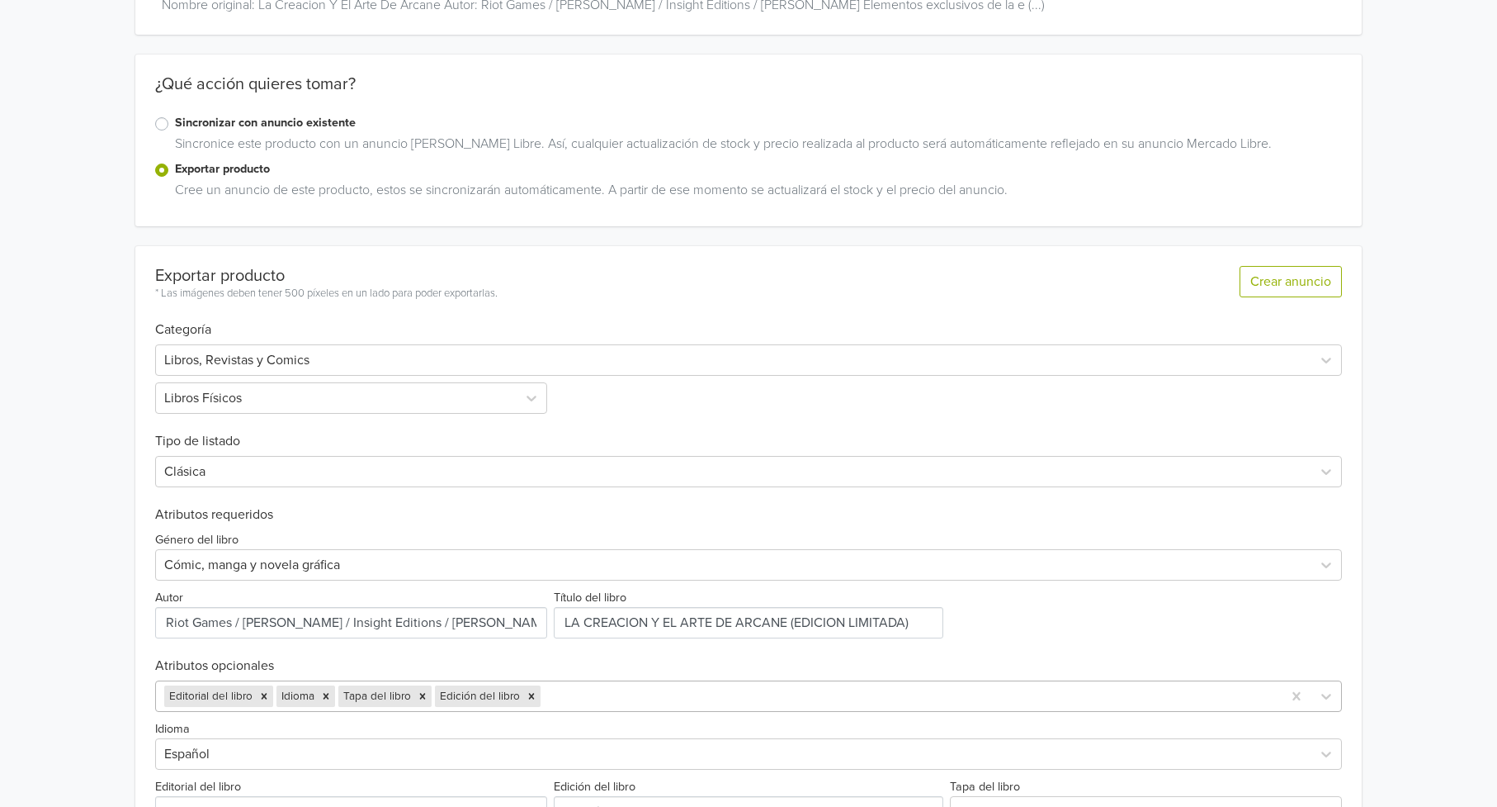
scroll to position [356, 0]
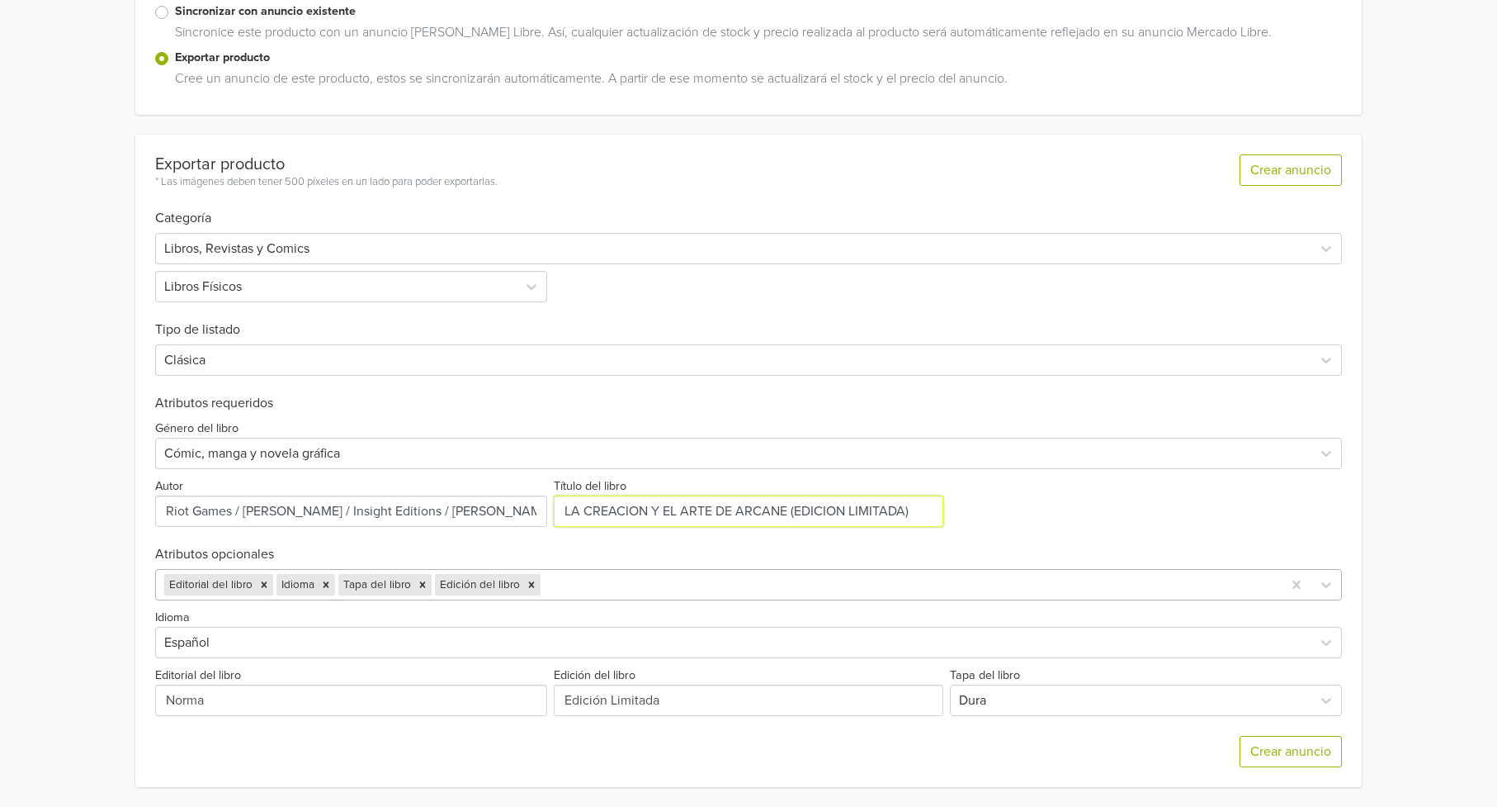
drag, startPoint x: 923, startPoint y: 506, endPoint x: 548, endPoint y: 480, distance: 375.7
click at [548, 480] on div "Género del libro Cómic, manga y novela gráfica Autor Título del libro" at bounding box center [749, 469] width 1188 height 116
click at [83, 396] on div "× Error al crear su producto en Mercado Libre: el nombre del producto debe tene…" at bounding box center [748, 225] width 1473 height 1161
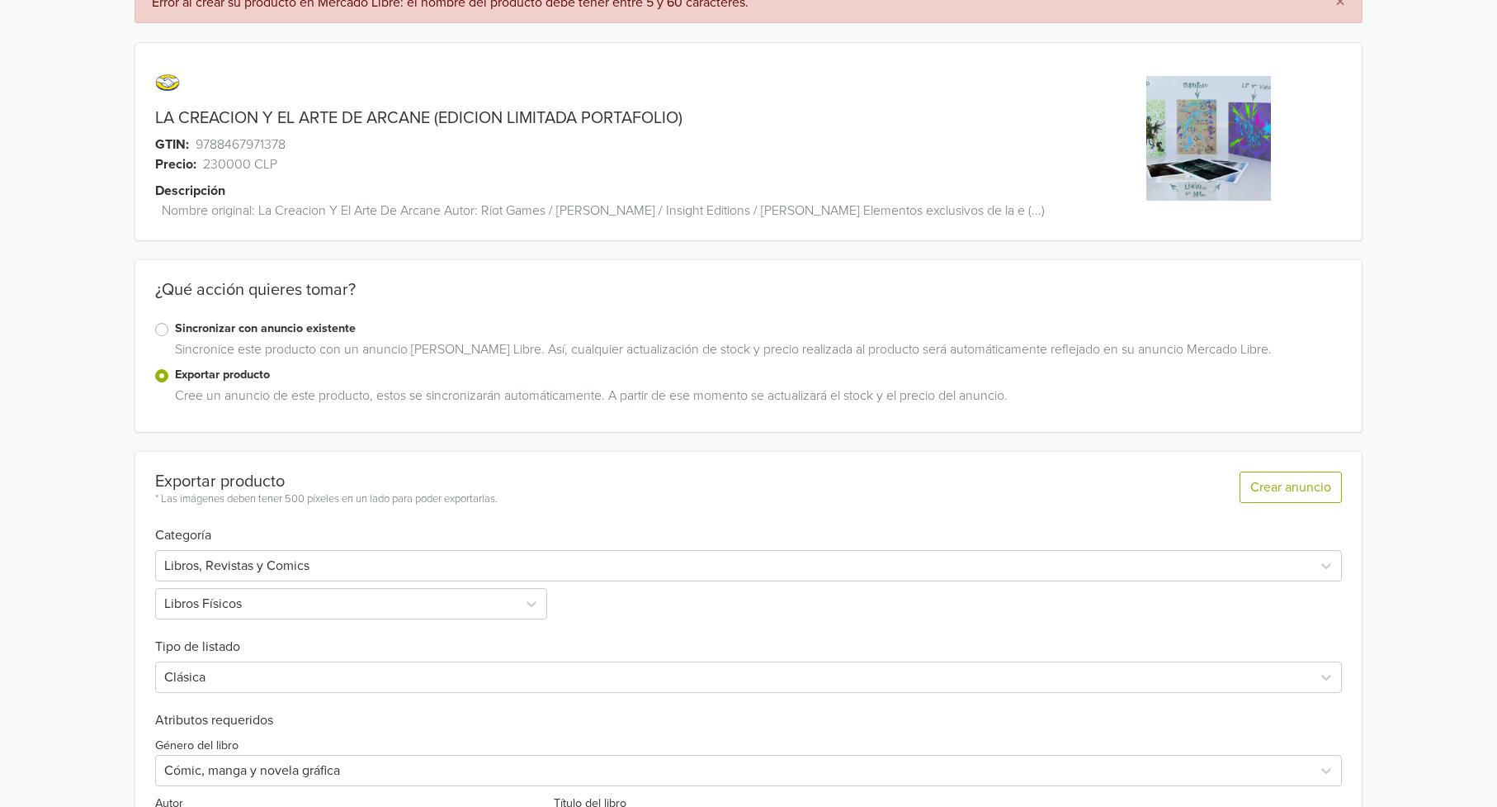
scroll to position [0, 0]
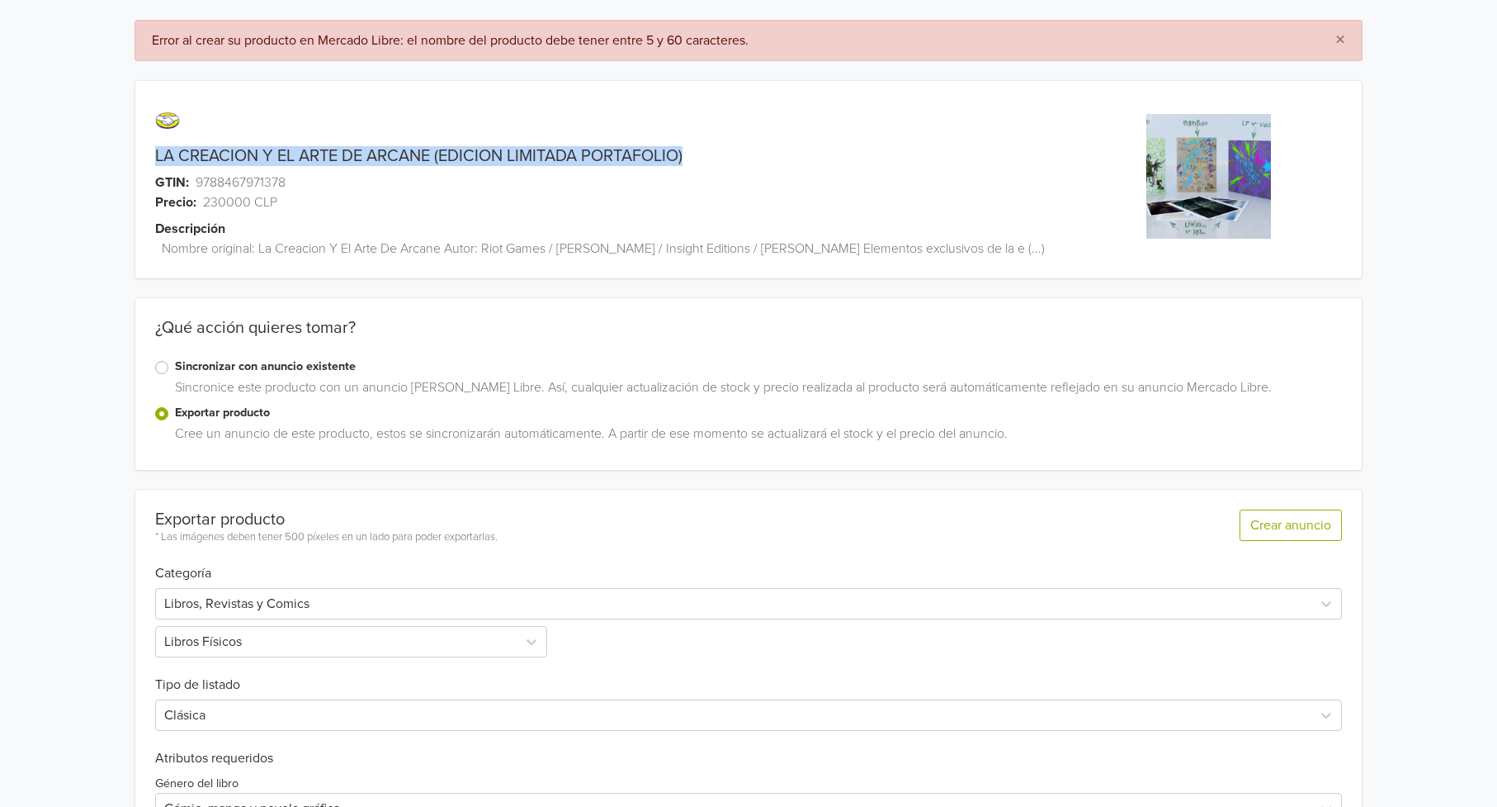
drag, startPoint x: 674, startPoint y: 156, endPoint x: 151, endPoint y: 145, distance: 523.5
click at [151, 145] on div "LA CREACION Y EL ARTE DE ARCANE (EDICION LIMITADA PORTAFOLIO) GTIN: 97884679713…" at bounding box center [595, 189] width 920 height 177
copy div "LA CREACION Y EL ARTE DE ARCANE (EDICION LIMITADA PORTAFOLIO)"
click at [106, 283] on div "× Error al crear su producto en Mercado Libre: el nombre del producto debe tene…" at bounding box center [748, 580] width 1473 height 1161
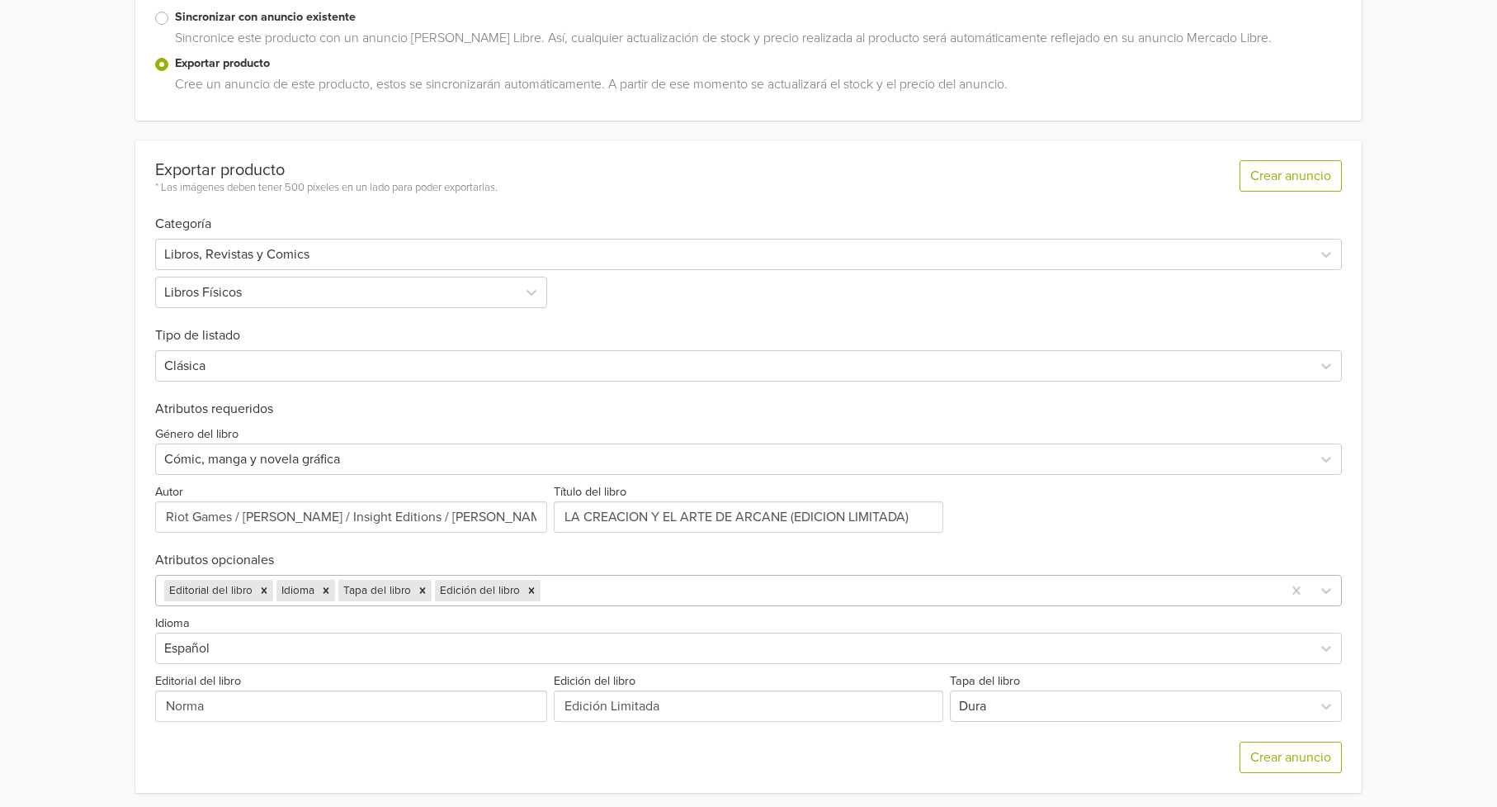
scroll to position [356, 0]
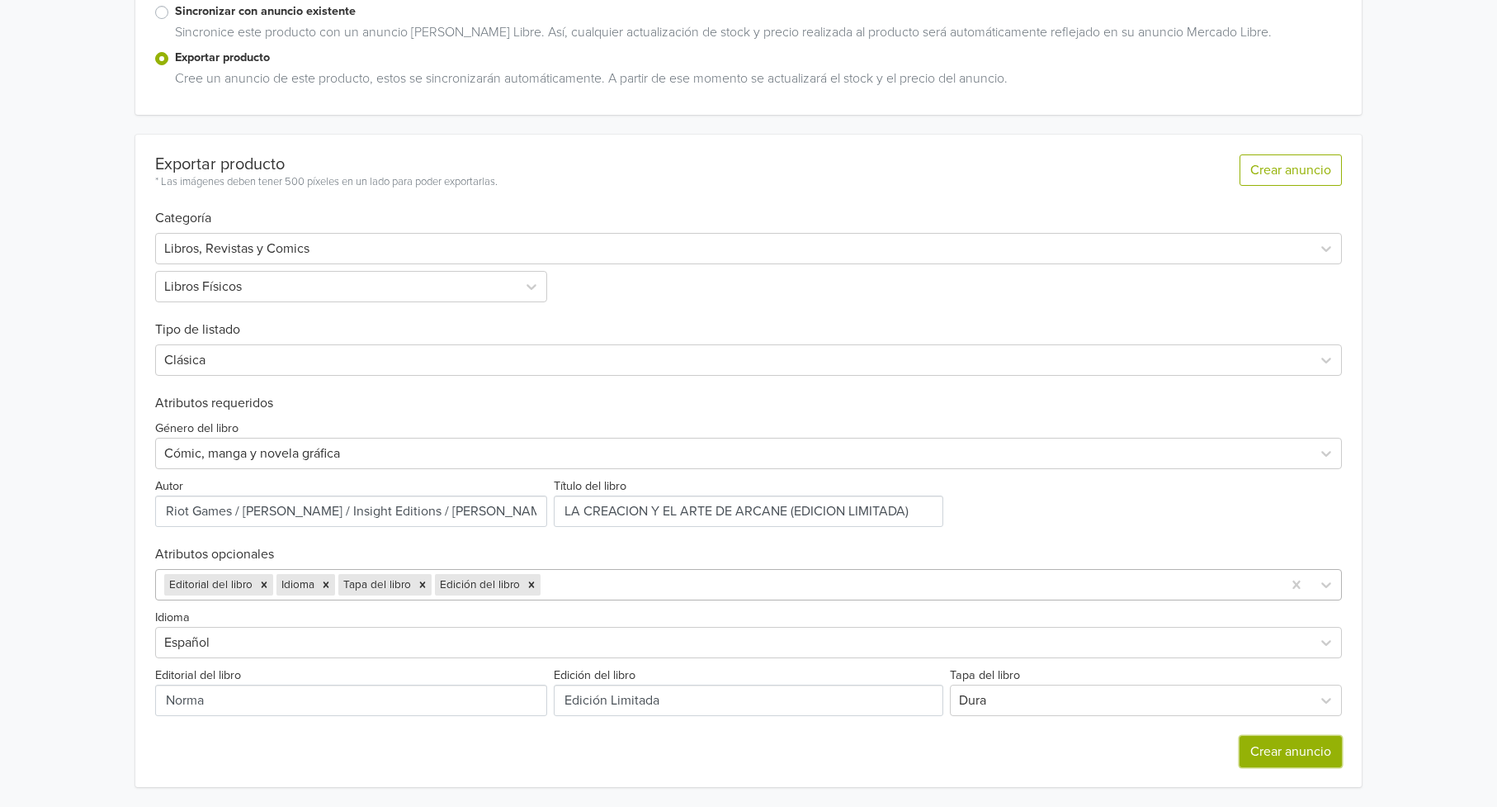
click at [1280, 761] on button "Crear anuncio" at bounding box center [1291, 751] width 102 height 31
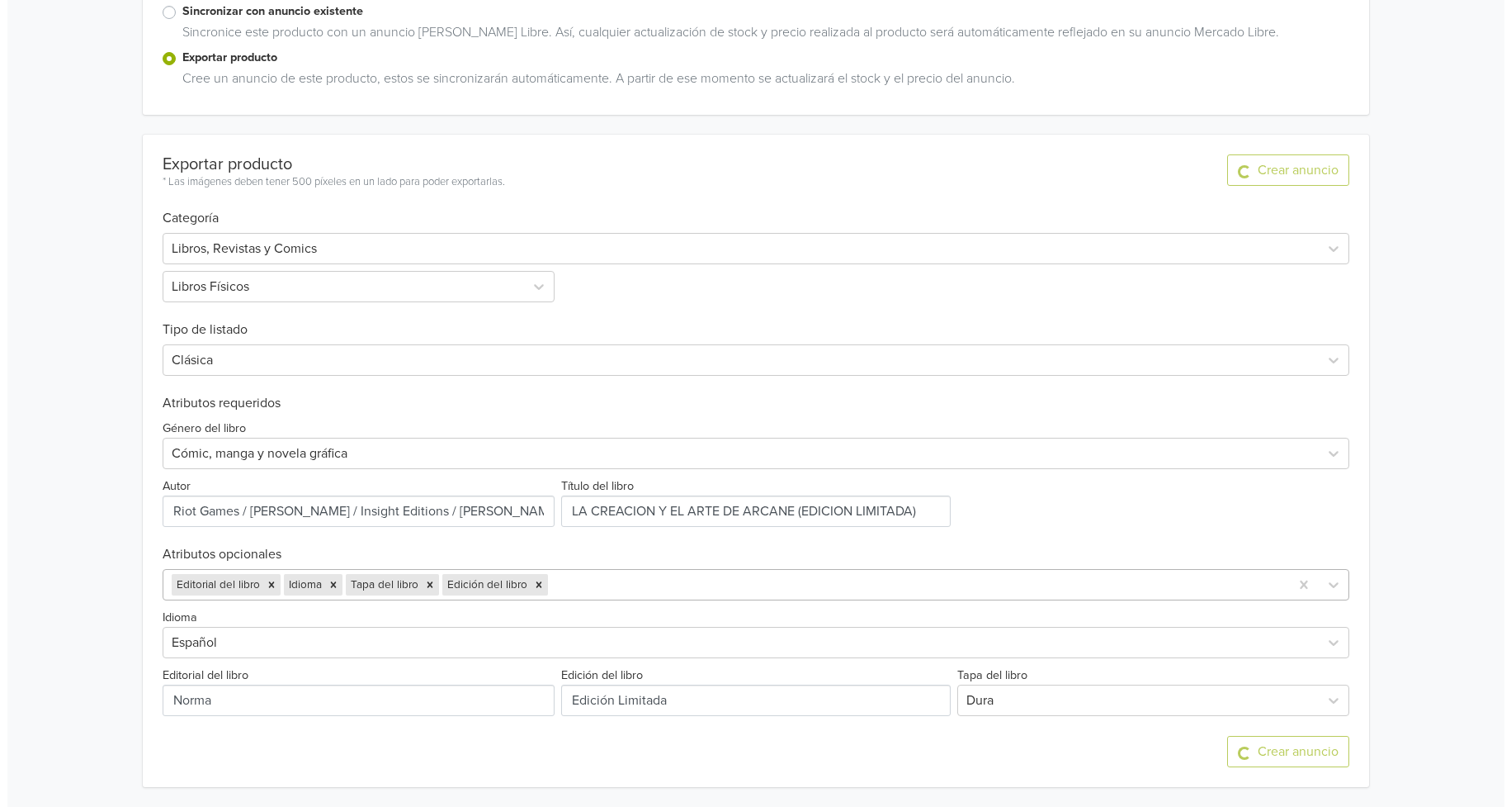
scroll to position [0, 0]
